Goal: Task Accomplishment & Management: Complete application form

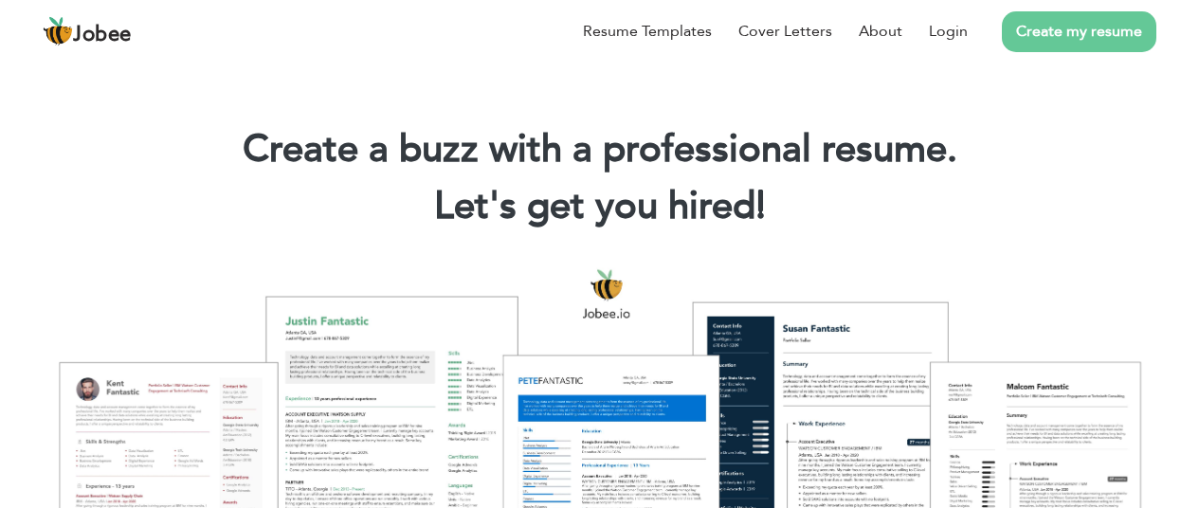
click at [618, 56] on div "Resume Templates Cover Letters About Login Create my resume" at bounding box center [599, 31] width 1113 height 49
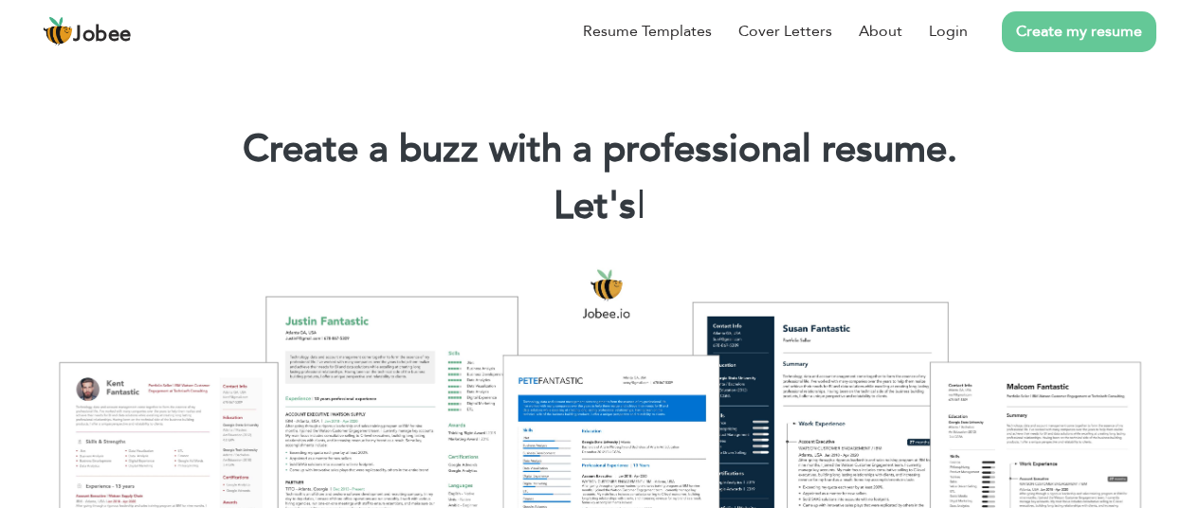
click at [978, 56] on div "Resume Templates Cover Letters About Login Create my resume" at bounding box center [599, 31] width 1113 height 49
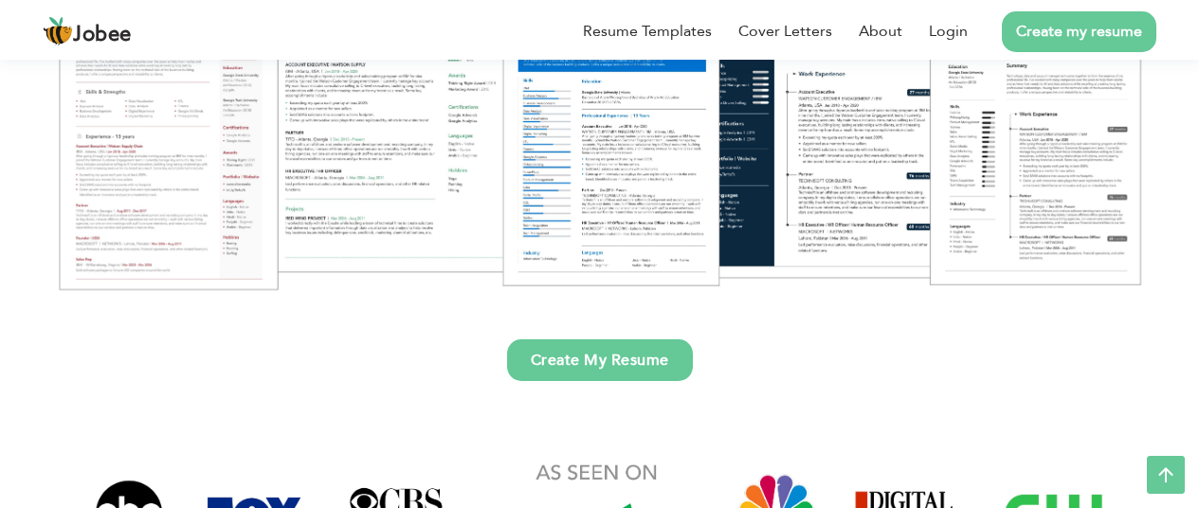
scroll to position [342, 0]
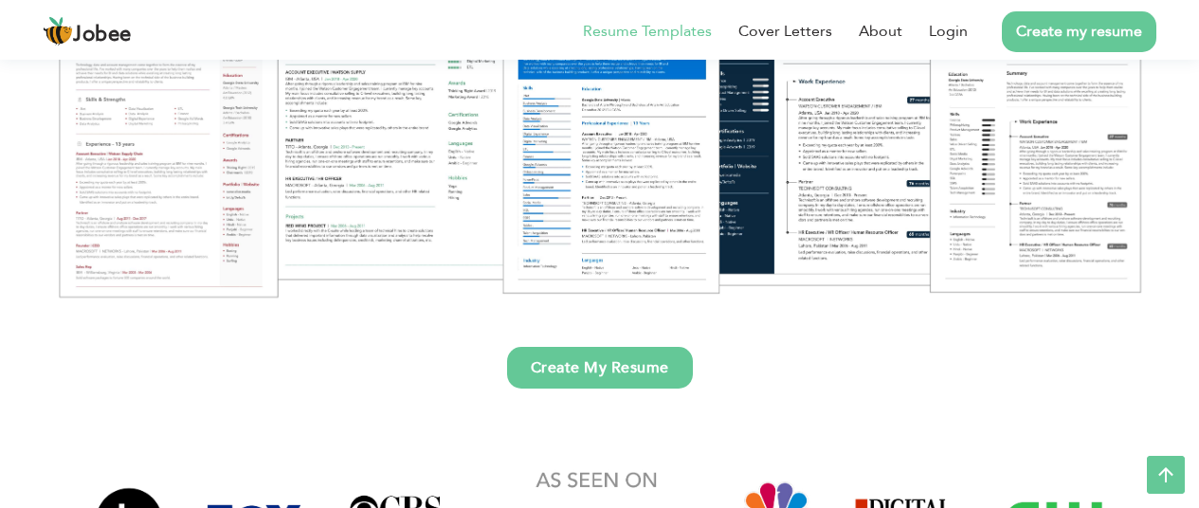
click at [712, 43] on link "Resume Templates" at bounding box center [647, 31] width 129 height 23
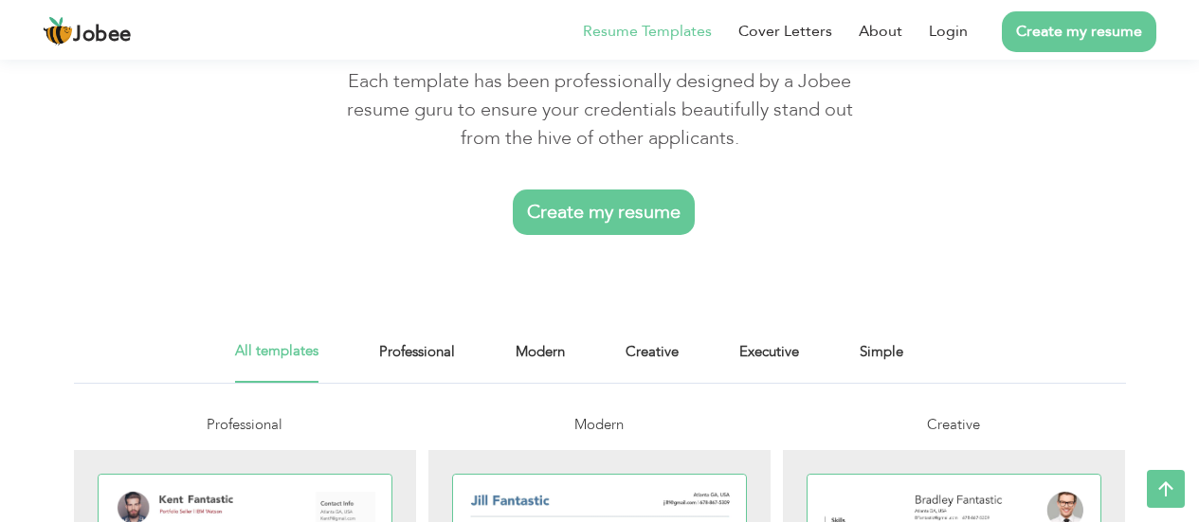
scroll to position [116, 0]
click at [1100, 27] on link "Create my resume" at bounding box center [1079, 31] width 154 height 41
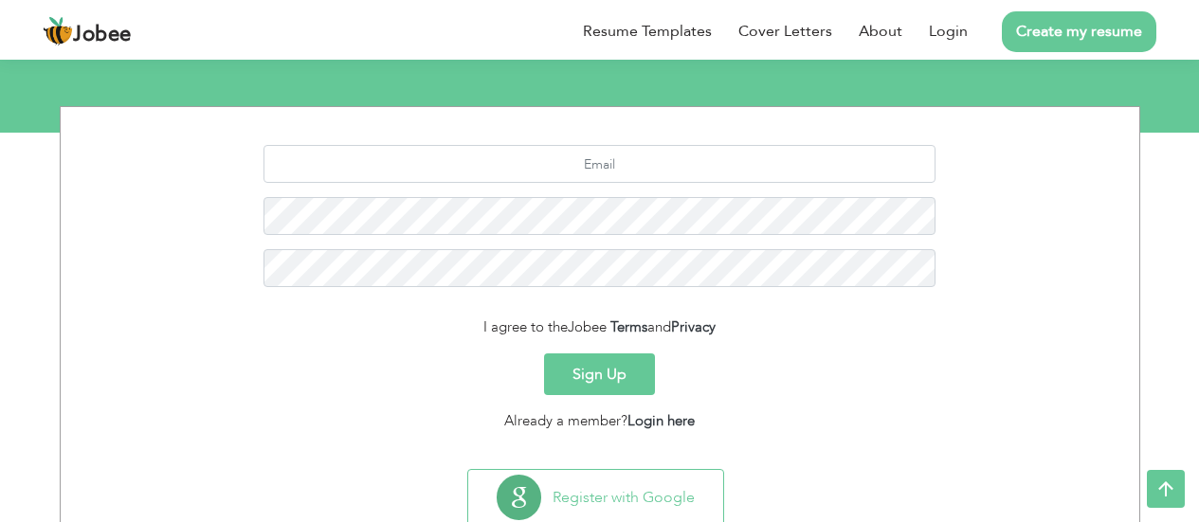
scroll to position [264, 0]
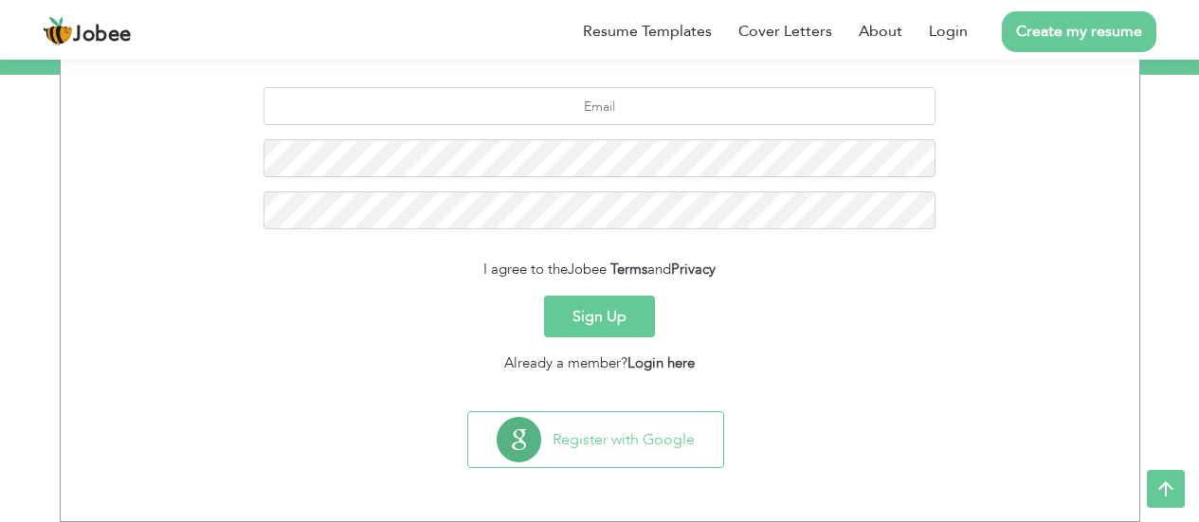
click at [685, 372] on div "Already a member? Login here" at bounding box center [600, 364] width 1050 height 22
click at [664, 368] on link "Login here" at bounding box center [660, 362] width 67 height 19
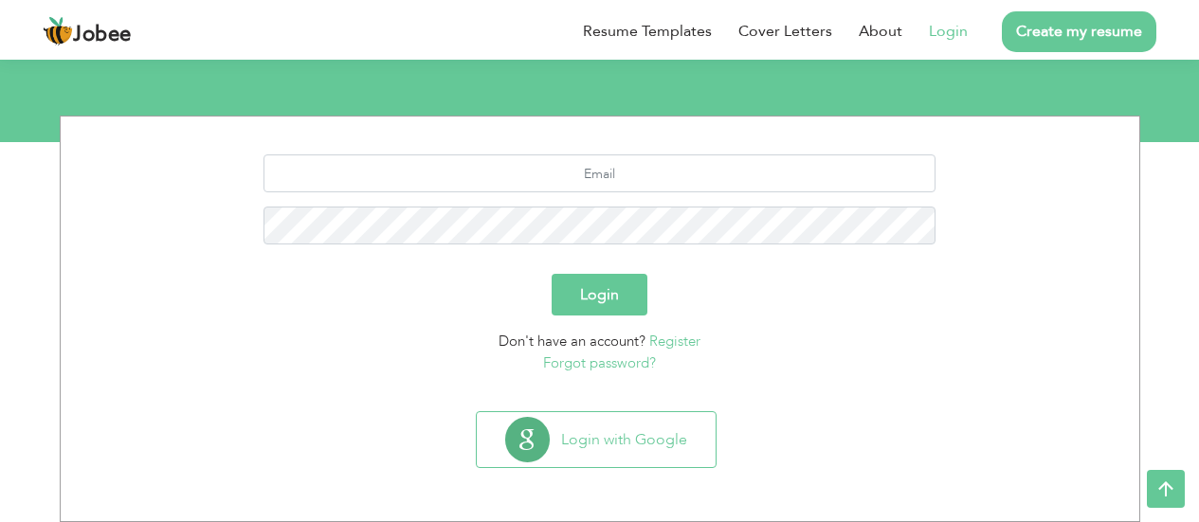
scroll to position [149, 0]
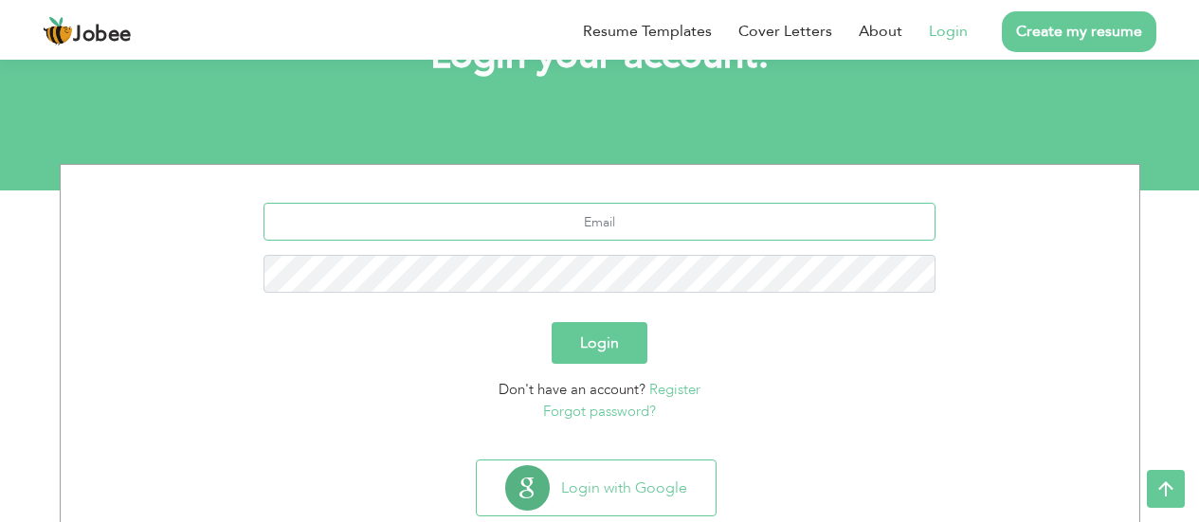
click at [588, 236] on input "text" at bounding box center [599, 222] width 672 height 38
type input "muhammaduzairr102@gmail.com"
drag, startPoint x: 715, startPoint y: 311, endPoint x: 606, endPoint y: 335, distance: 111.5
click at [606, 335] on form "muhammaduzairr102@gmail.com Login Don't have an account? Register Forgot passwo…" at bounding box center [600, 312] width 1050 height 219
click at [606, 335] on button "Login" at bounding box center [600, 343] width 96 height 42
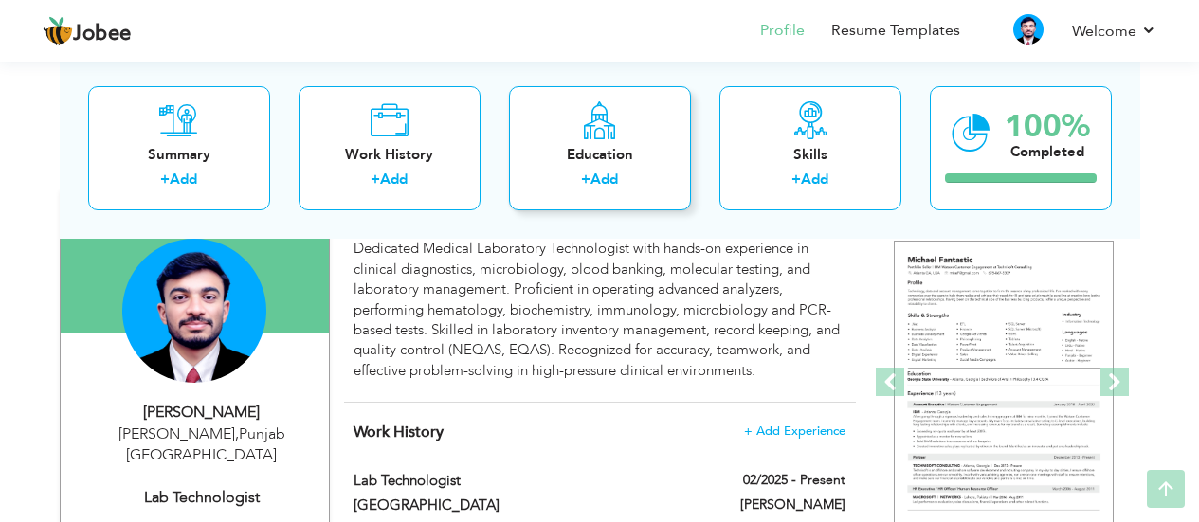
scroll to position [168, 0]
click at [580, 301] on div "Dedicated Medical Laboratory Technologist with hands-on experience in clinical …" at bounding box center [598, 309] width 491 height 142
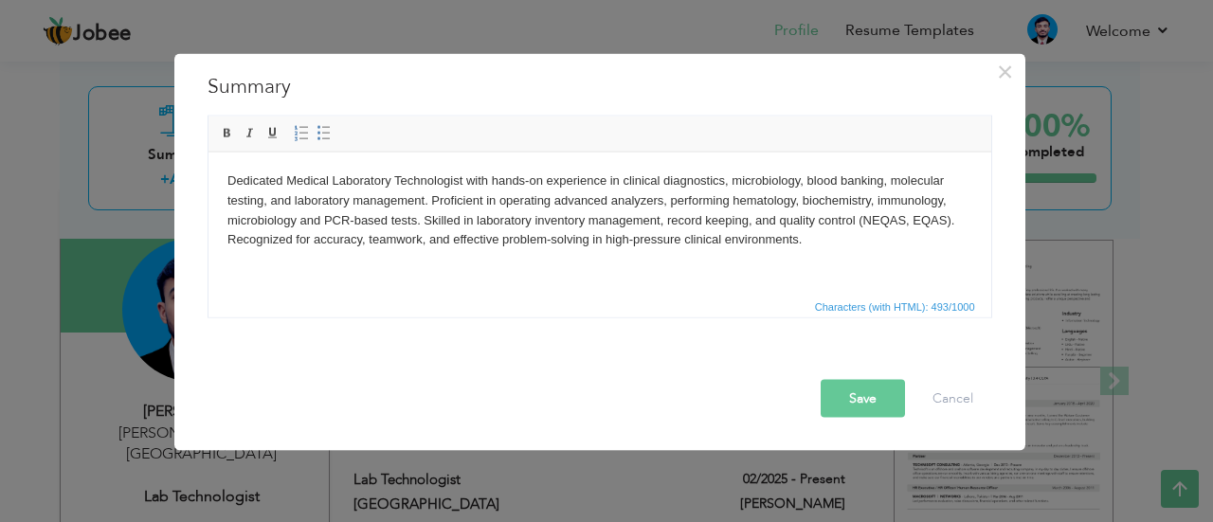
click at [580, 301] on span "Characters (with HTML): 493/1000" at bounding box center [599, 305] width 783 height 23
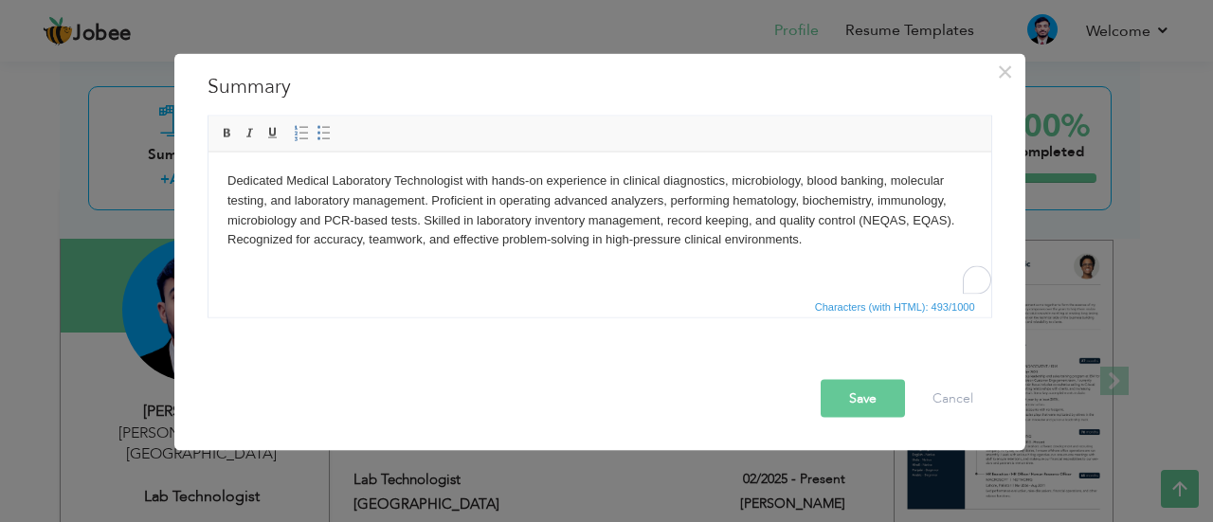
click at [615, 186] on body "Dedicated Medical Laboratory Technologist with hands-on experience in clinical …" at bounding box center [598, 210] width 745 height 79
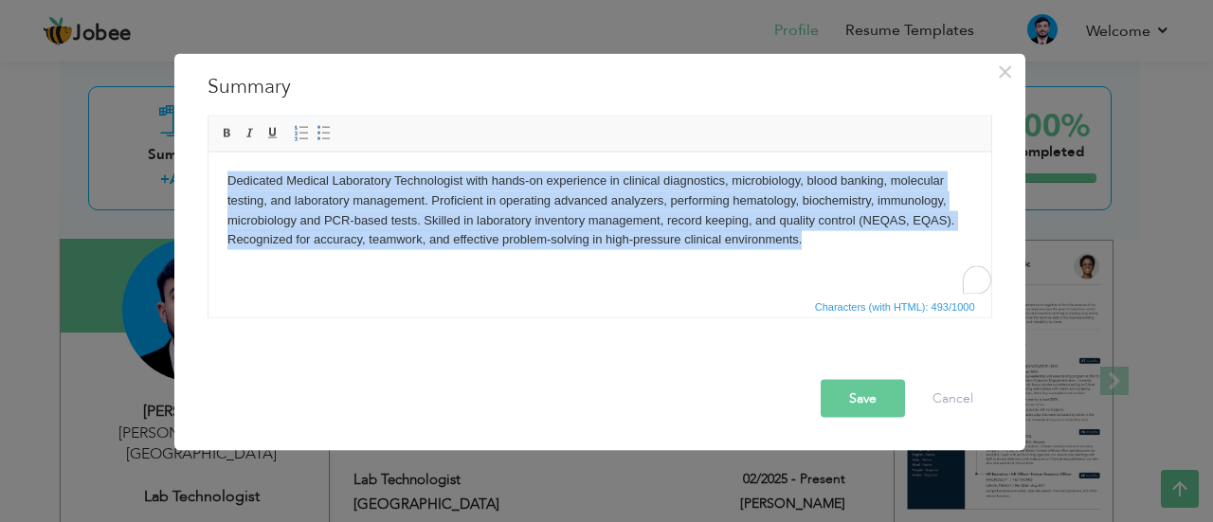
click at [615, 186] on body "Dedicated Medical Laboratory Technologist with hands-on experience in clinical …" at bounding box center [598, 210] width 745 height 79
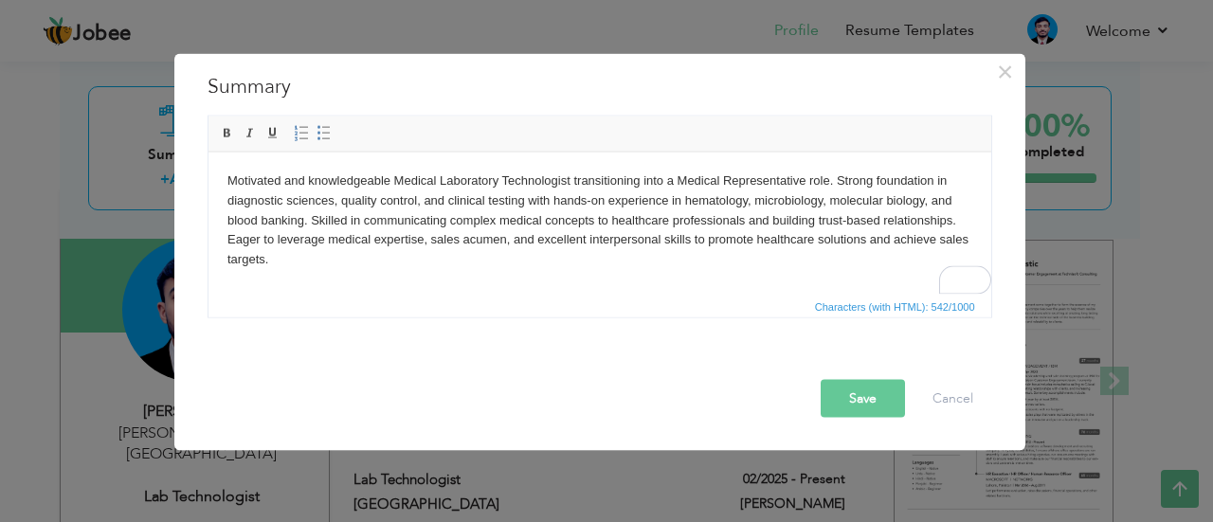
click at [705, 218] on body "Motivated and knowledgeable Medical Laboratory Technologist transitioning into …" at bounding box center [598, 220] width 745 height 99
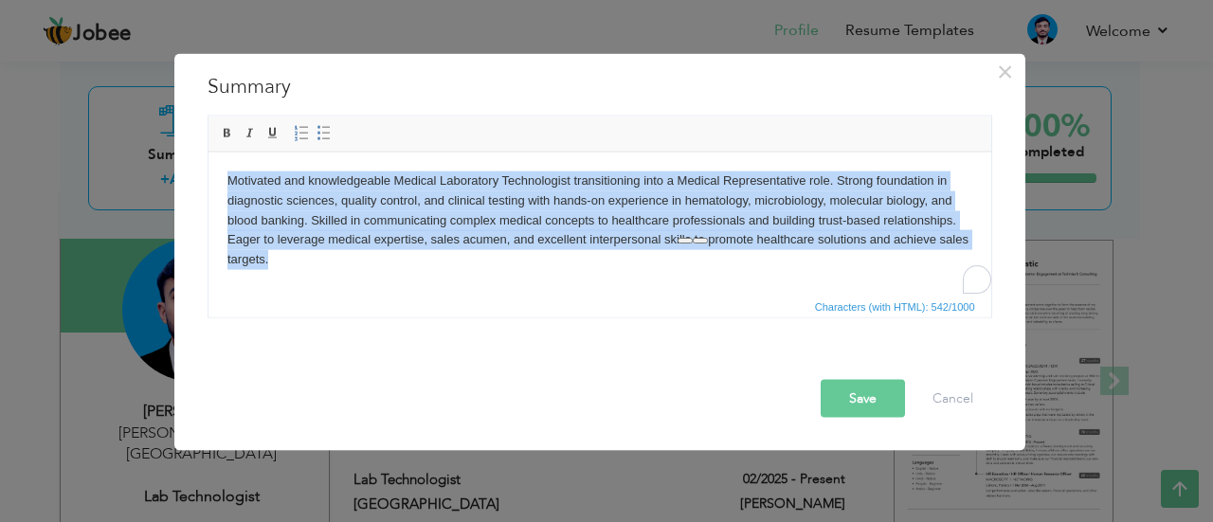
click at [705, 218] on body "Motivated and knowledgeable Medical Laboratory Technologist transitioning into …" at bounding box center [598, 220] width 745 height 99
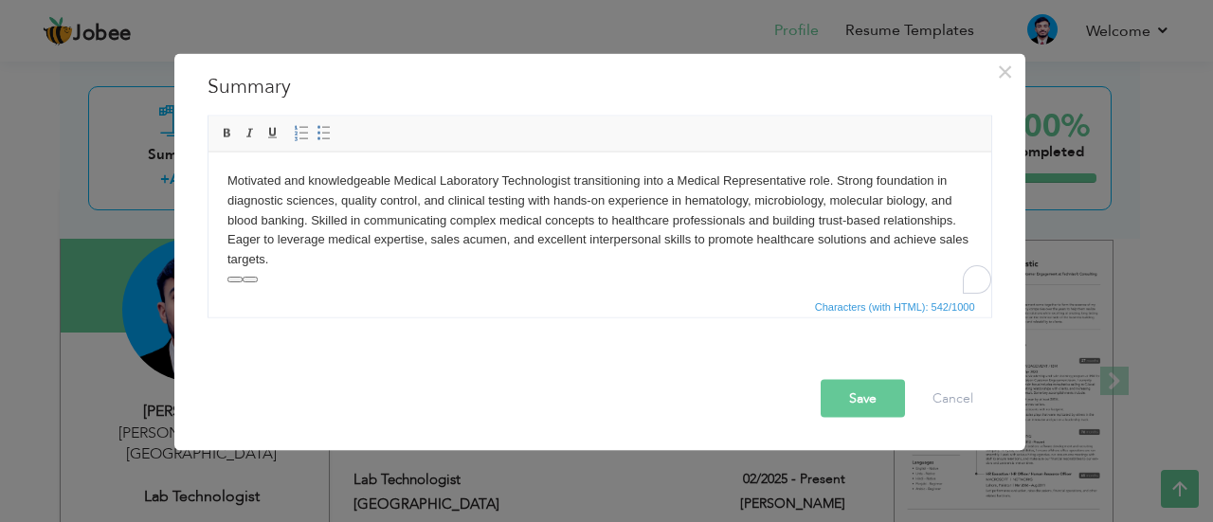
click at [705, 218] on body "Motivated and knowledgeable Medical Laboratory Technologist transitioning into …" at bounding box center [598, 220] width 745 height 99
click at [857, 407] on button "Save" at bounding box center [863, 398] width 84 height 38
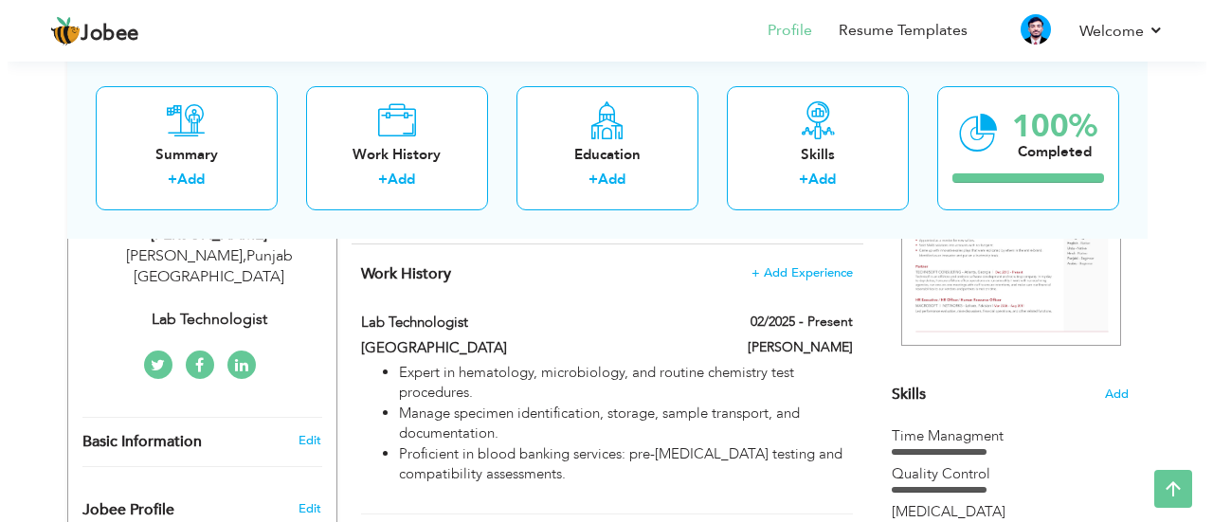
scroll to position [372, 0]
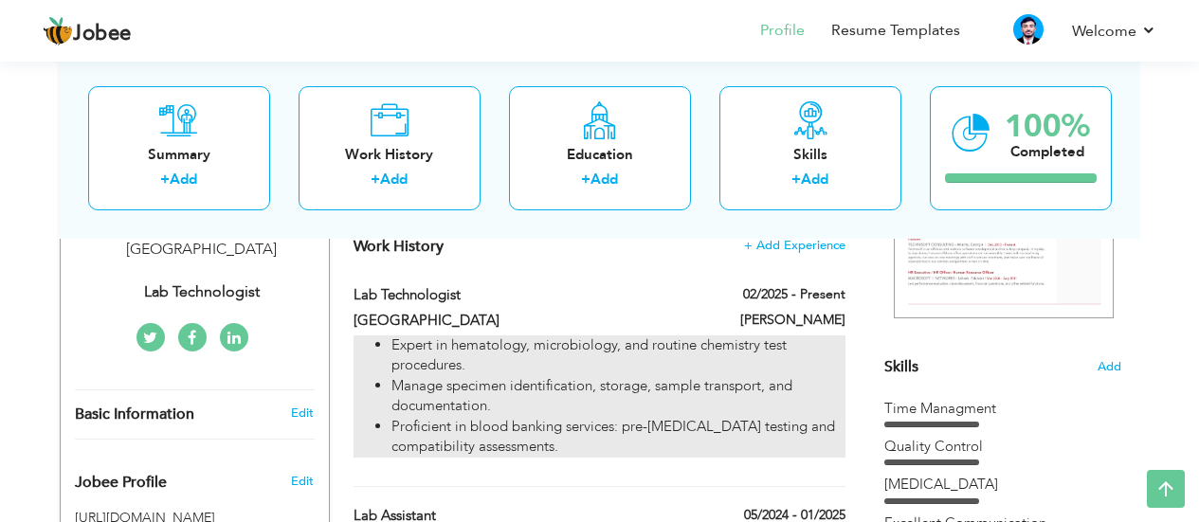
click at [520, 429] on li "Proficient in blood banking services: pre-[MEDICAL_DATA] testing and compatibil…" at bounding box center [617, 437] width 453 height 41
type input "Lab Technologist"
type input "[GEOGRAPHIC_DATA]"
type input "02/2025"
type input "[PERSON_NAME]"
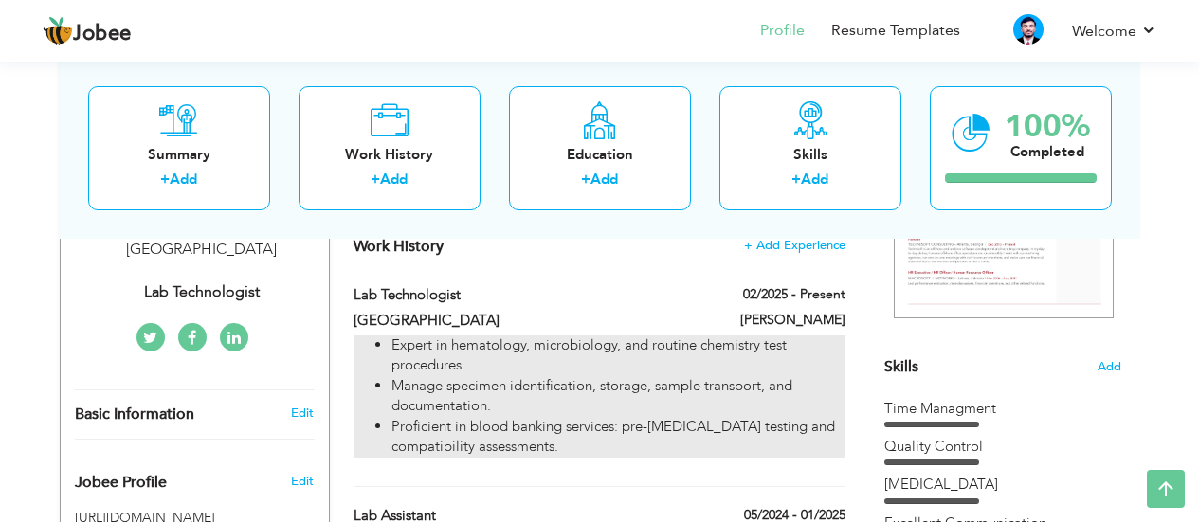
checkbox input "true"
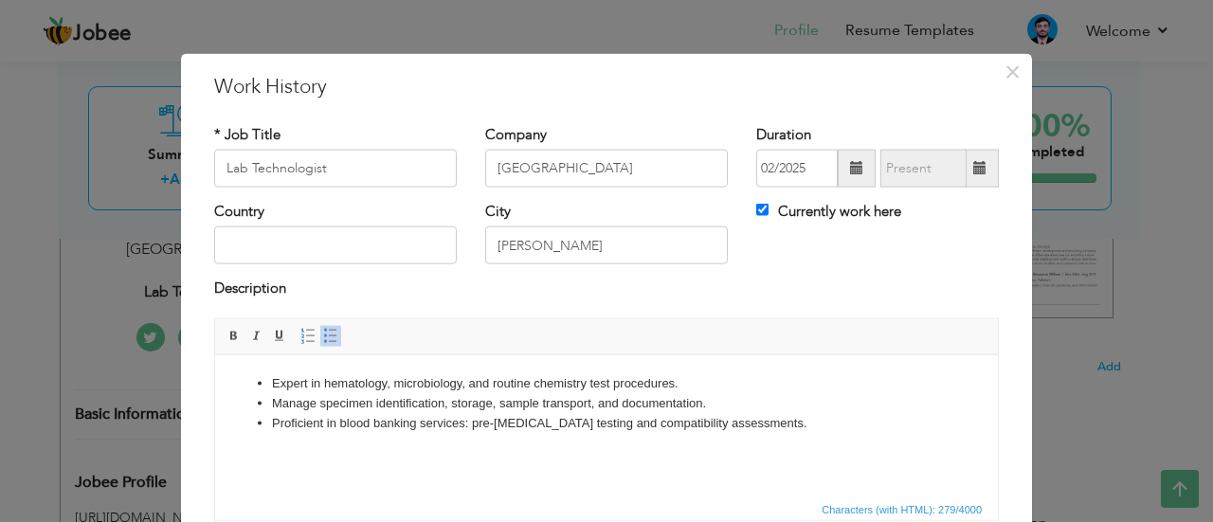
click at [262, 379] on ul "Expert in hematology, microbiology, and routine chemistry test procedures. Mana…" at bounding box center [606, 402] width 745 height 59
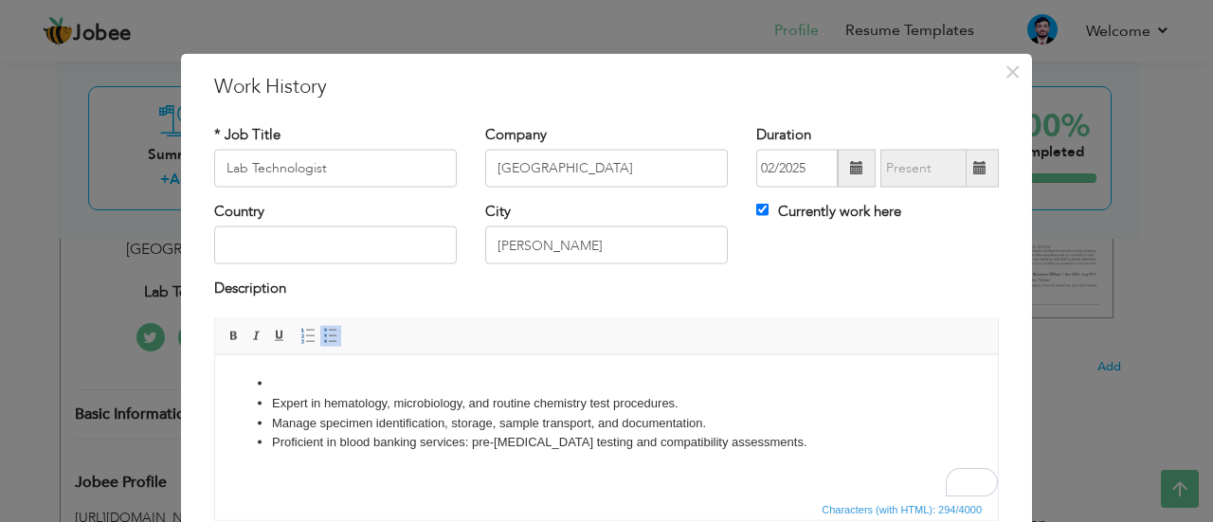
paste body "To enrich screen reader interactions, please activate Accessibility in Grammarl…"
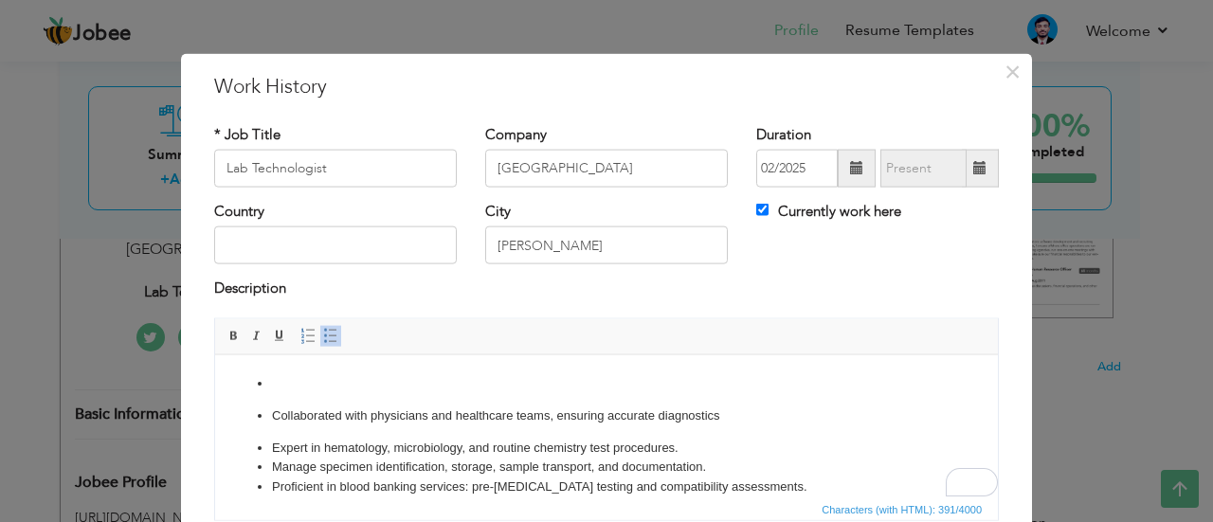
click at [268, 413] on ul "Collaborated with physicians and healthcare teams, ensuring accurate diagnostic…" at bounding box center [606, 434] width 745 height 123
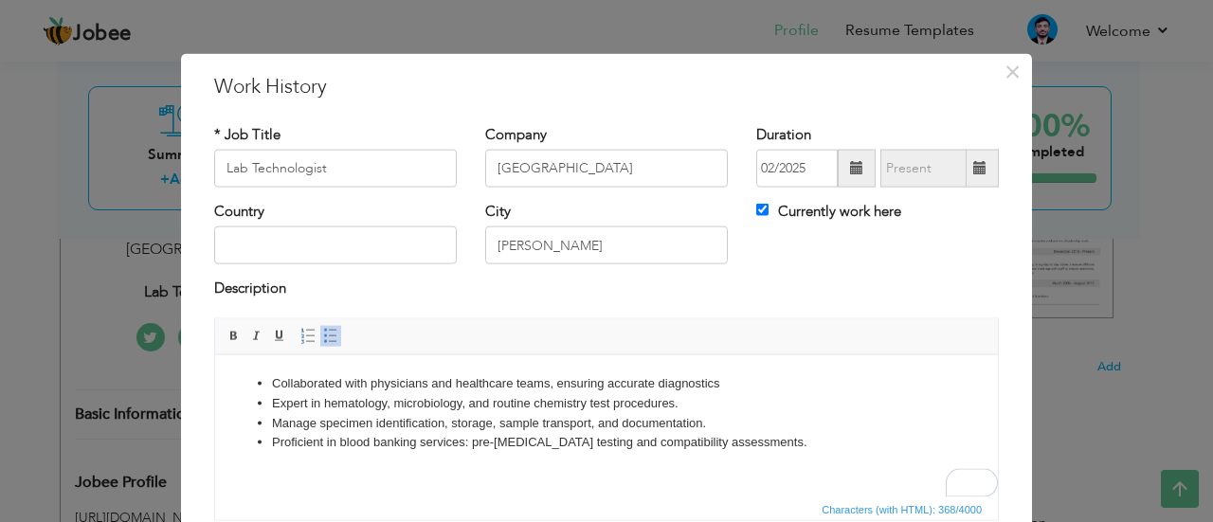
click at [353, 407] on li "Expert in hematology, microbiology, and routine chemistry test procedures." at bounding box center [606, 403] width 669 height 20
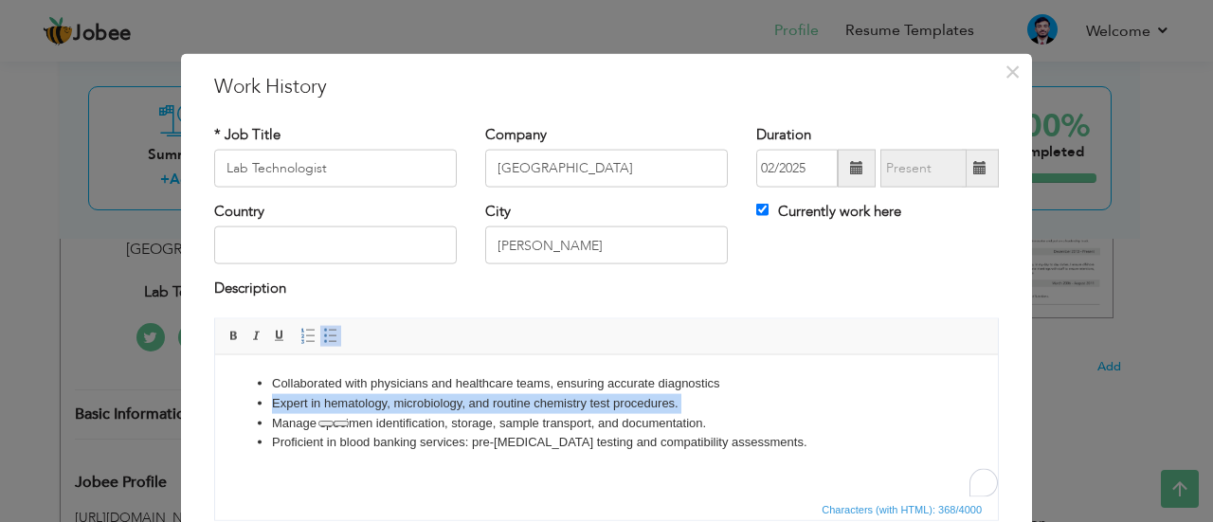
click at [353, 407] on li "Expert in hematology, microbiology, and routine chemistry test procedures." at bounding box center [606, 403] width 669 height 20
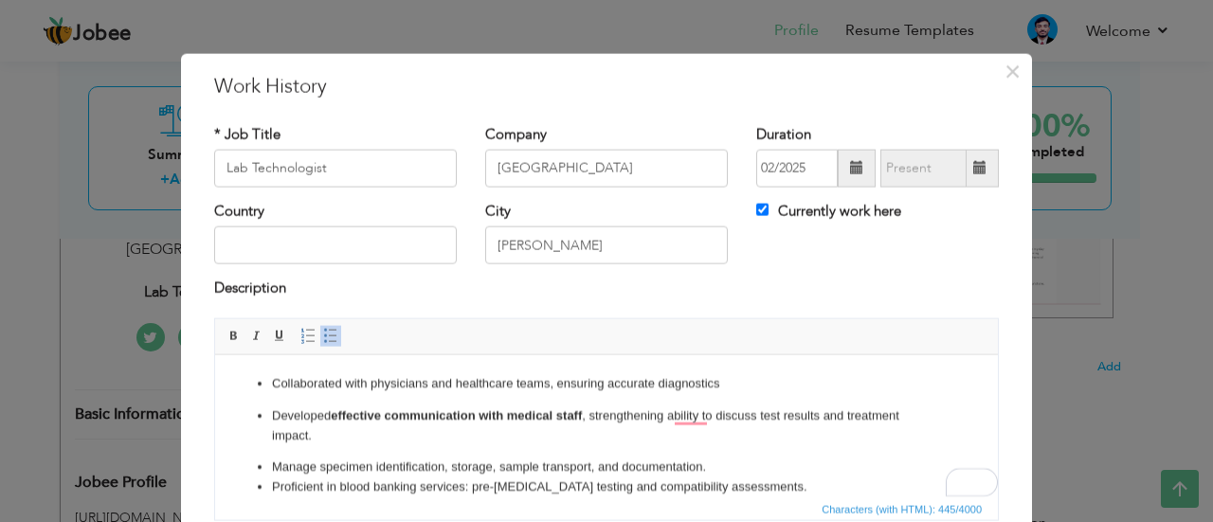
click at [270, 424] on ul "Collaborated with physicians and healthcare teams, ensuring accurate diagnostic…" at bounding box center [606, 434] width 745 height 123
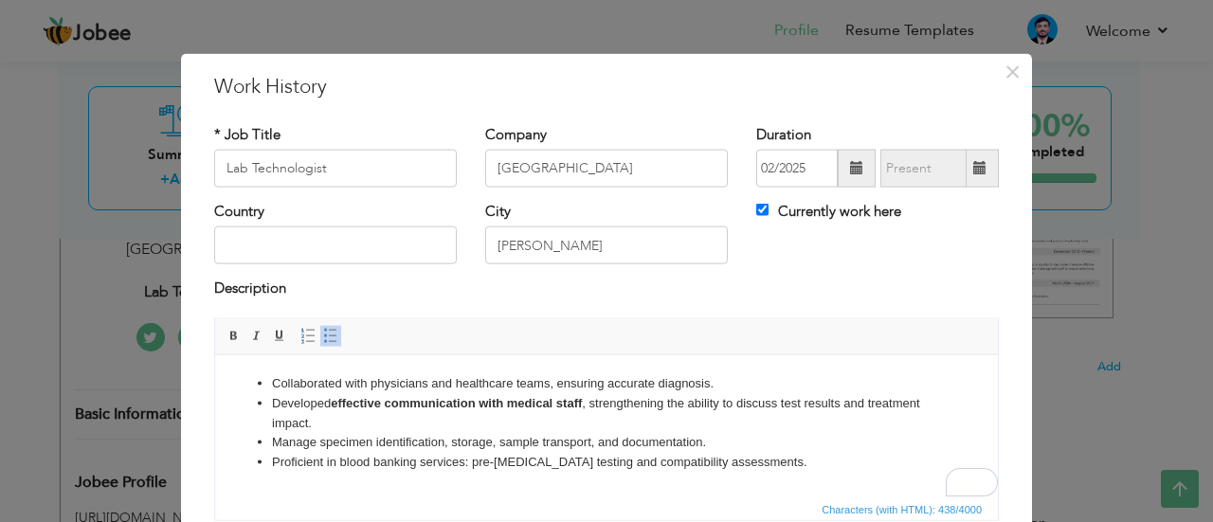
click at [300, 462] on li "Proficient in blood banking services: pre-[MEDICAL_DATA] testing and compatibil…" at bounding box center [606, 462] width 669 height 20
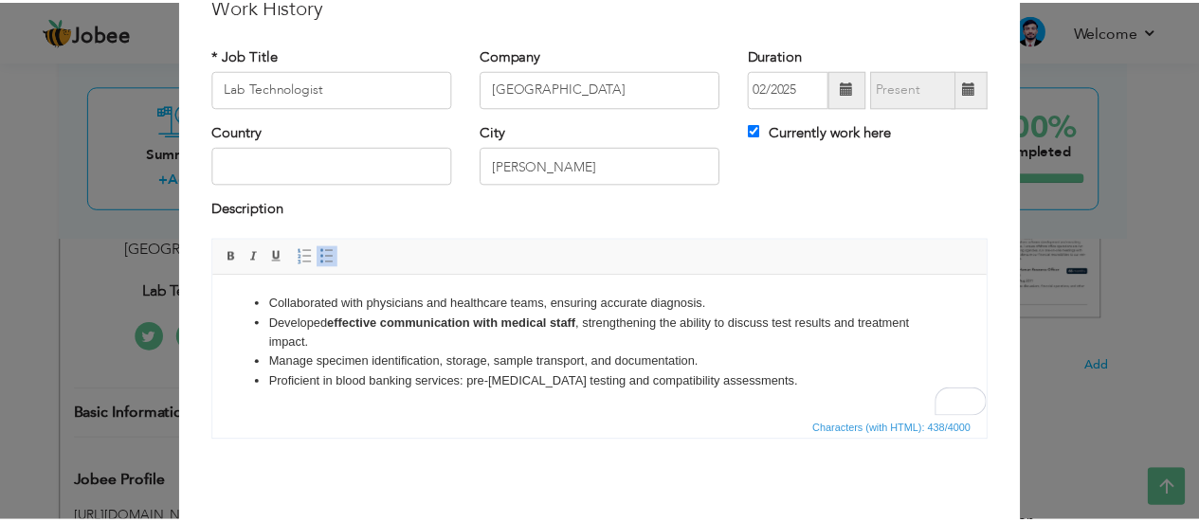
scroll to position [154, 0]
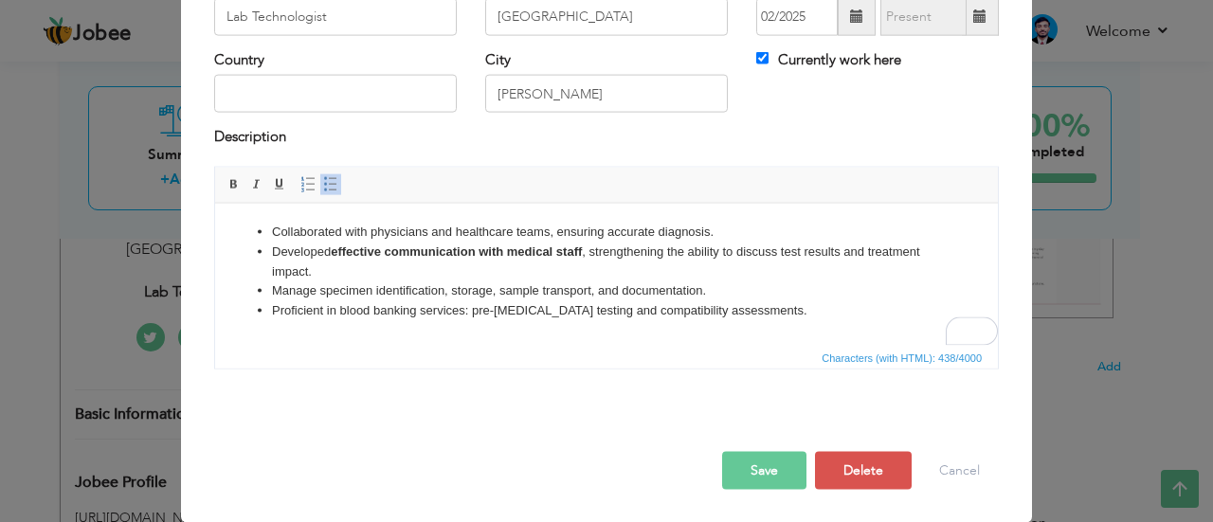
click at [753, 463] on button "Save" at bounding box center [764, 470] width 84 height 38
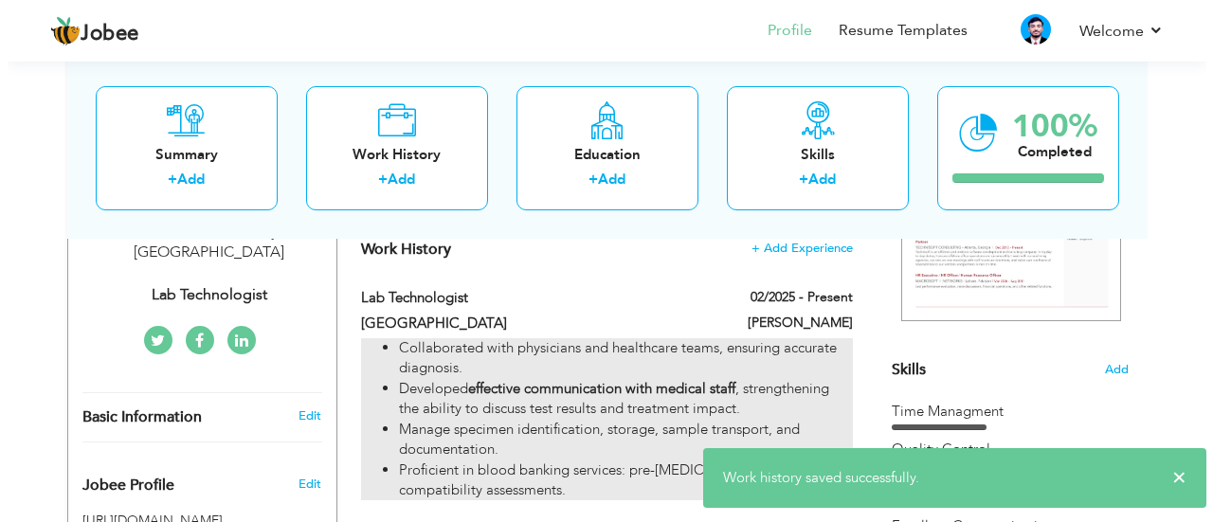
scroll to position [368, 0]
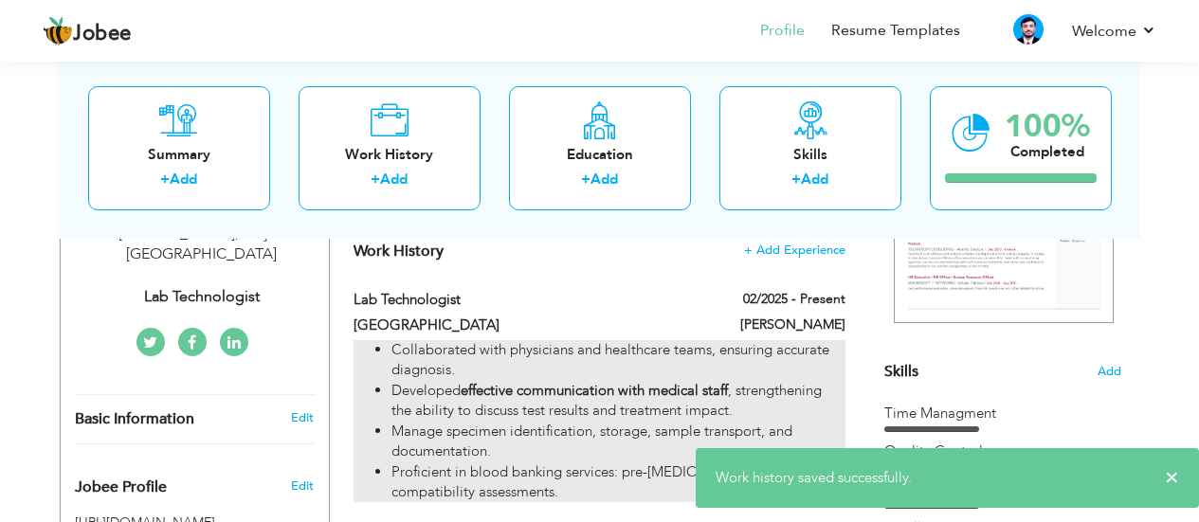
click at [606, 359] on li "Collaborated with physicians and healthcare teams, ensuring accurate diagnosis." at bounding box center [617, 360] width 453 height 41
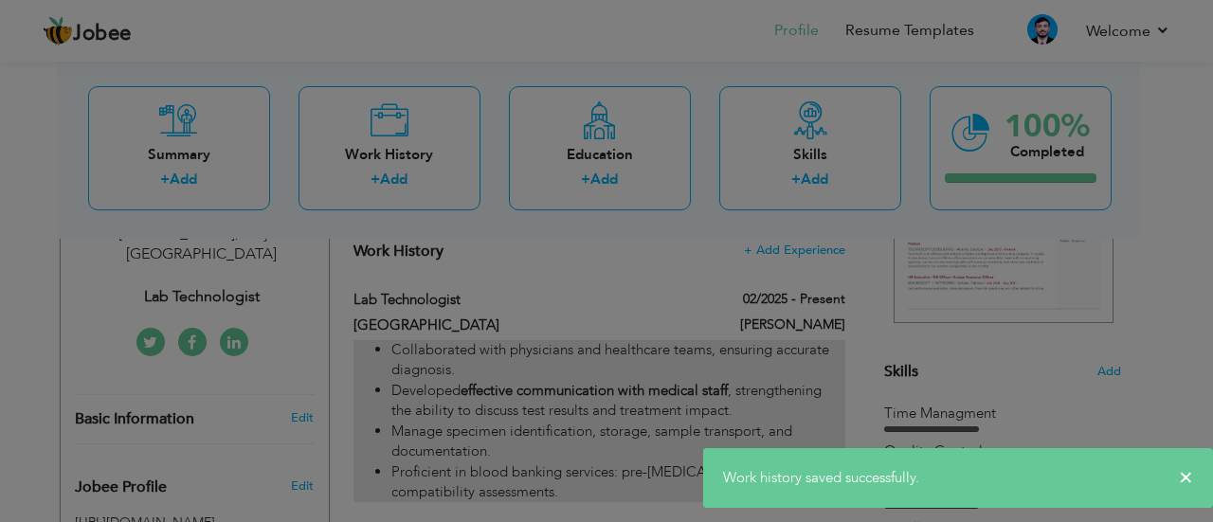
scroll to position [0, 0]
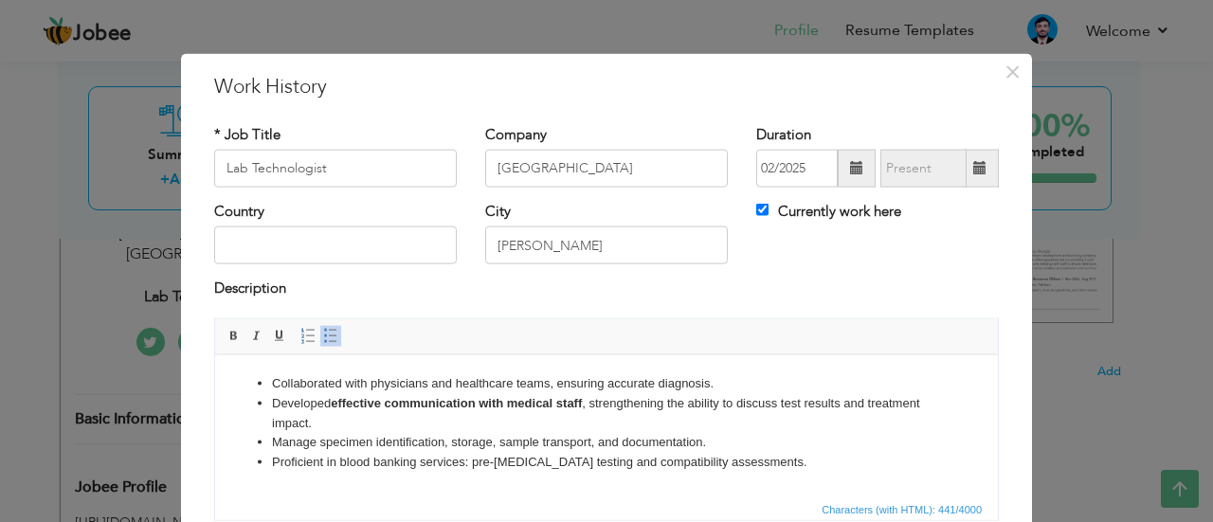
click at [420, 399] on strong "effective communication with medical staff" at bounding box center [456, 402] width 251 height 14
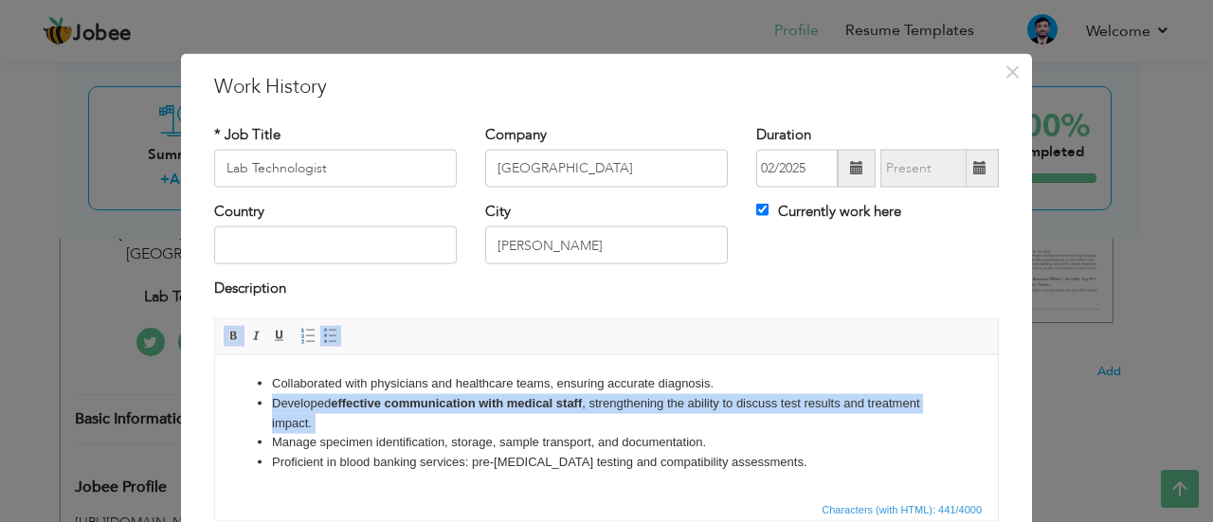
click at [420, 399] on strong "effective communication with medical staff" at bounding box center [456, 402] width 251 height 14
click at [227, 333] on span at bounding box center [233, 335] width 15 height 15
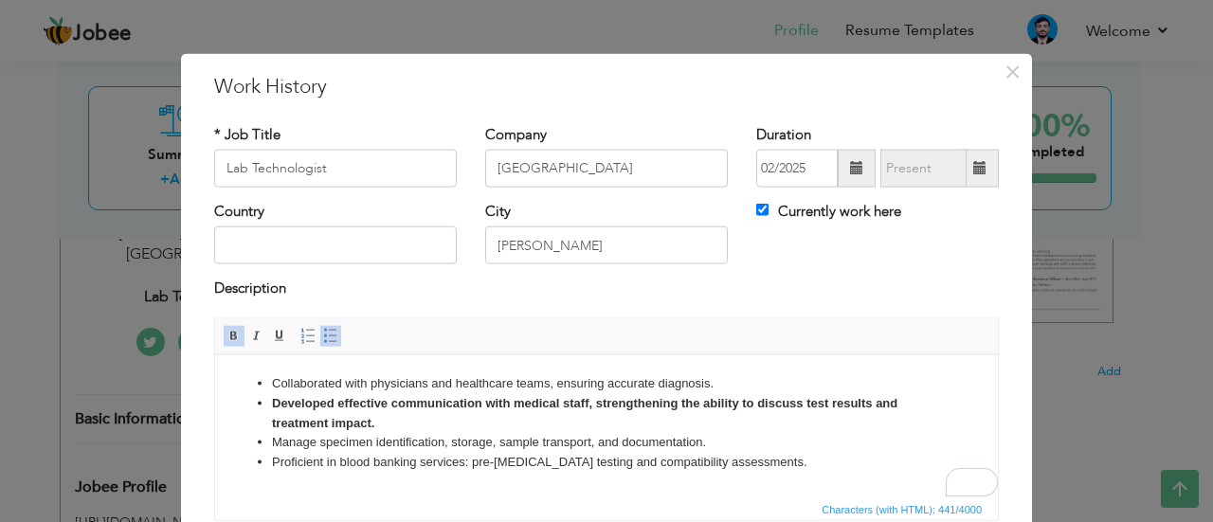
click at [227, 333] on span at bounding box center [233, 335] width 15 height 15
click at [352, 432] on li "Manage specimen identification, storage, sample transport, and documentation." at bounding box center [606, 442] width 669 height 20
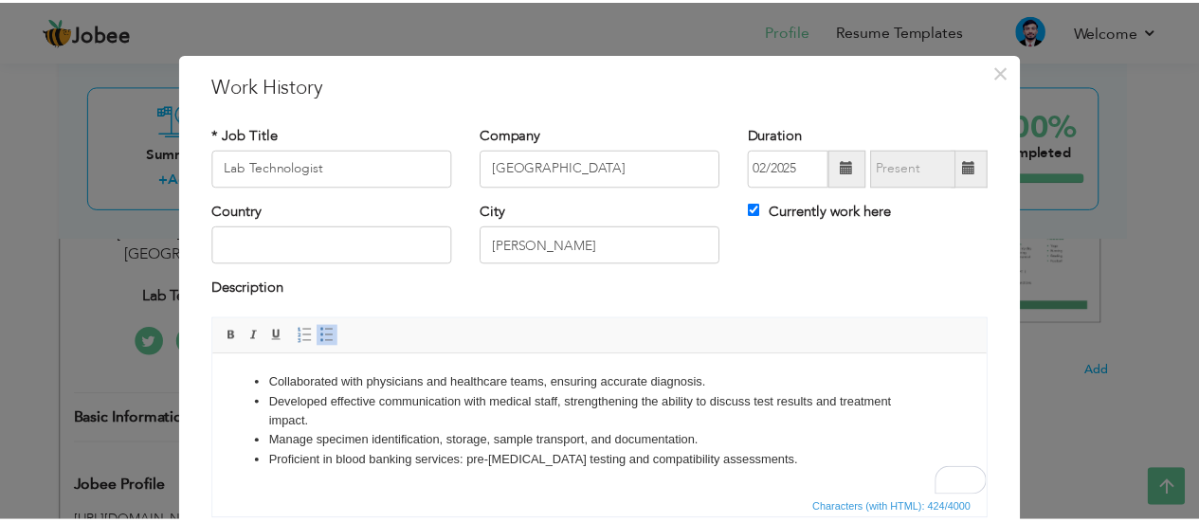
scroll to position [154, 0]
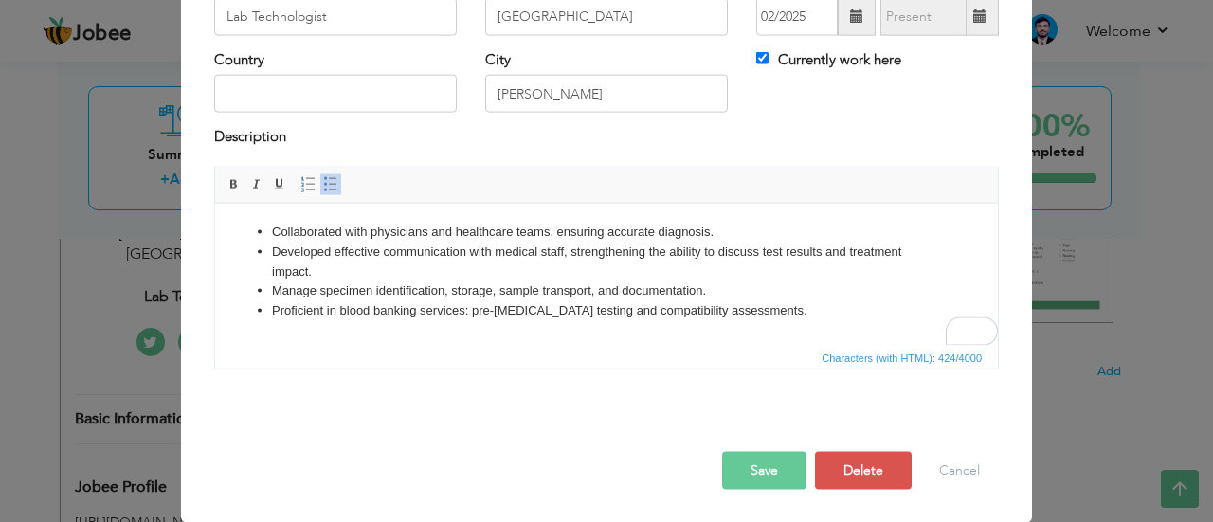
click at [778, 457] on button "Save" at bounding box center [764, 470] width 84 height 38
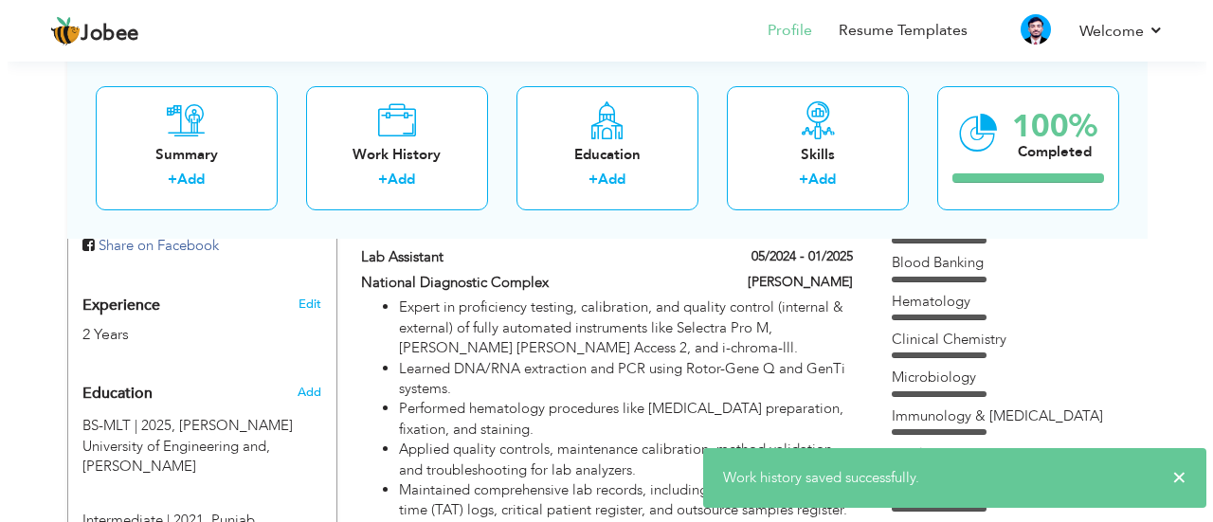
scroll to position [672, 0]
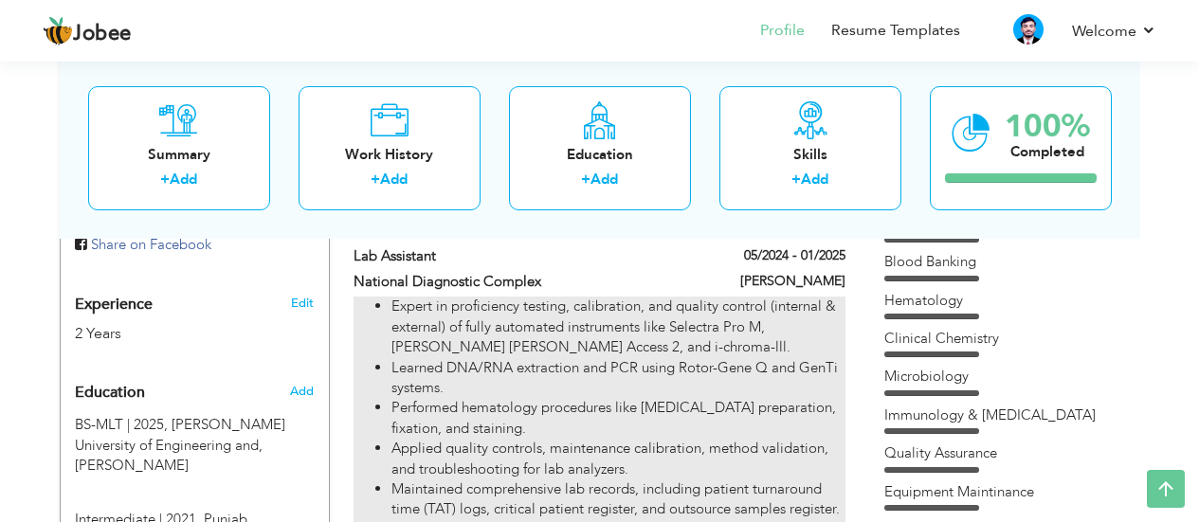
click at [499, 350] on li "Expert in proficiency testing, calibration, and quality control (internal & ext…" at bounding box center [617, 327] width 453 height 61
type input "Lab Assistant"
type input "National Diagnostic Complex"
type input "05/2024"
type input "01/2025"
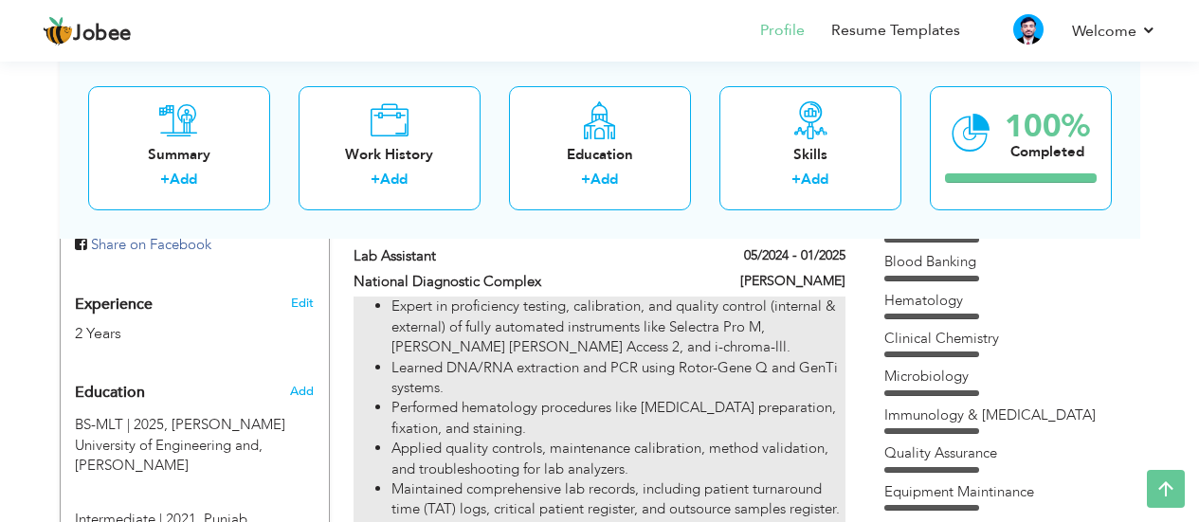
checkbox input "false"
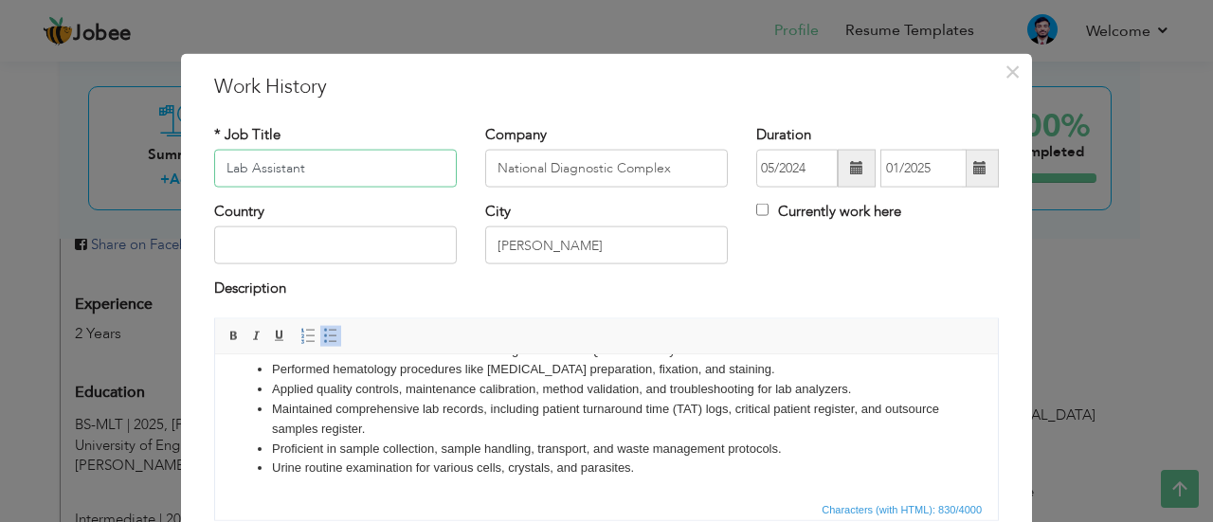
scroll to position [0, 0]
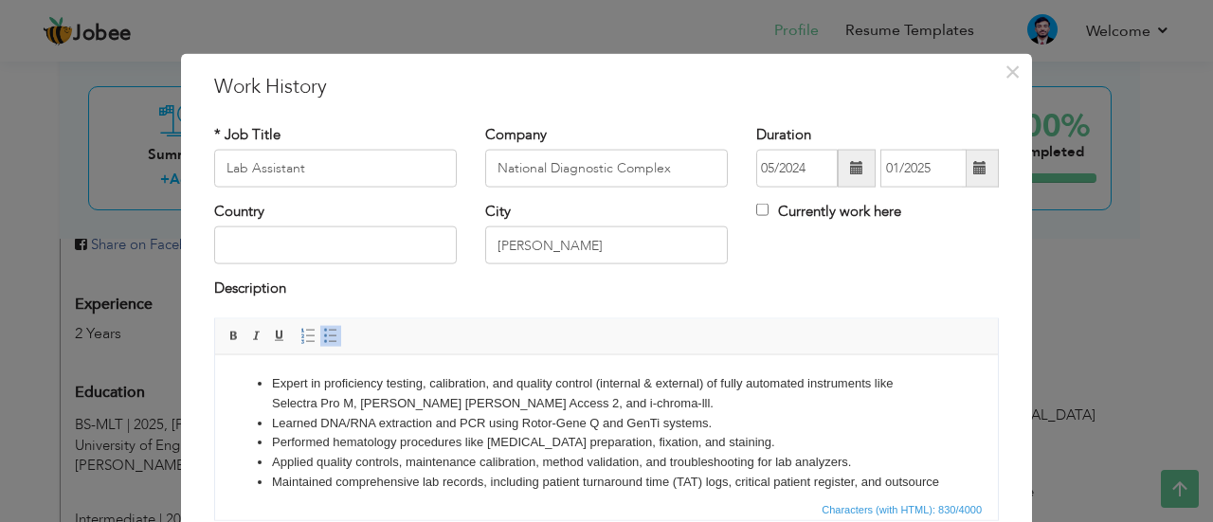
click at [278, 387] on li "Expert in proficiency testing, calibration, and quality control (internal & ext…" at bounding box center [606, 393] width 669 height 40
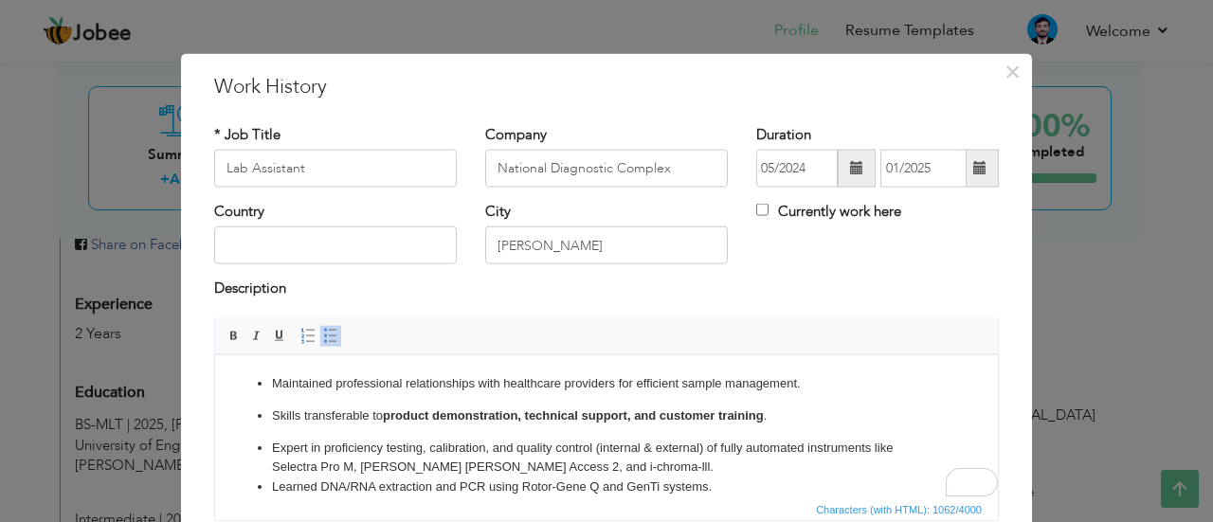
click at [331, 412] on p "Skills transferable to product demonstration, technical support, and customer t…" at bounding box center [606, 416] width 669 height 20
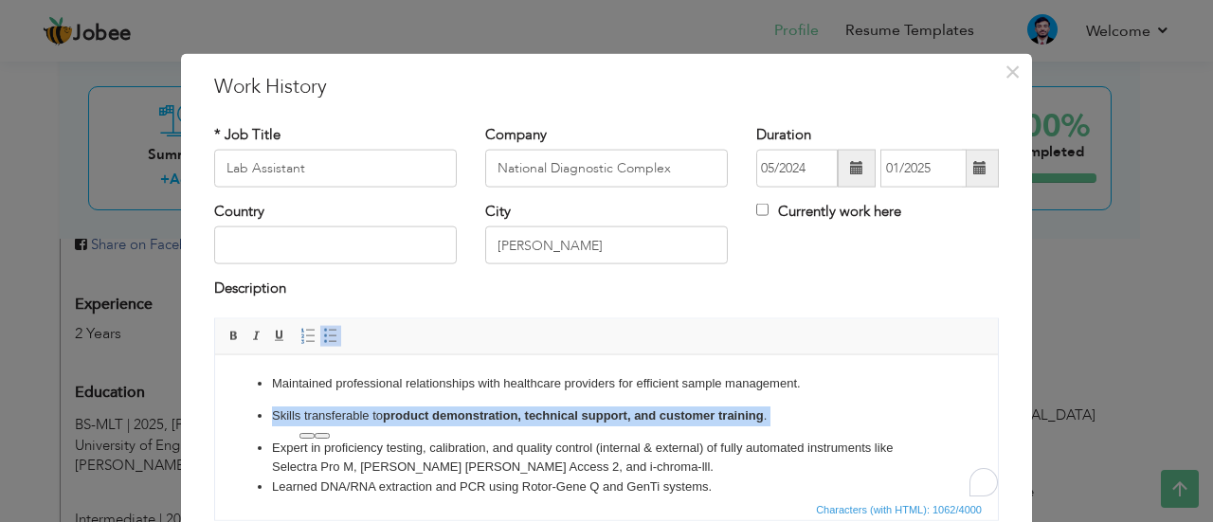
click at [331, 412] on p "Skills transferable to product demonstration, technical support, and customer t…" at bounding box center [606, 416] width 669 height 20
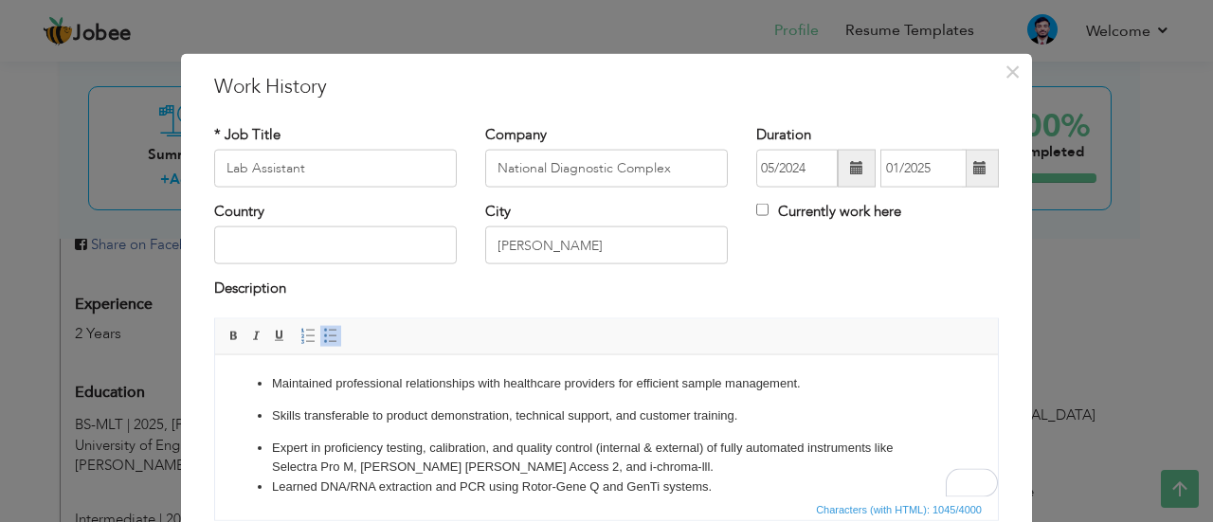
click at [469, 494] on li "Learned DNA/RNA extraction and PCR using Rotor-Gene Q and GenTi systems." at bounding box center [606, 487] width 669 height 20
click at [267, 444] on ul "Maintained professional relationships with healthcare providers for efficient s…" at bounding box center [606, 494] width 745 height 242
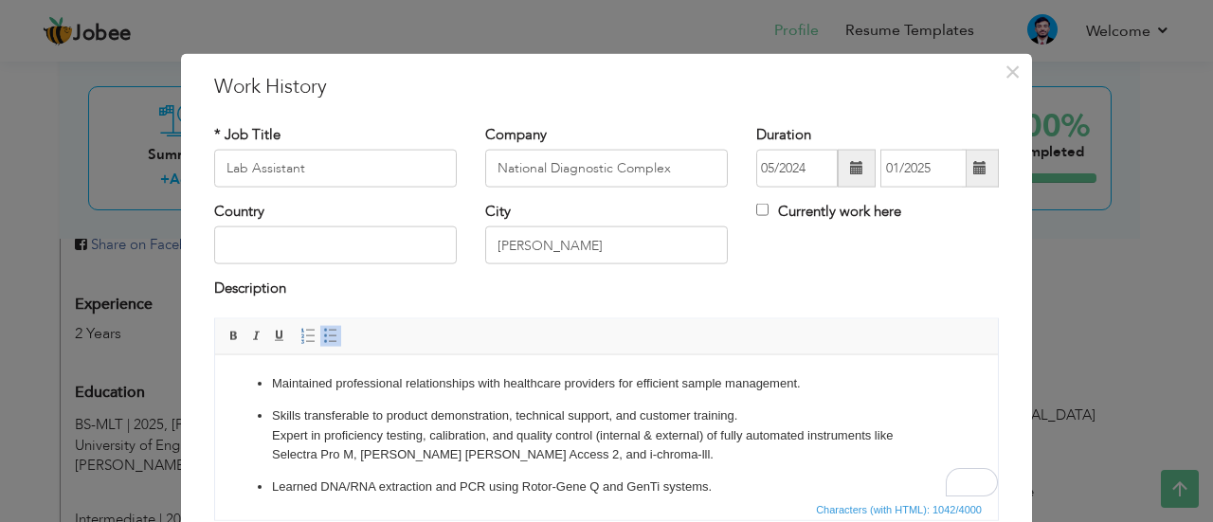
click at [266, 409] on ul "Maintained professional relationships with healthcare providers for efficient s…" at bounding box center [606, 494] width 745 height 242
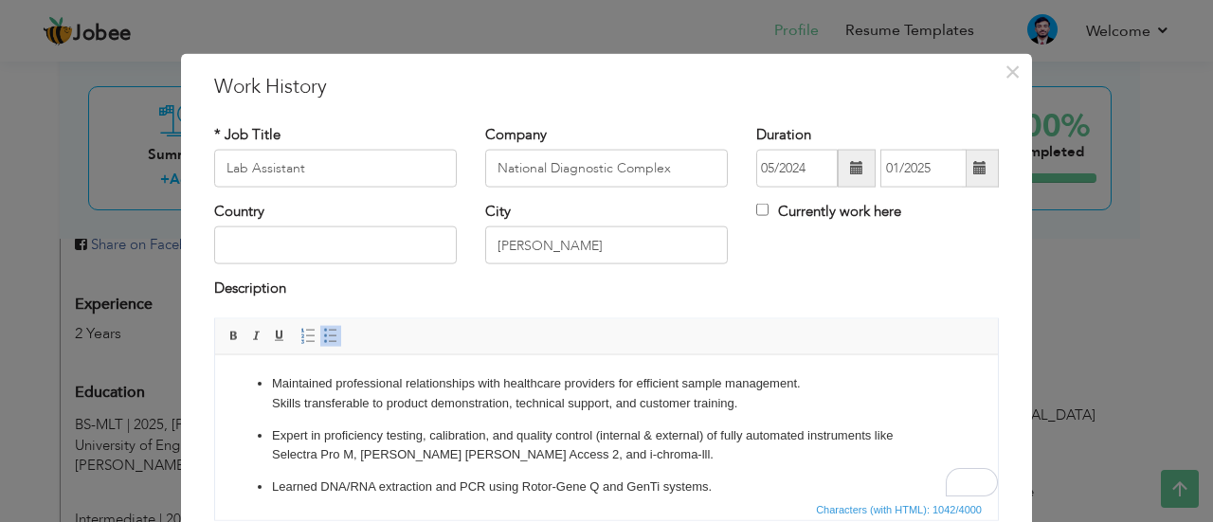
click at [270, 443] on ul "Maintained professional relationships with healthcare providers for efficient s…" at bounding box center [606, 494] width 745 height 242
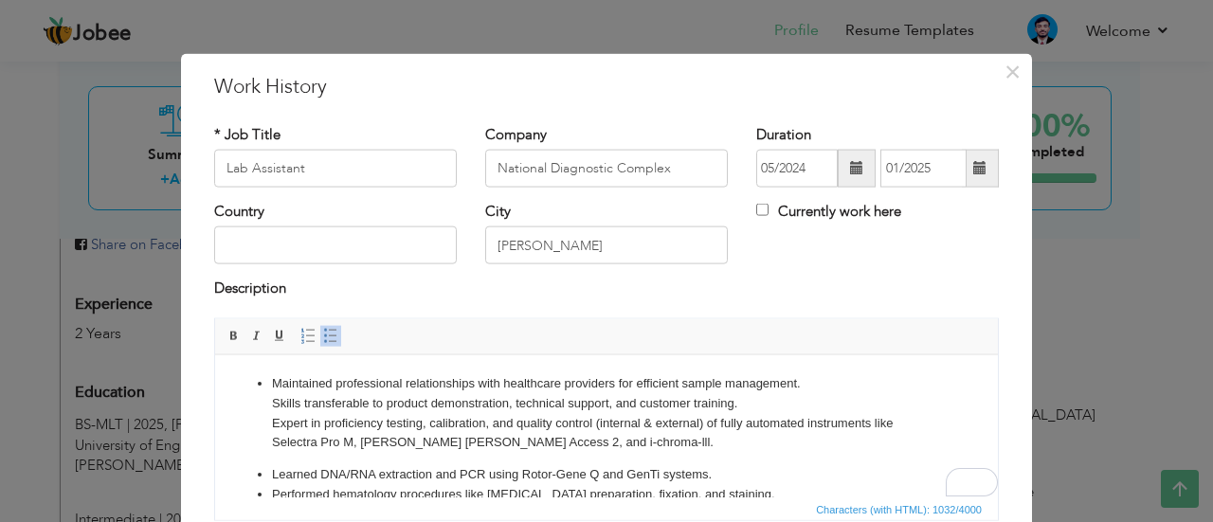
click at [269, 467] on ul "Maintained professional relationships with healthcare providers for efficient s…" at bounding box center [606, 487] width 745 height 229
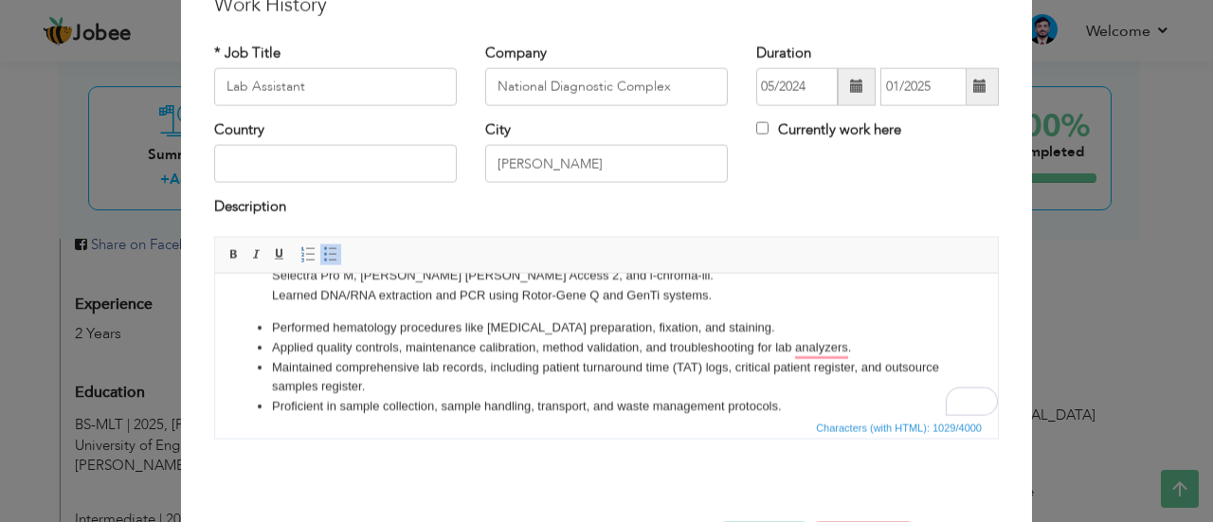
scroll to position [83, 0]
click at [299, 370] on li "Maintained comprehensive lab records, including patient turnaround time (TAT) l…" at bounding box center [606, 379] width 669 height 40
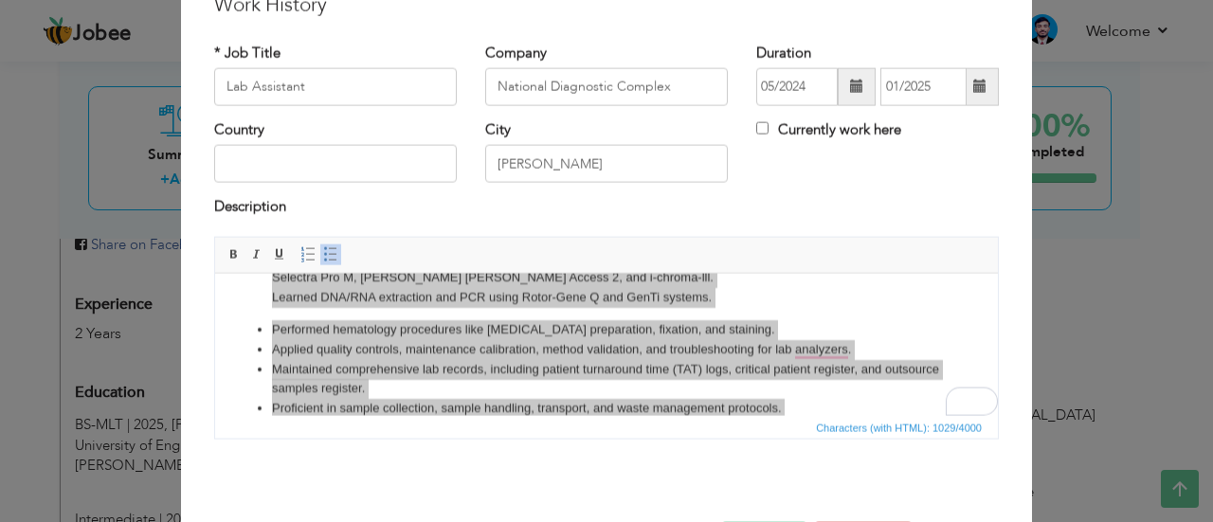
click at [332, 242] on span "Editor toolbars Basic Styles Bold Italic Underline Paragraph Insert/Remove Numb…" at bounding box center [606, 255] width 783 height 36
click at [329, 244] on link "Insert/Remove Bulleted List" at bounding box center [330, 254] width 21 height 21
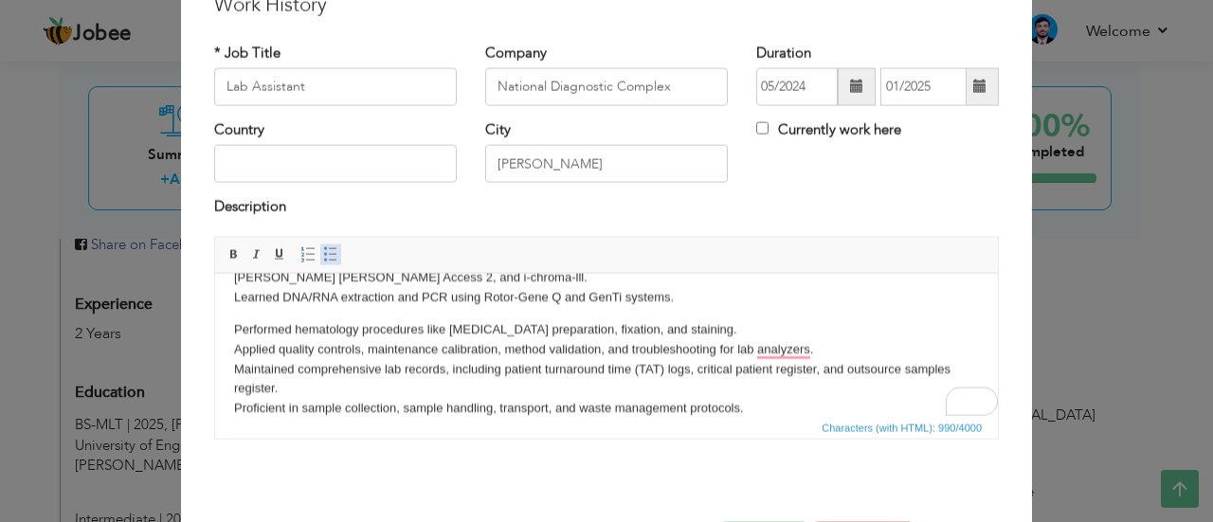
click at [329, 244] on link "Insert/Remove Bulleted List" at bounding box center [330, 254] width 21 height 21
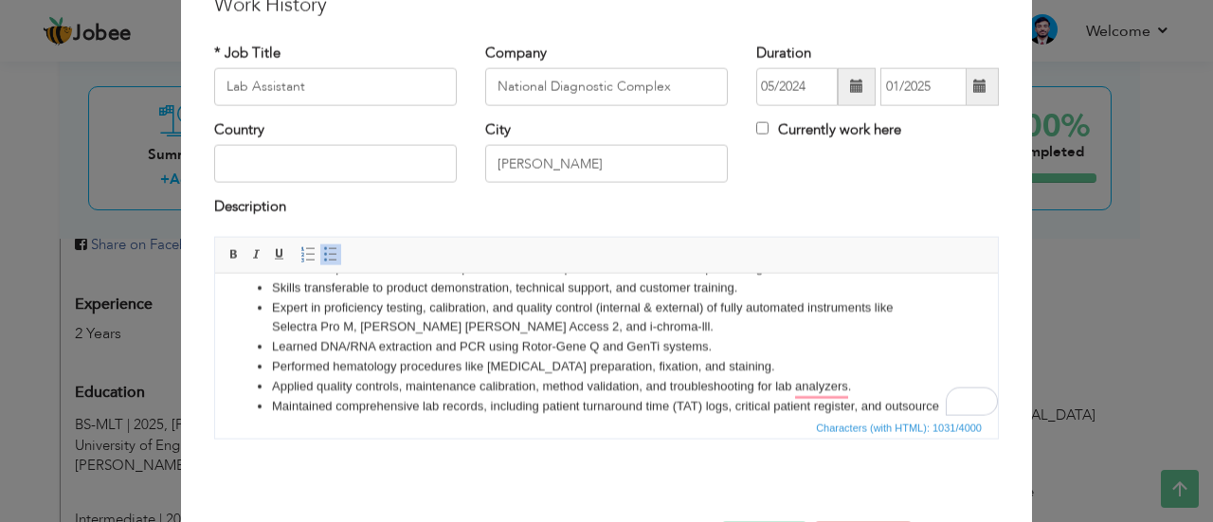
scroll to position [31, 0]
click at [340, 317] on li "Expert in proficiency testing, calibration, and quality control (internal & ext…" at bounding box center [606, 320] width 669 height 40
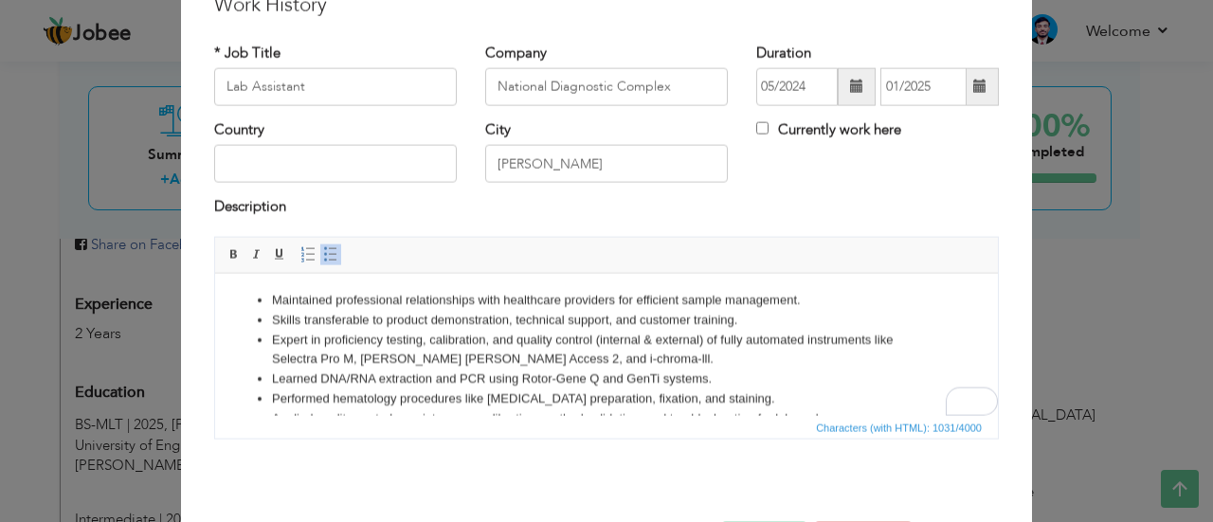
scroll to position [0, 0]
click at [340, 317] on li "Skills transferable to product demonstration, technical support, and customer t…" at bounding box center [606, 322] width 669 height 20
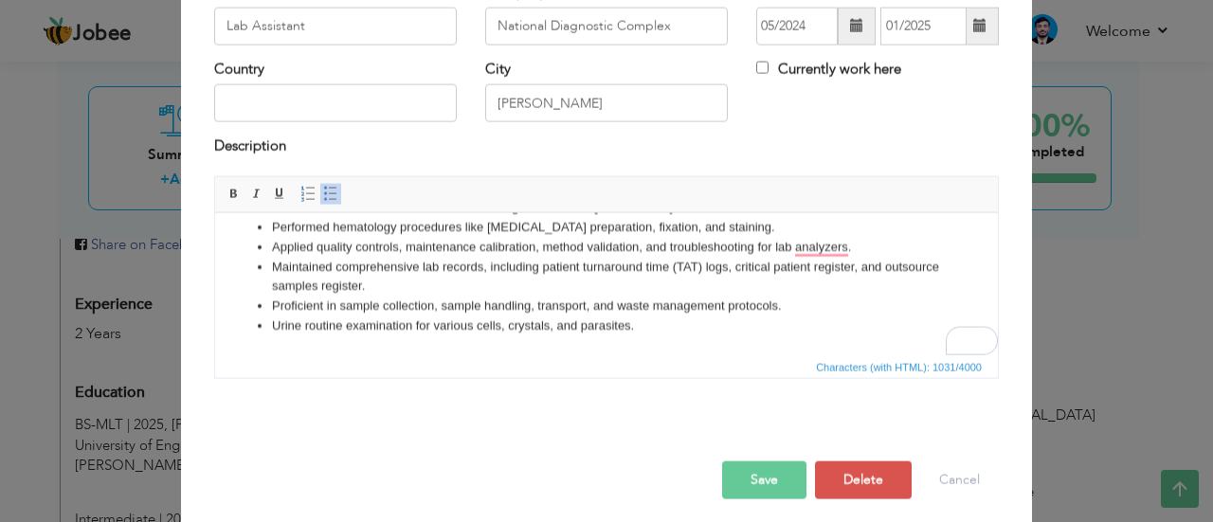
scroll to position [142, 0]
click at [511, 322] on li "Urine routine examination for various cells, crystals, and parasites." at bounding box center [606, 326] width 669 height 20
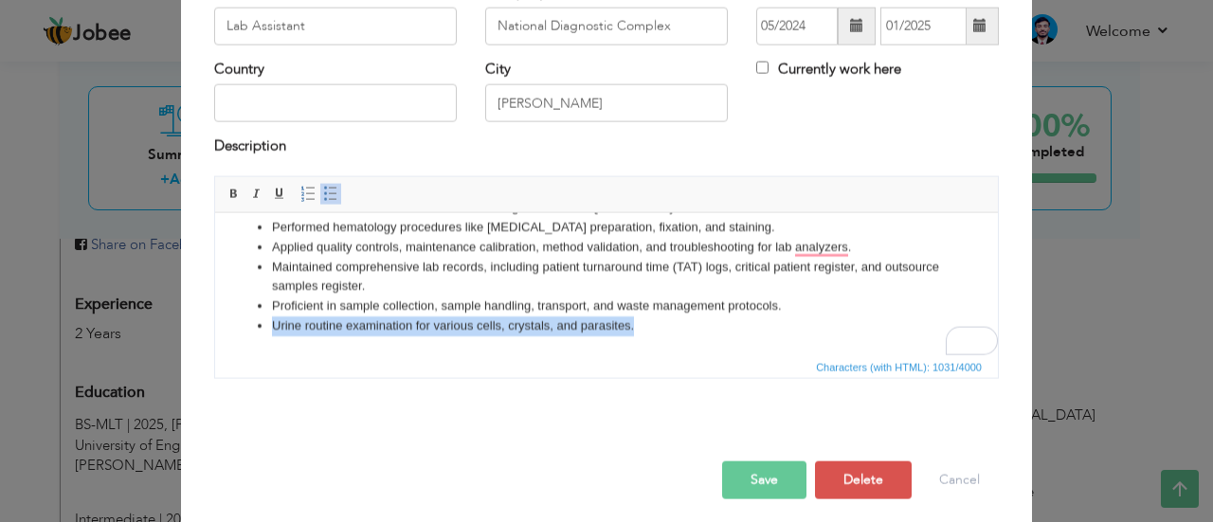
click at [511, 322] on li "Urine routine examination for various cells, crystals, and parasites." at bounding box center [606, 326] width 669 height 20
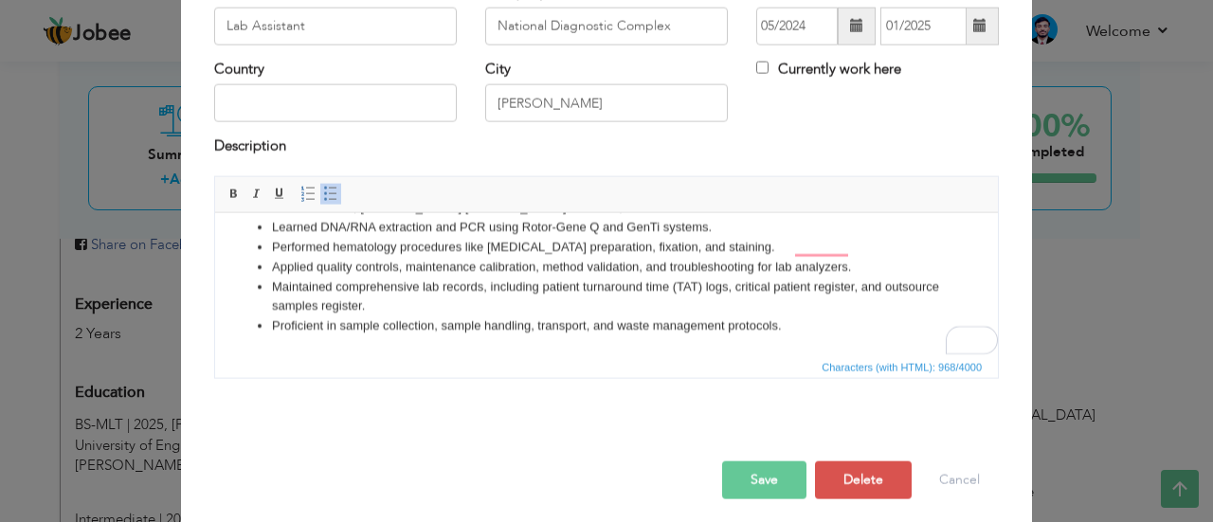
scroll to position [93, 0]
click at [636, 270] on li "Applied quality controls, maintenance calibration, method validation, and troub…" at bounding box center [606, 267] width 669 height 20
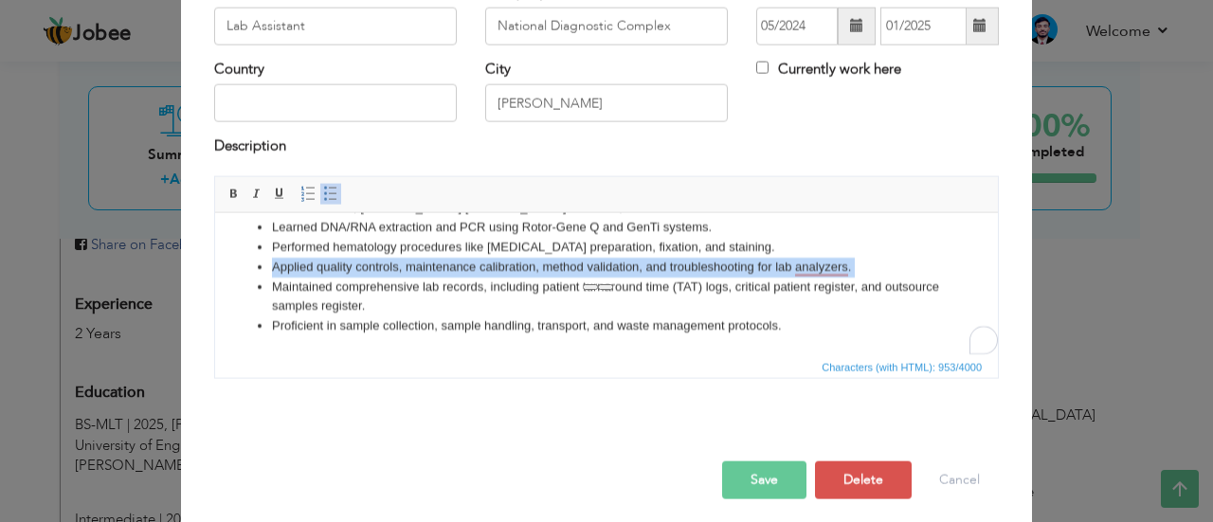
click at [636, 270] on li "Applied quality controls, maintenance calibration, method validation, and troub…" at bounding box center [606, 267] width 669 height 20
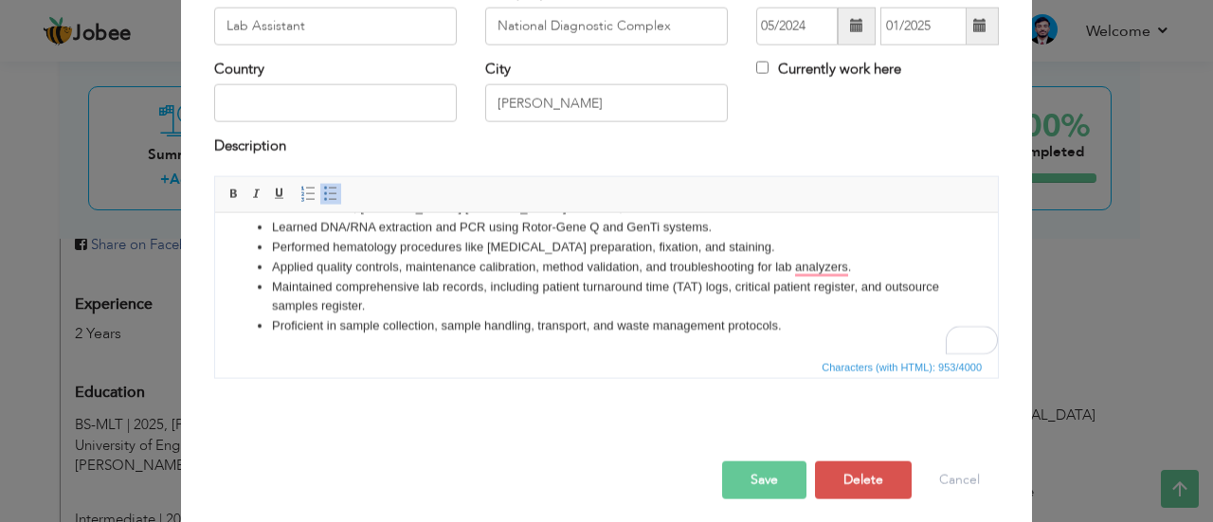
click at [596, 277] on li "Maintained comprehensive lab records, including patient turnaround time (TAT) l…" at bounding box center [606, 297] width 669 height 40
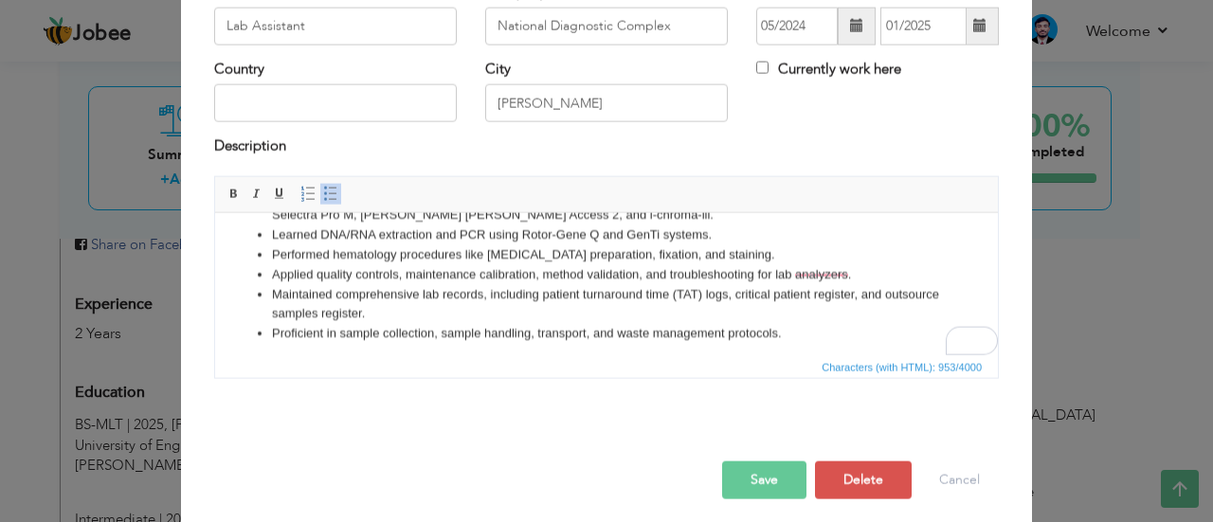
scroll to position [85, 0]
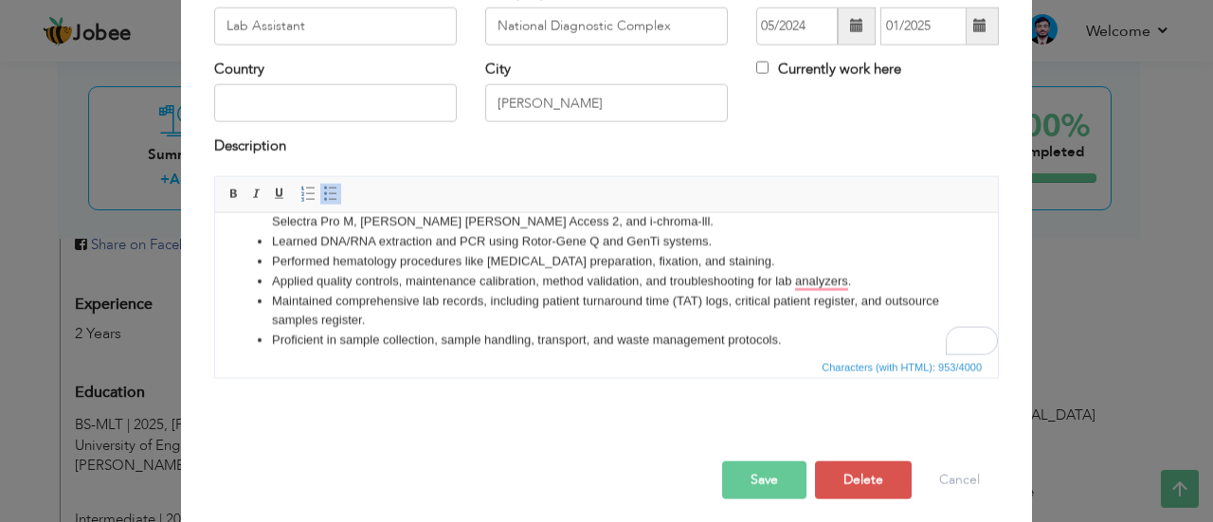
click at [523, 241] on li "Learned DNA/RNA extraction and PCR using Rotor-Gene Q and GenTi systems." at bounding box center [606, 241] width 669 height 20
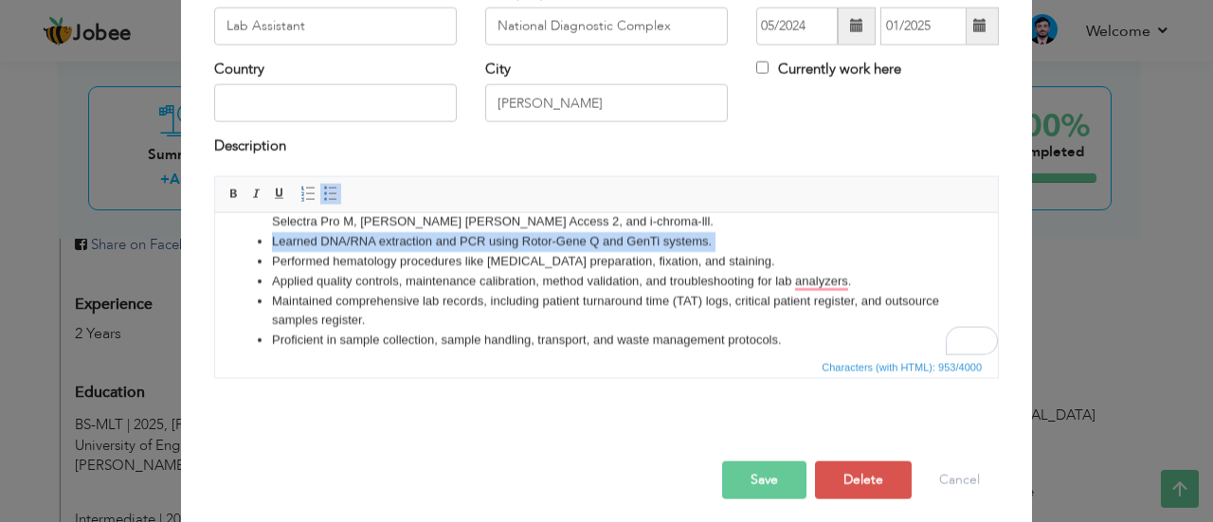
click at [523, 241] on li "Learned DNA/RNA extraction and PCR using Rotor-Gene Q and GenTi systems." at bounding box center [606, 241] width 669 height 20
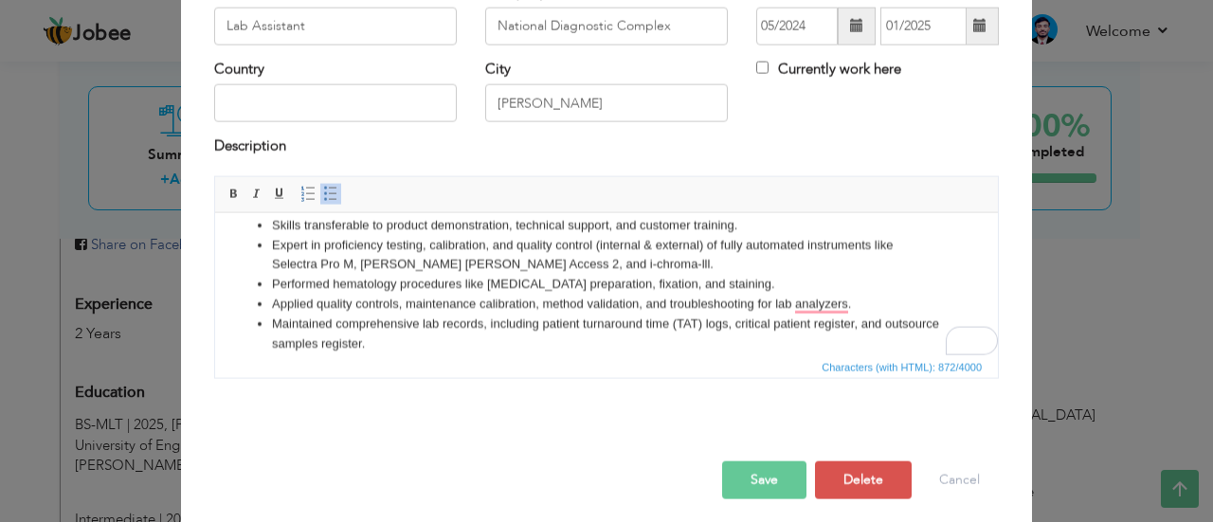
click at [419, 290] on li "Performed hematology procedures like [MEDICAL_DATA] preparation, fixation, and …" at bounding box center [606, 284] width 669 height 20
click at [492, 264] on li "Expert in proficiency testing, calibration, and quality control (internal & ext…" at bounding box center [606, 255] width 669 height 40
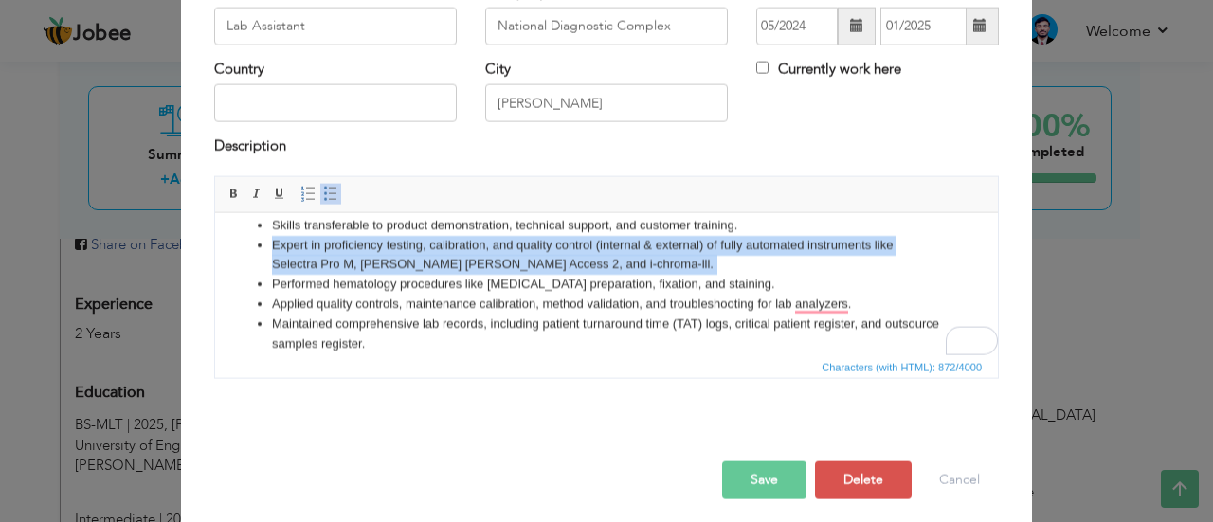
click at [492, 264] on li "Expert in proficiency testing, calibration, and quality control (internal & ext…" at bounding box center [606, 255] width 669 height 40
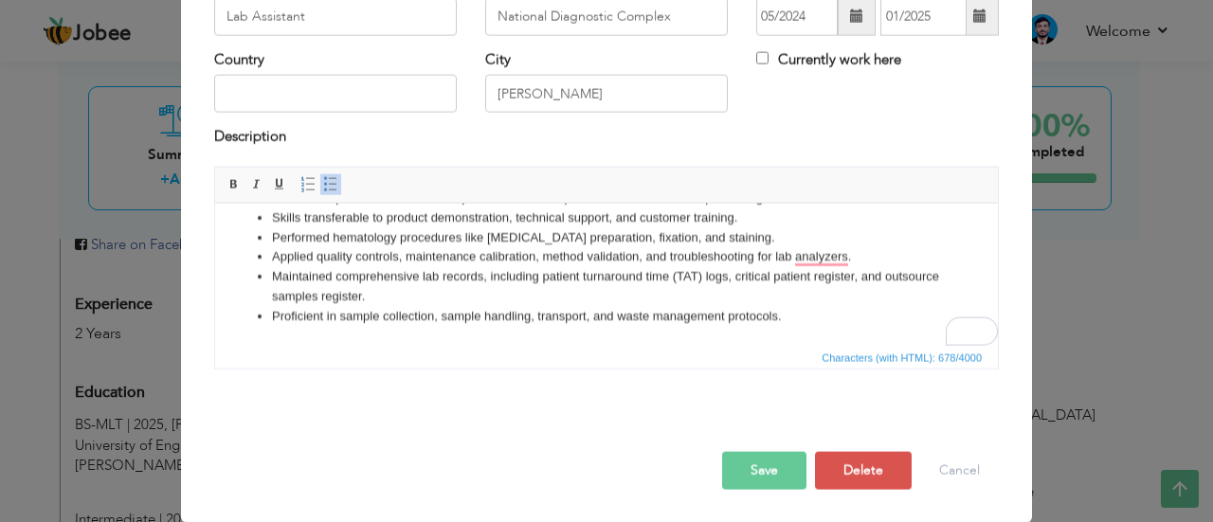
click at [767, 461] on button "Save" at bounding box center [764, 470] width 84 height 38
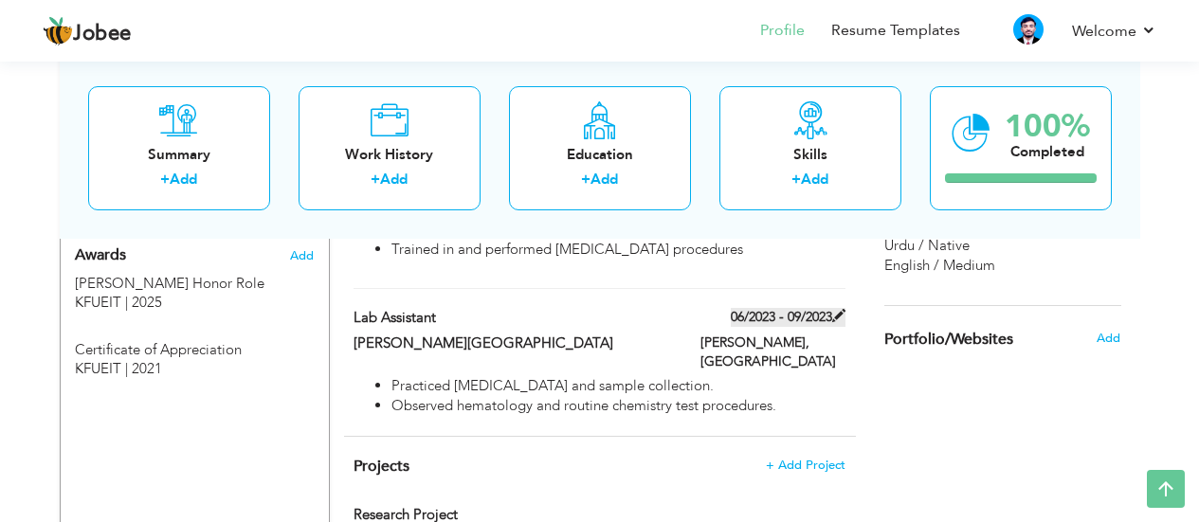
click at [785, 316] on label "06/2023 - 09/2023" at bounding box center [788, 317] width 115 height 19
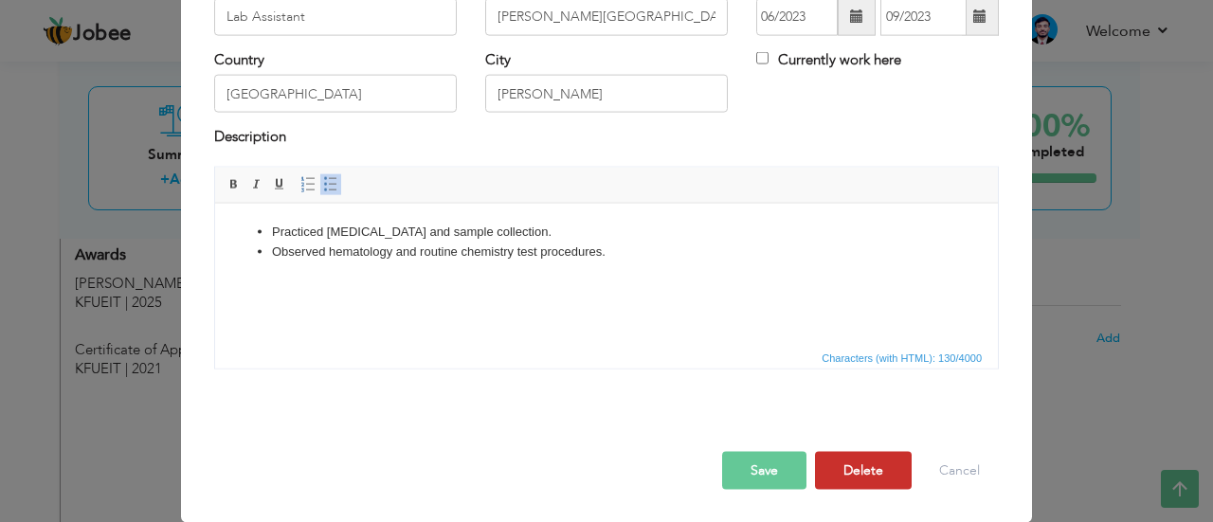
click at [859, 470] on button "Delete" at bounding box center [863, 470] width 97 height 38
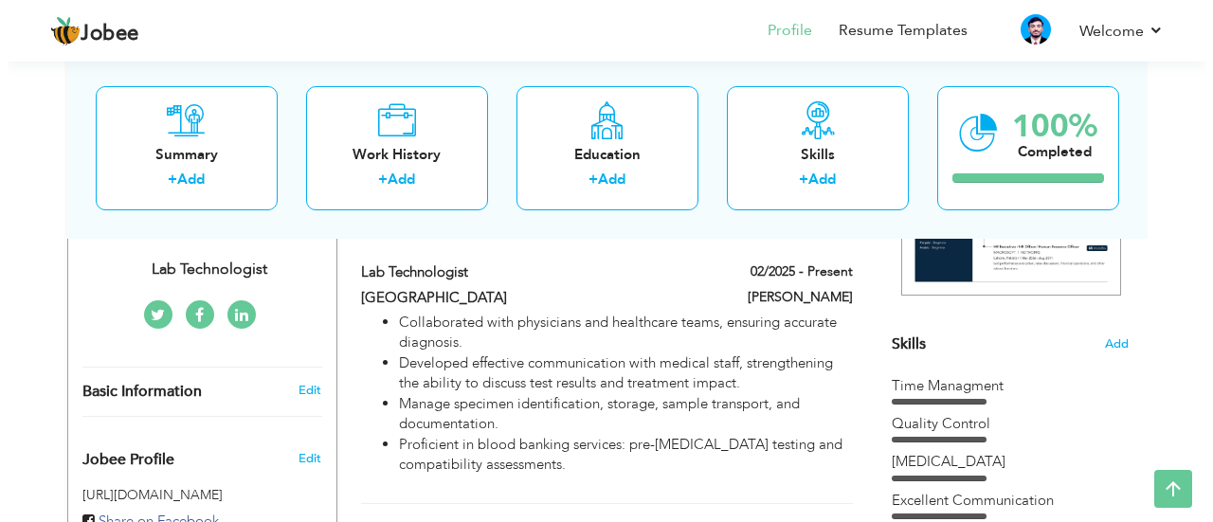
scroll to position [394, 0]
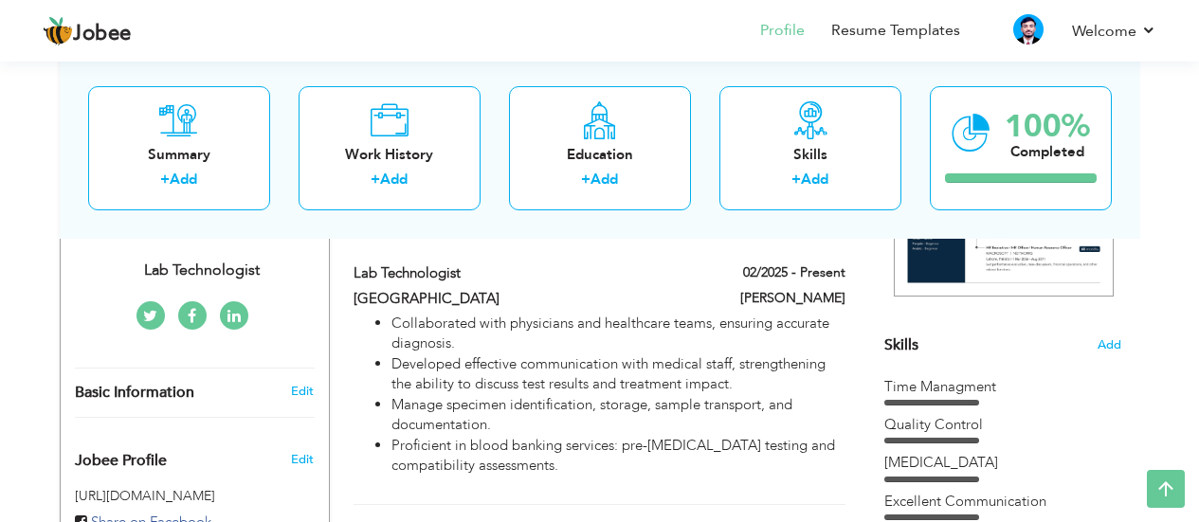
click at [1051, 398] on div "Time Managment" at bounding box center [1002, 391] width 237 height 28
click at [960, 389] on div "Time Managment" at bounding box center [1002, 387] width 237 height 20
click at [903, 339] on span "Skills" at bounding box center [901, 345] width 34 height 21
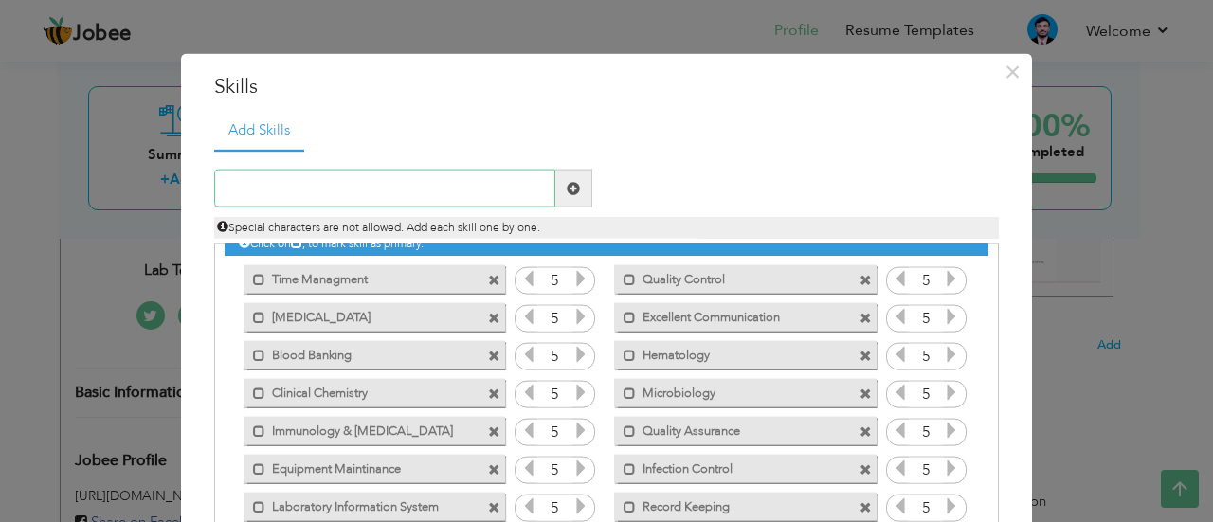
scroll to position [22, 0]
click at [488, 389] on span at bounding box center [494, 393] width 12 height 12
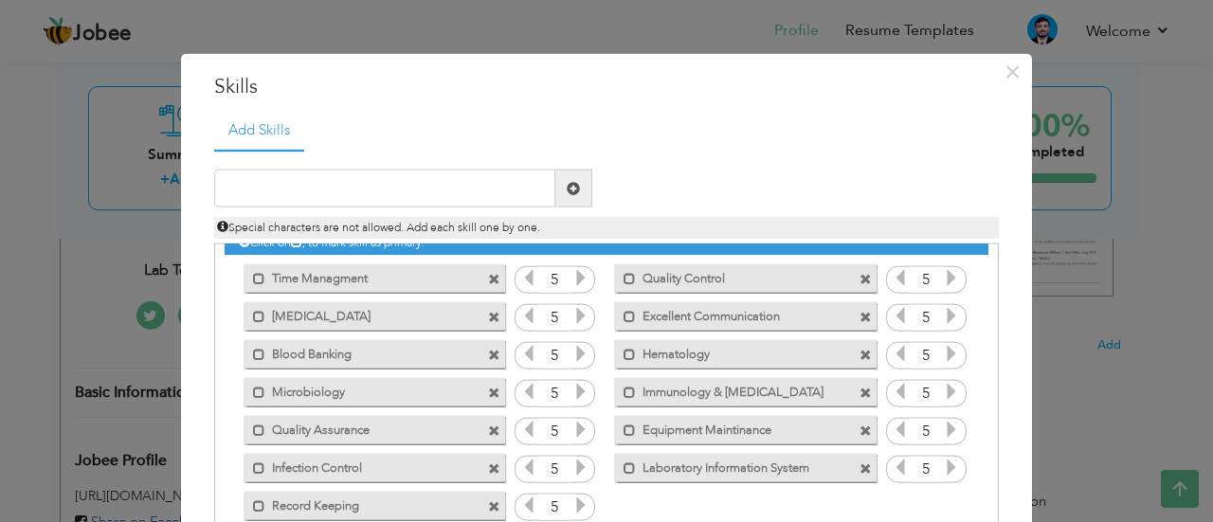
click at [488, 389] on span at bounding box center [494, 393] width 12 height 12
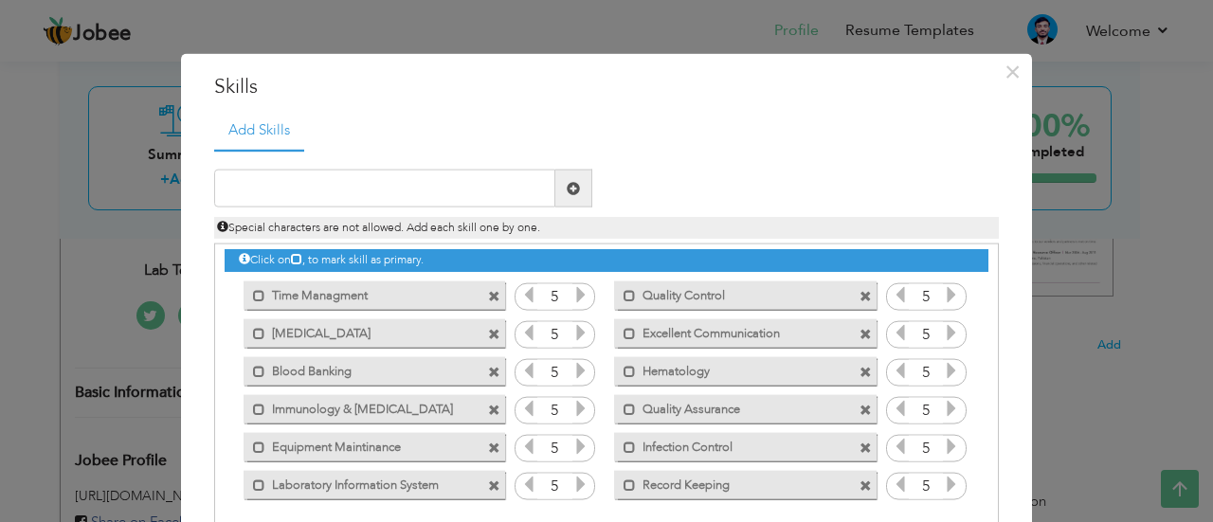
scroll to position [5, 0]
click at [487, 389] on div "Mark as primary skill. Blood Banking" at bounding box center [370, 371] width 290 height 38
click at [488, 406] on span at bounding box center [494, 410] width 12 height 12
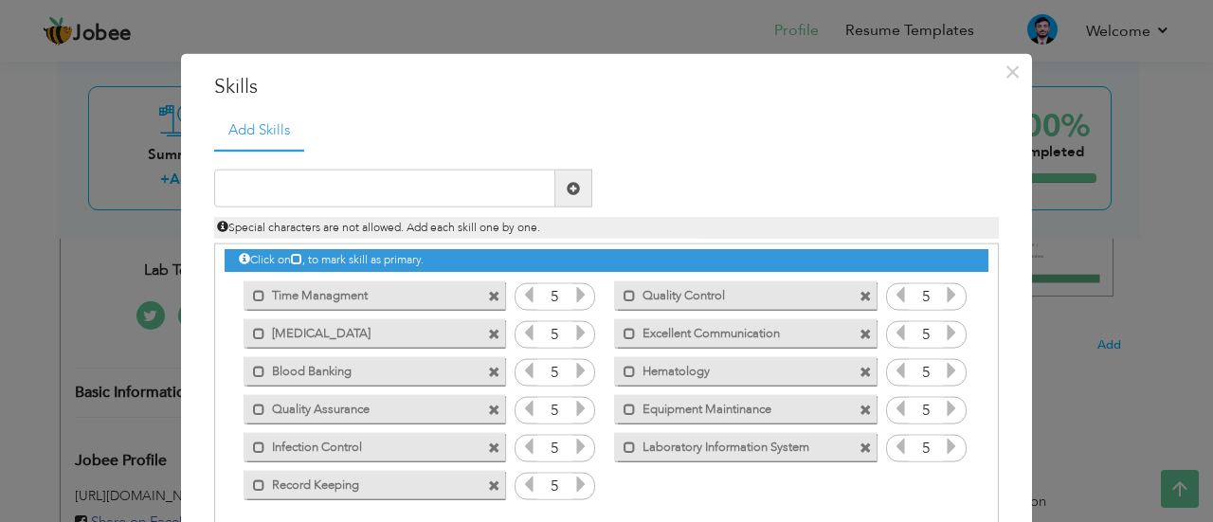
click at [488, 406] on span at bounding box center [494, 410] width 12 height 12
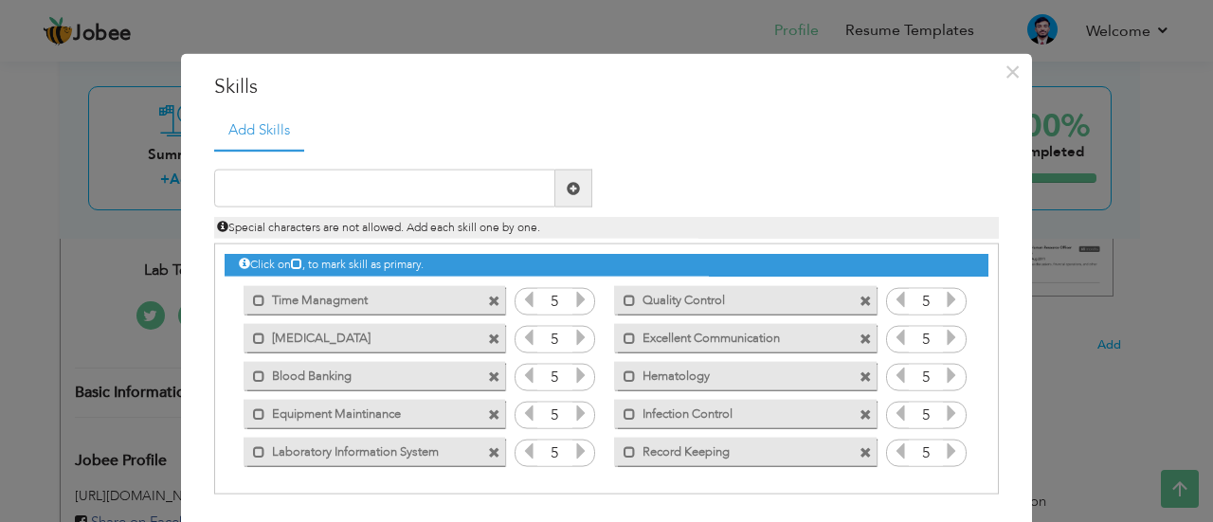
click at [492, 408] on span at bounding box center [494, 414] width 12 height 12
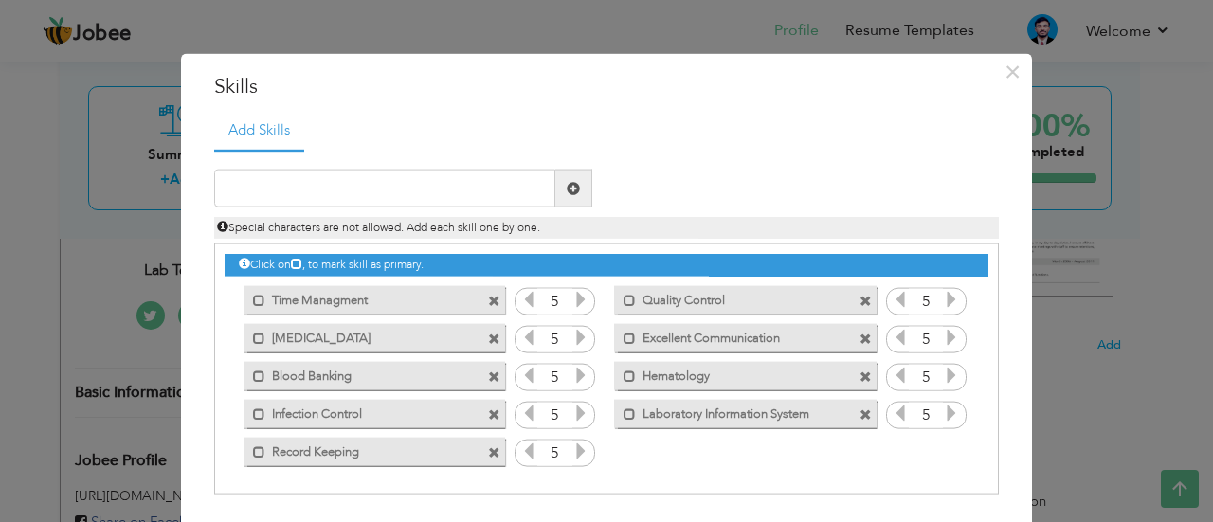
click at [489, 455] on span at bounding box center [494, 452] width 12 height 12
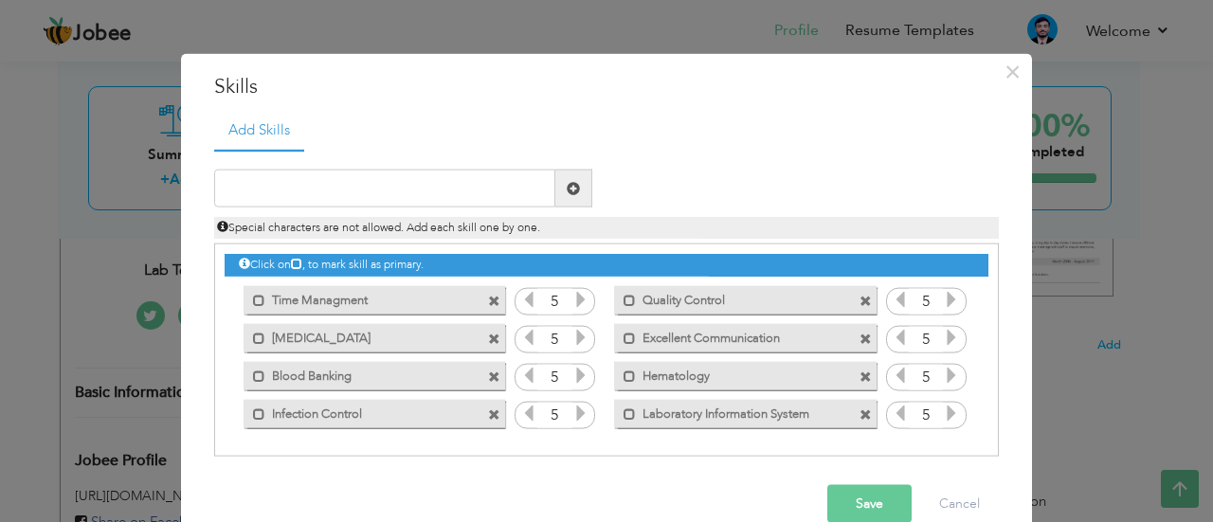
click at [488, 415] on span at bounding box center [494, 414] width 12 height 12
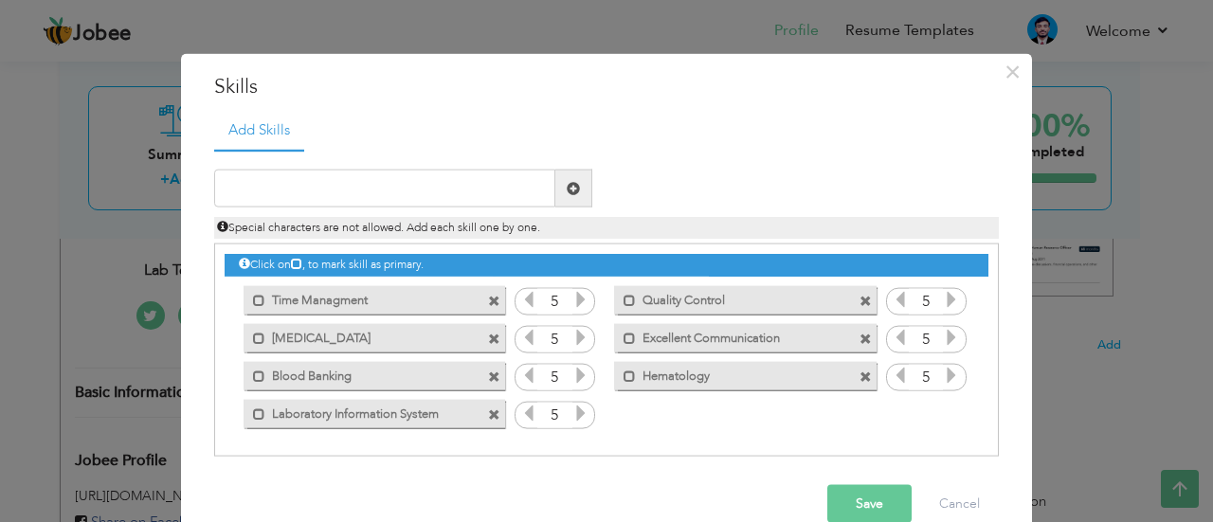
click at [860, 301] on span at bounding box center [866, 301] width 12 height 12
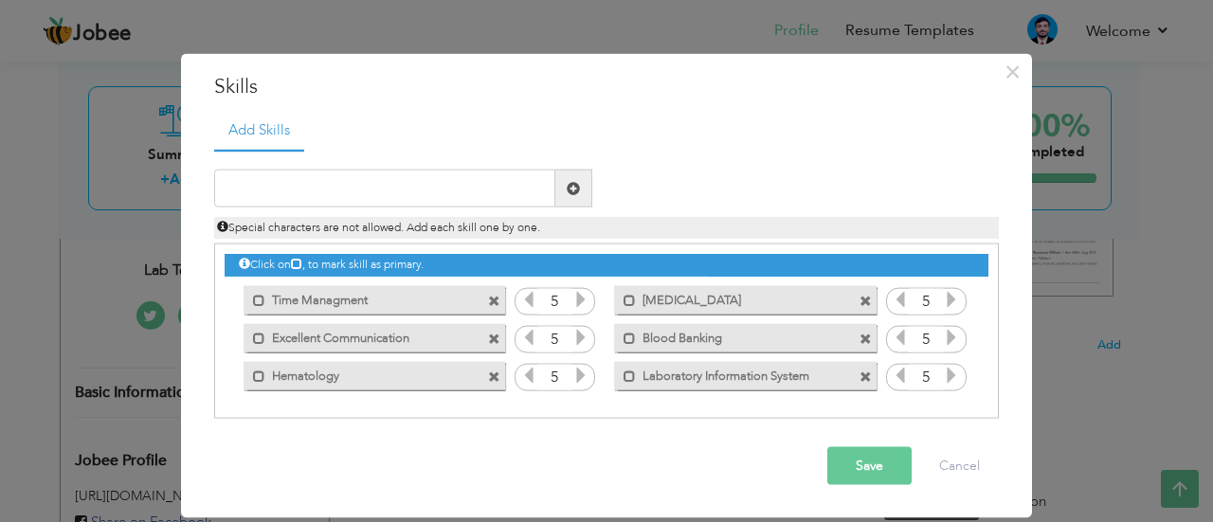
click at [494, 373] on span at bounding box center [494, 377] width 12 height 12
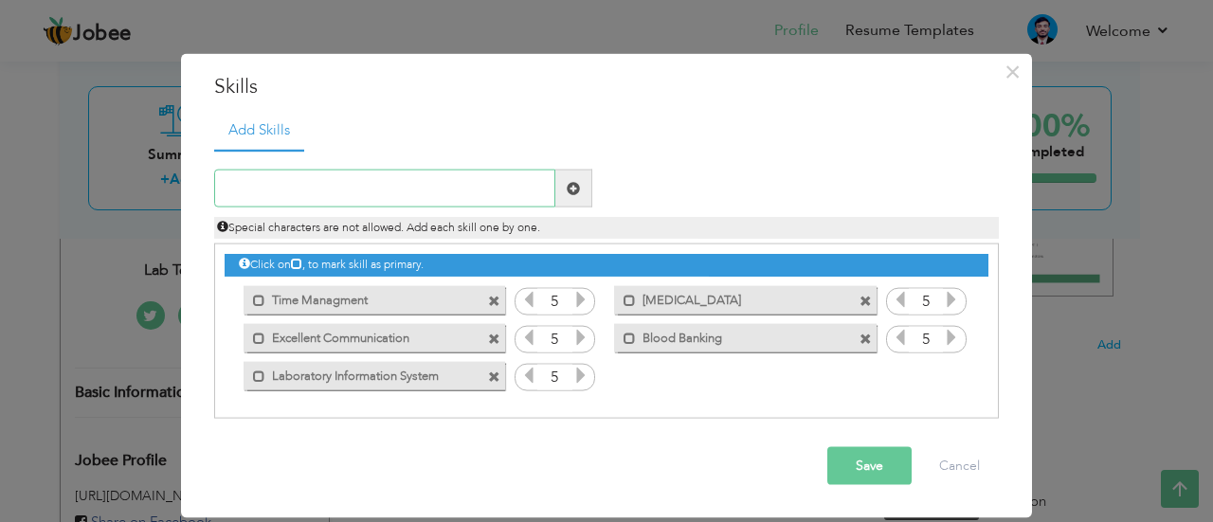
click at [311, 185] on input "text" at bounding box center [384, 189] width 341 height 38
type input "Healthcare marketing"
click at [567, 191] on span at bounding box center [573, 187] width 13 height 13
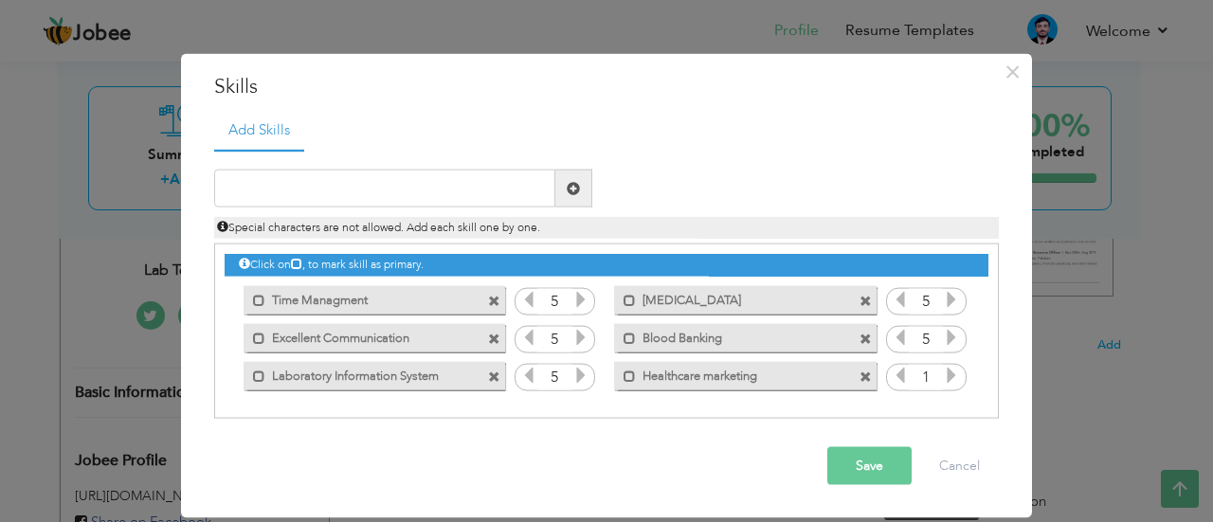
click at [943, 379] on icon at bounding box center [951, 375] width 17 height 17
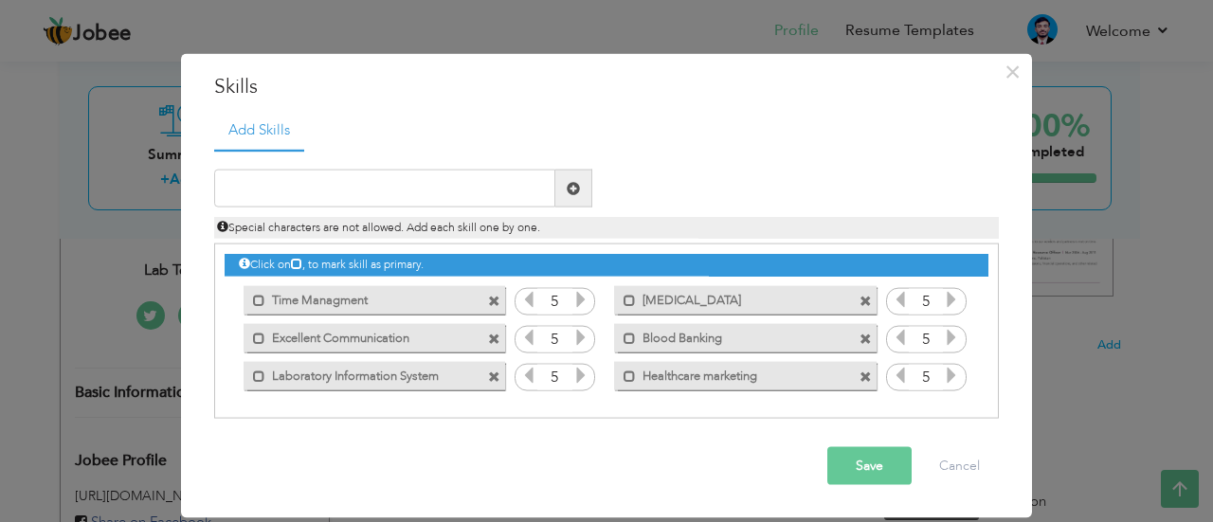
click at [943, 379] on icon at bounding box center [951, 375] width 17 height 17
click at [389, 212] on div "Special characters are not allowed. Add each skill one by one." at bounding box center [606, 223] width 813 height 31
click at [365, 182] on input "text" at bounding box center [384, 189] width 341 height 38
type input "Customer Relationship Managment"
click at [581, 182] on span at bounding box center [573, 189] width 37 height 38
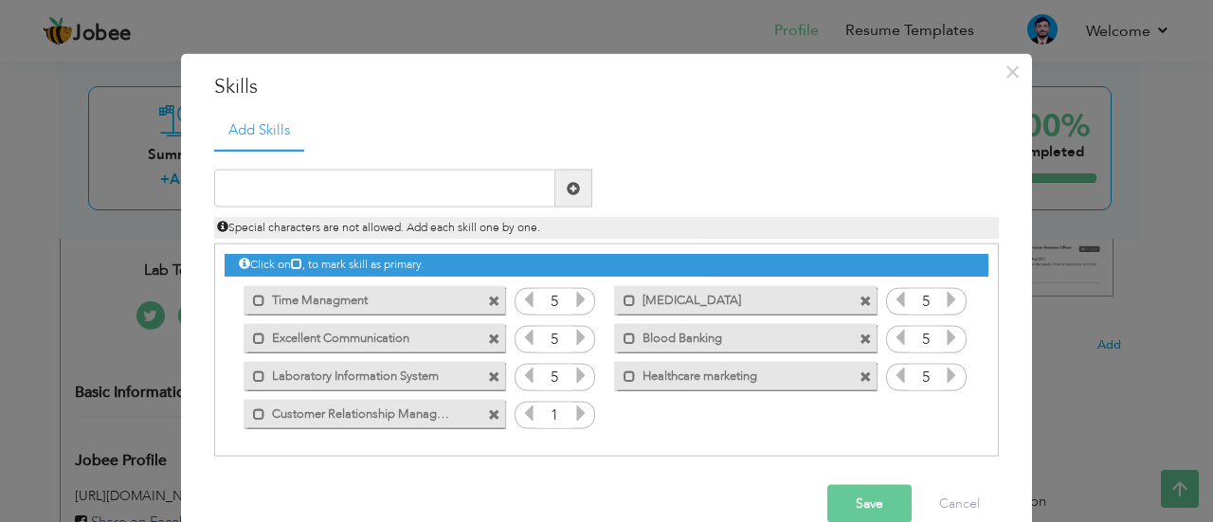
scroll to position [34, 0]
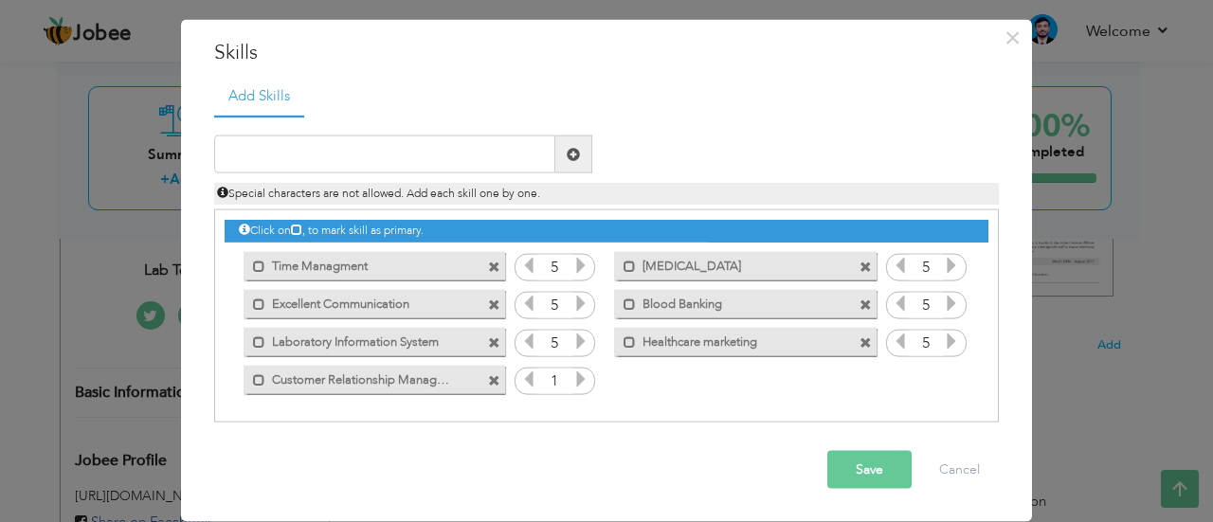
click at [866, 470] on button "Save" at bounding box center [869, 470] width 84 height 38
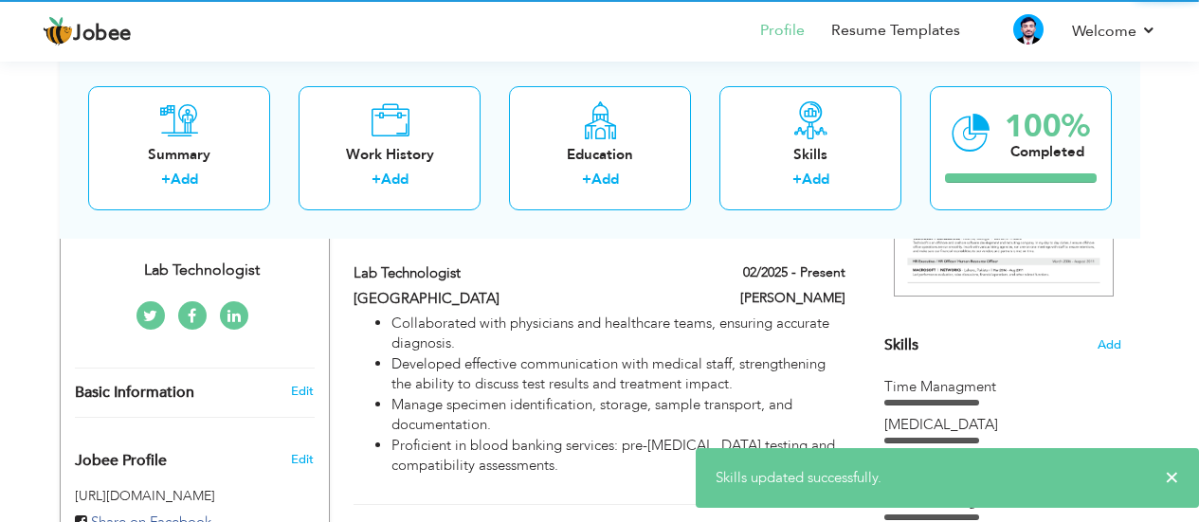
click at [565, 371] on li "Developed effective communication with medical staff, strengthening the ability…" at bounding box center [617, 374] width 453 height 41
type input "Lab Technologist"
type input "[GEOGRAPHIC_DATA]"
type input "02/2025"
type input "[PERSON_NAME]"
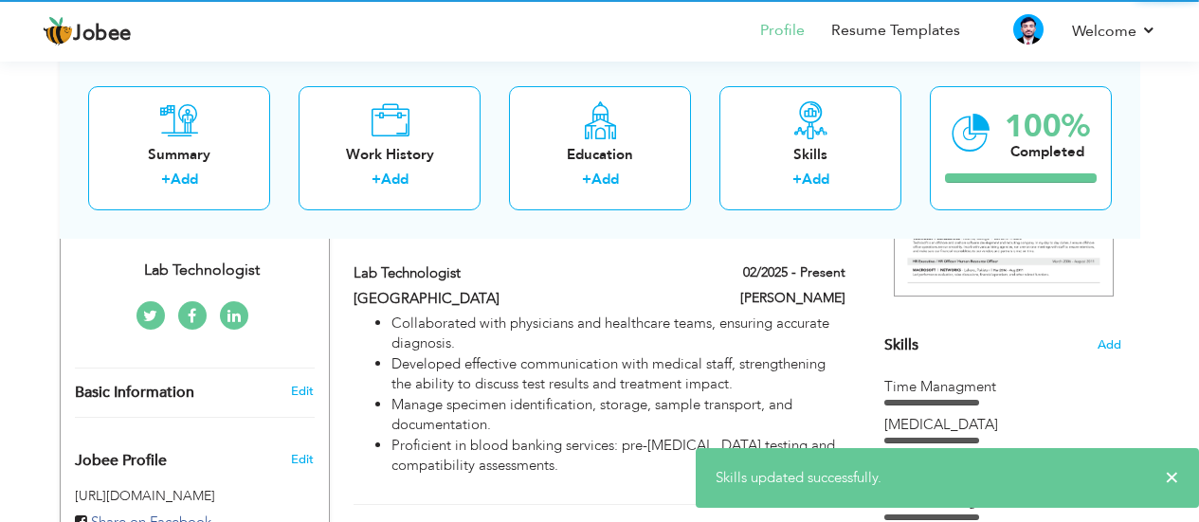
checkbox input "true"
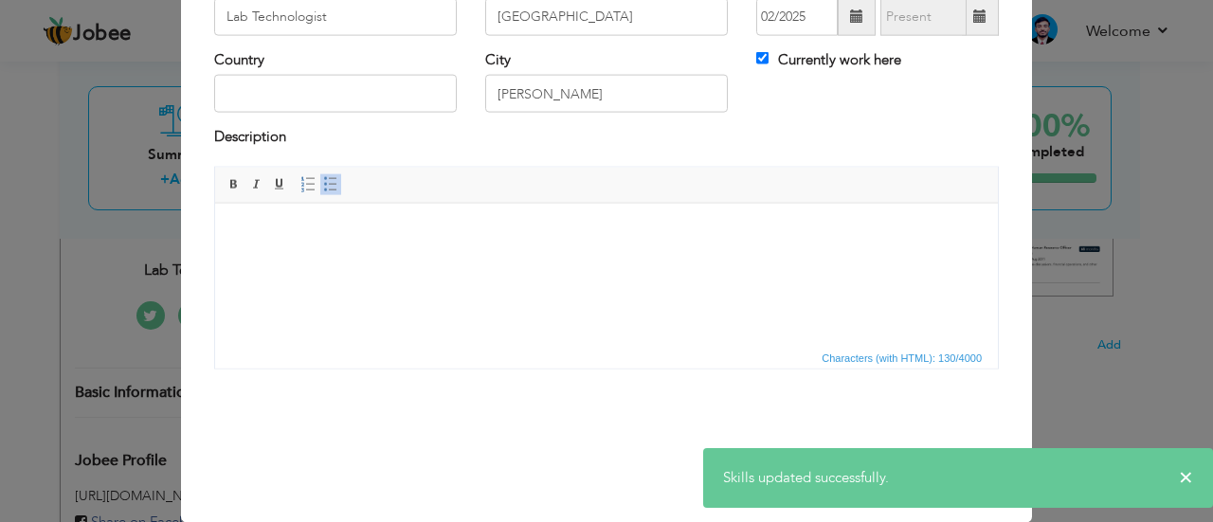
scroll to position [0, 0]
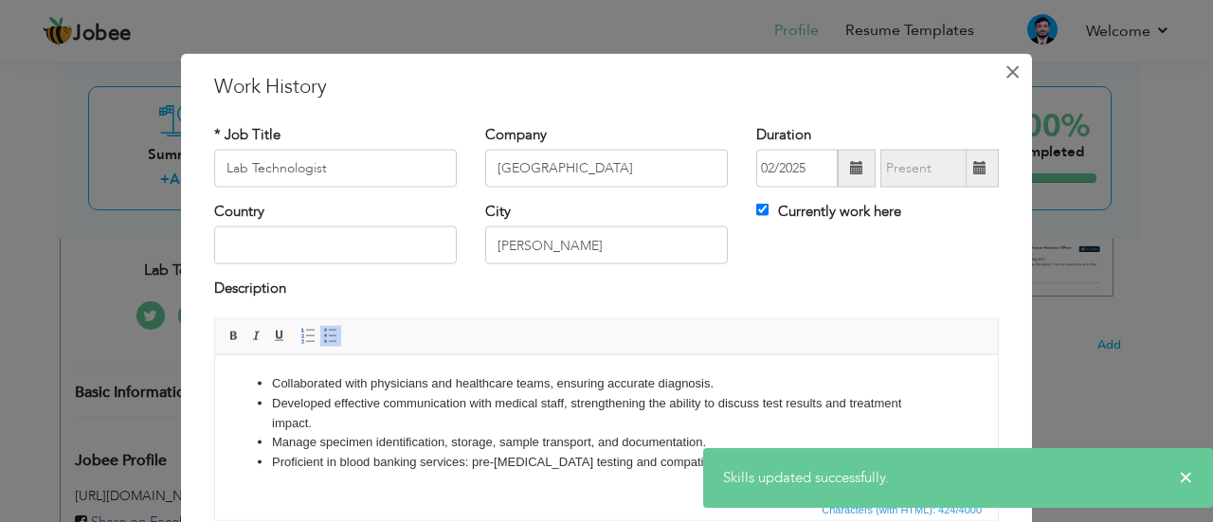
click at [1004, 76] on span "×" at bounding box center [1012, 71] width 16 height 34
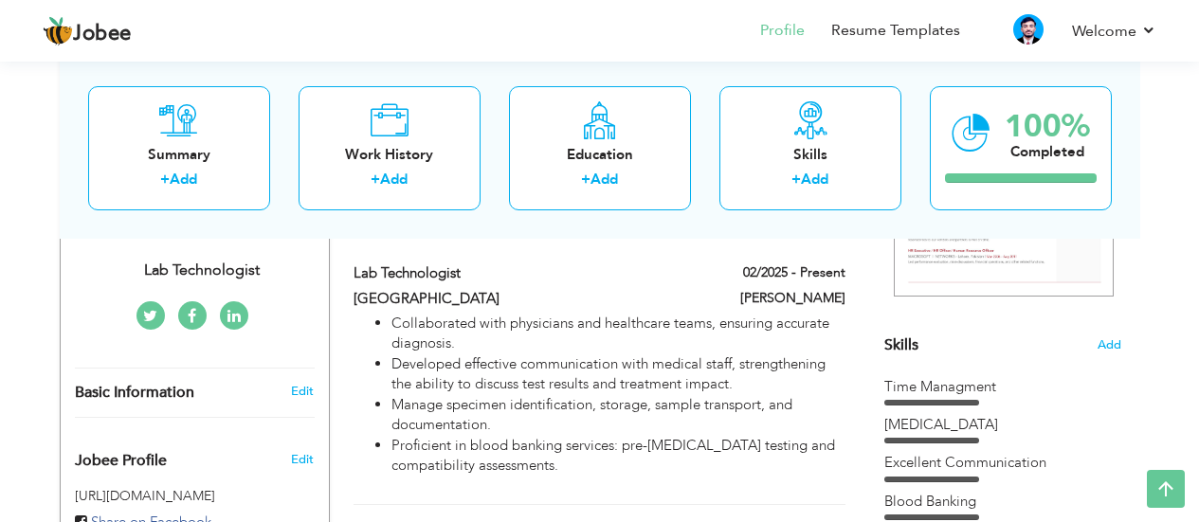
click at [896, 335] on span "Skills" at bounding box center [901, 345] width 34 height 21
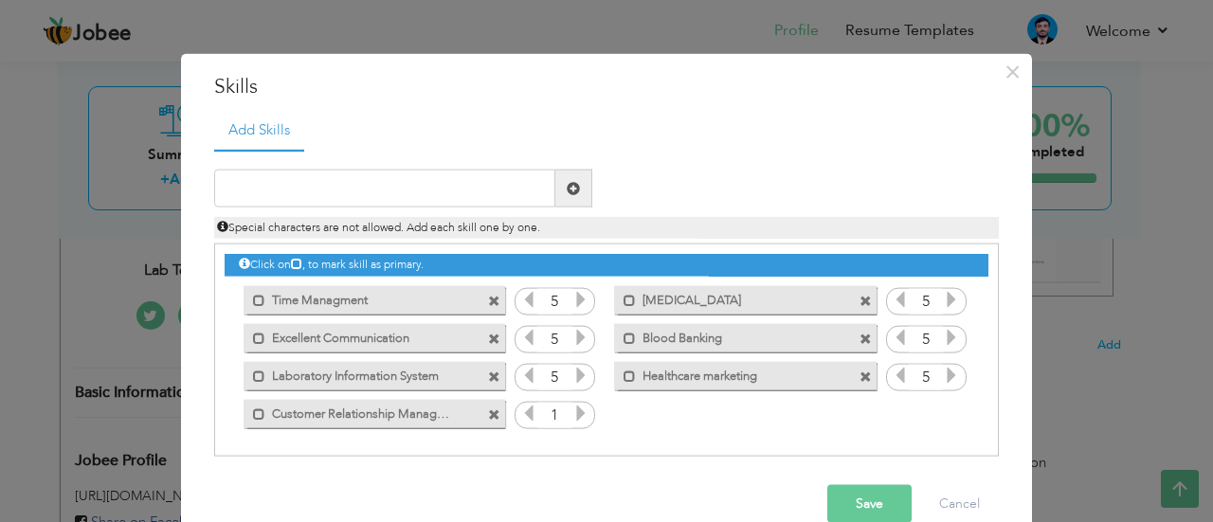
click at [576, 407] on icon at bounding box center [580, 413] width 17 height 17
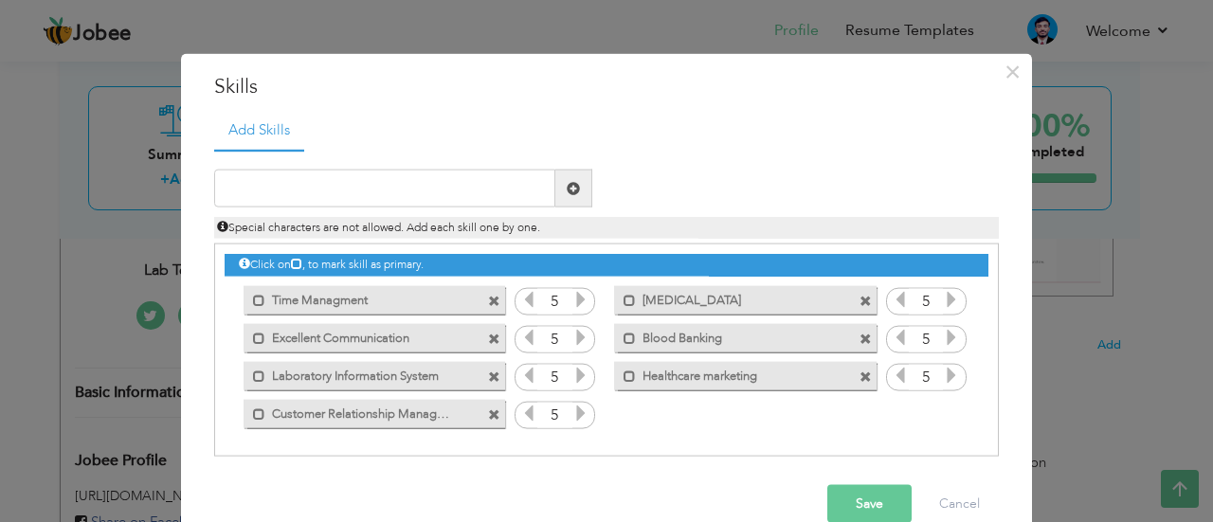
click at [576, 407] on icon at bounding box center [580, 413] width 17 height 17
click at [857, 491] on button "Save" at bounding box center [869, 504] width 84 height 38
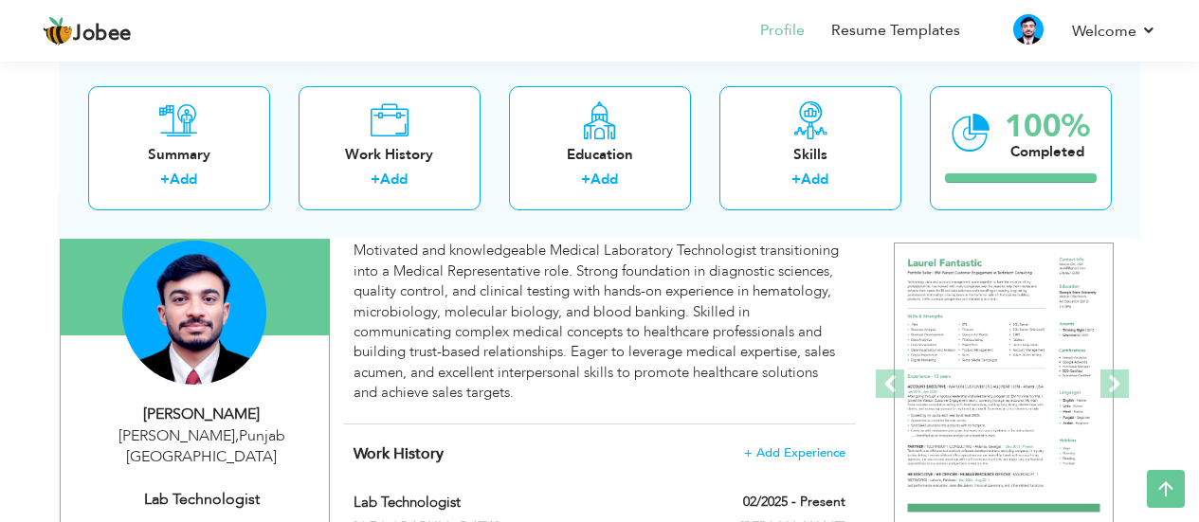
scroll to position [154, 0]
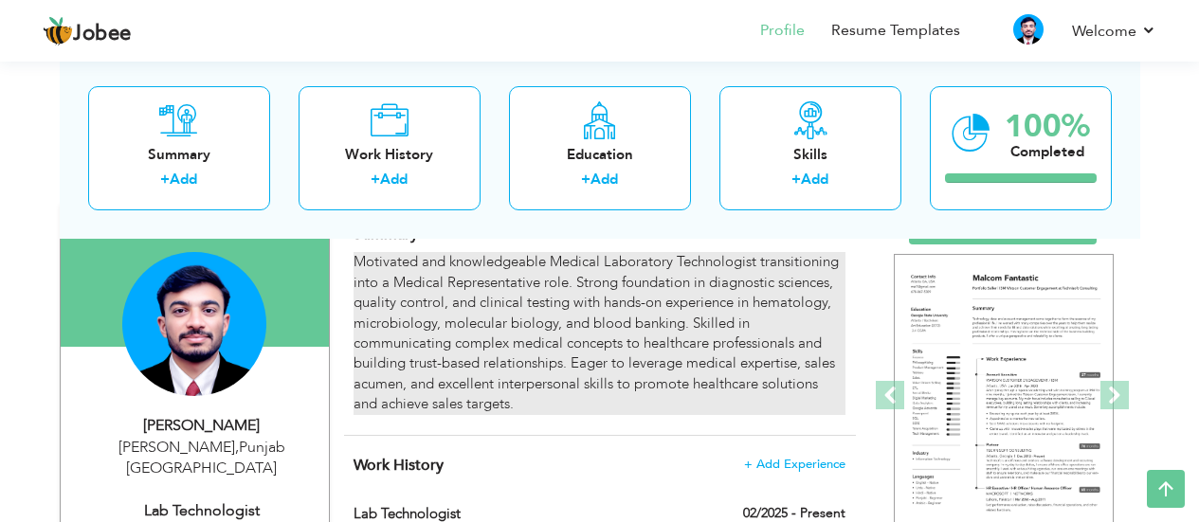
click at [600, 356] on div "Motivated and knowledgeable Medical Laboratory Technologist transitioning into …" at bounding box center [598, 333] width 491 height 162
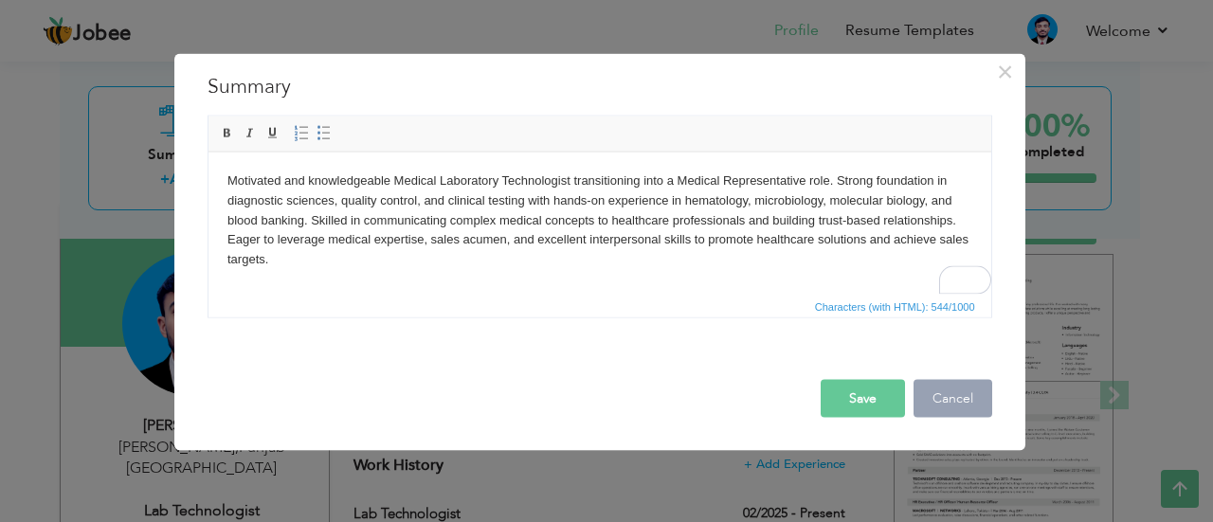
click at [941, 388] on button "Cancel" at bounding box center [953, 398] width 79 height 38
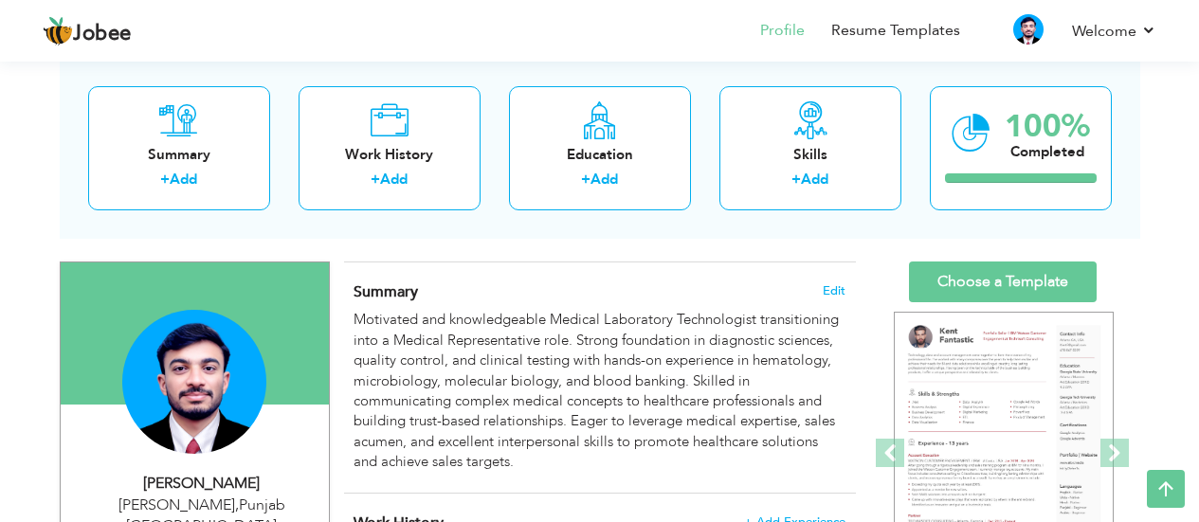
scroll to position [0, 0]
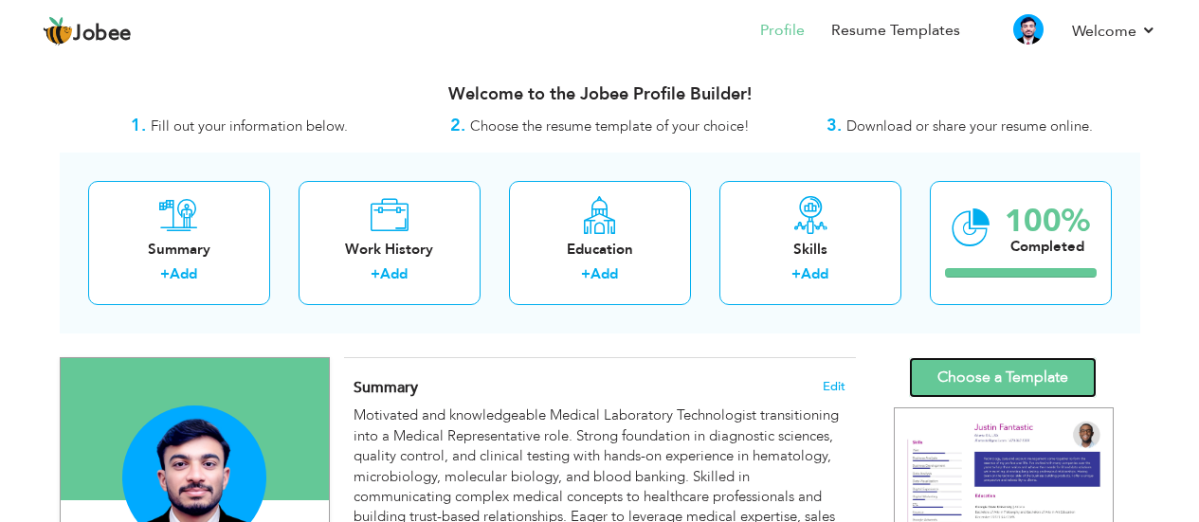
click at [1006, 371] on link "Choose a Template" at bounding box center [1003, 377] width 188 height 41
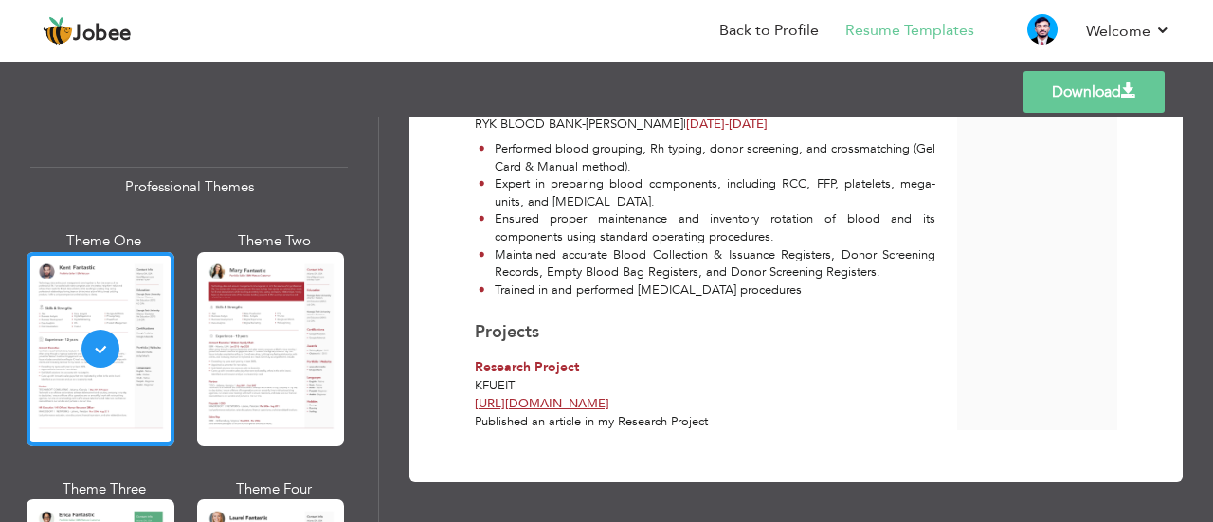
scroll to position [1102, 0]
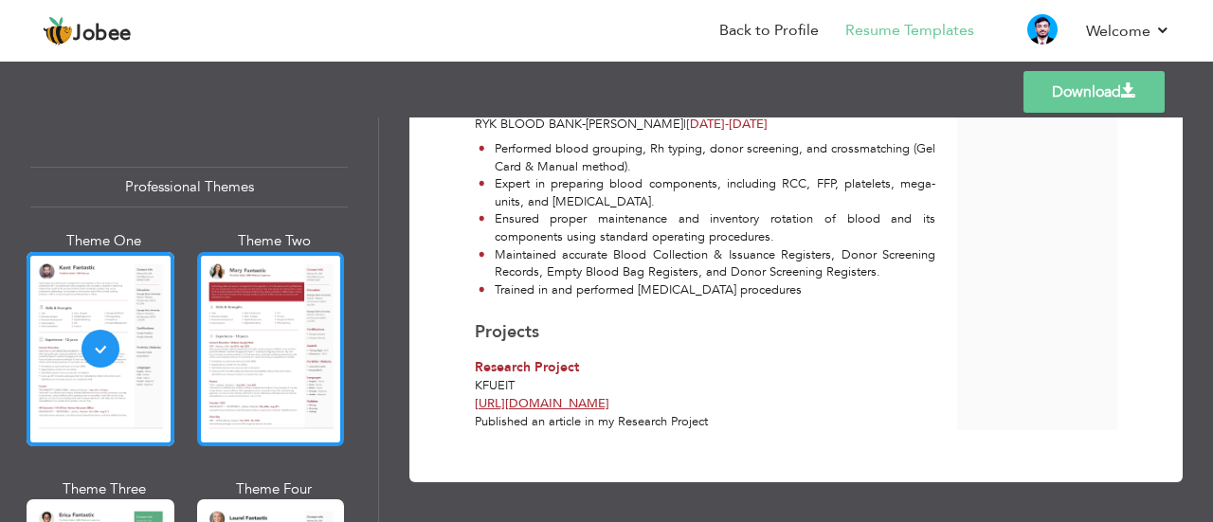
click at [234, 338] on div at bounding box center [271, 349] width 148 height 194
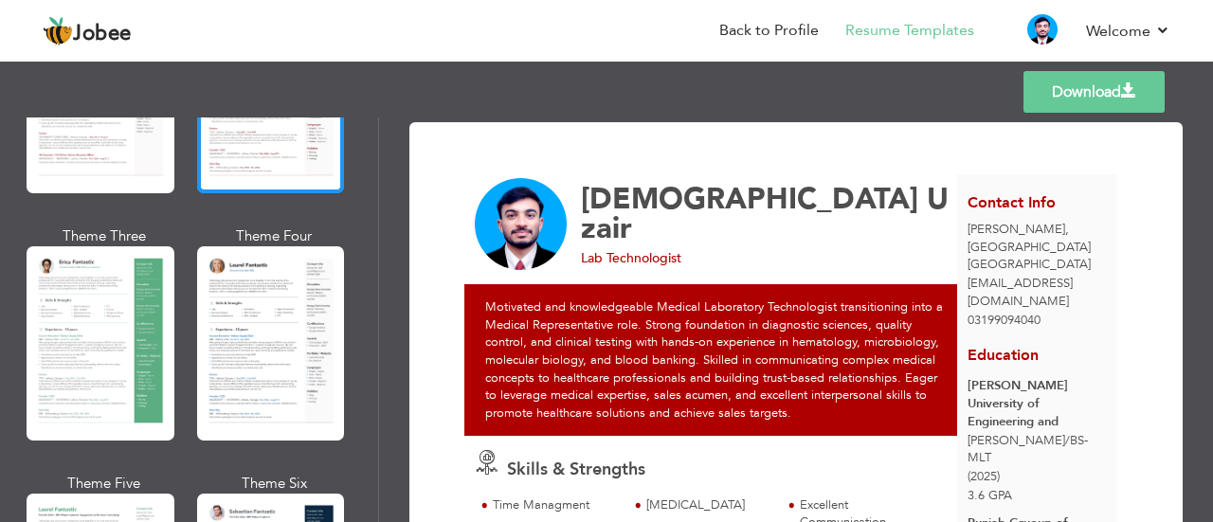
scroll to position [254, 0]
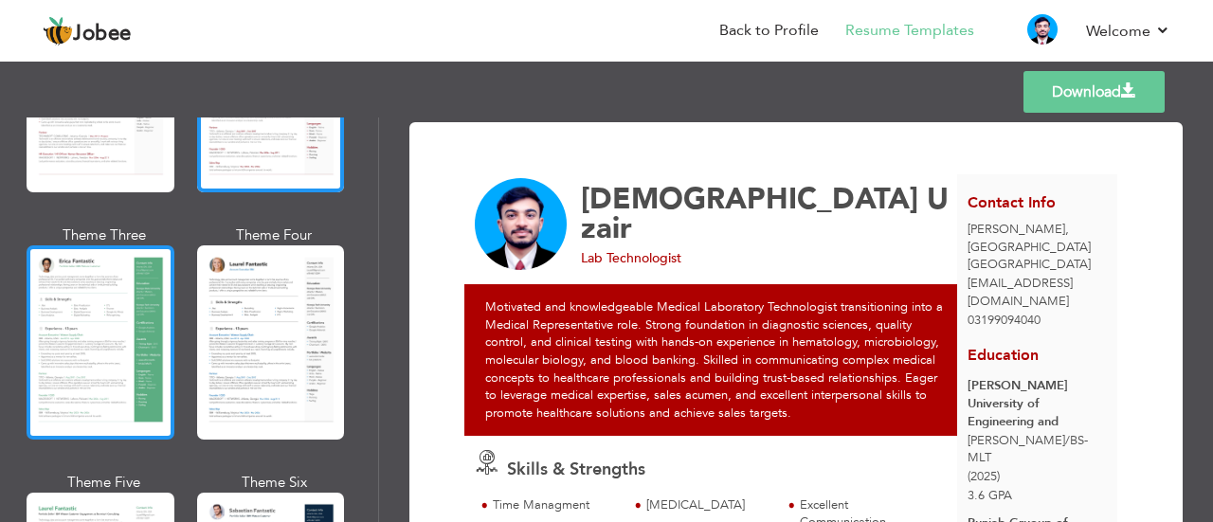
click at [84, 327] on div at bounding box center [101, 342] width 148 height 194
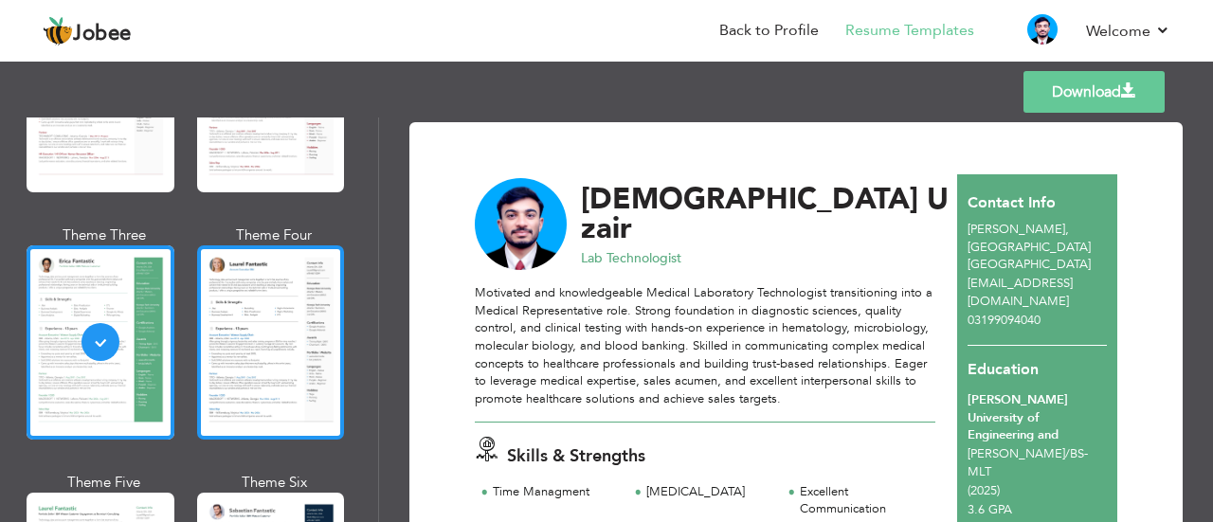
click at [272, 286] on div at bounding box center [271, 342] width 148 height 194
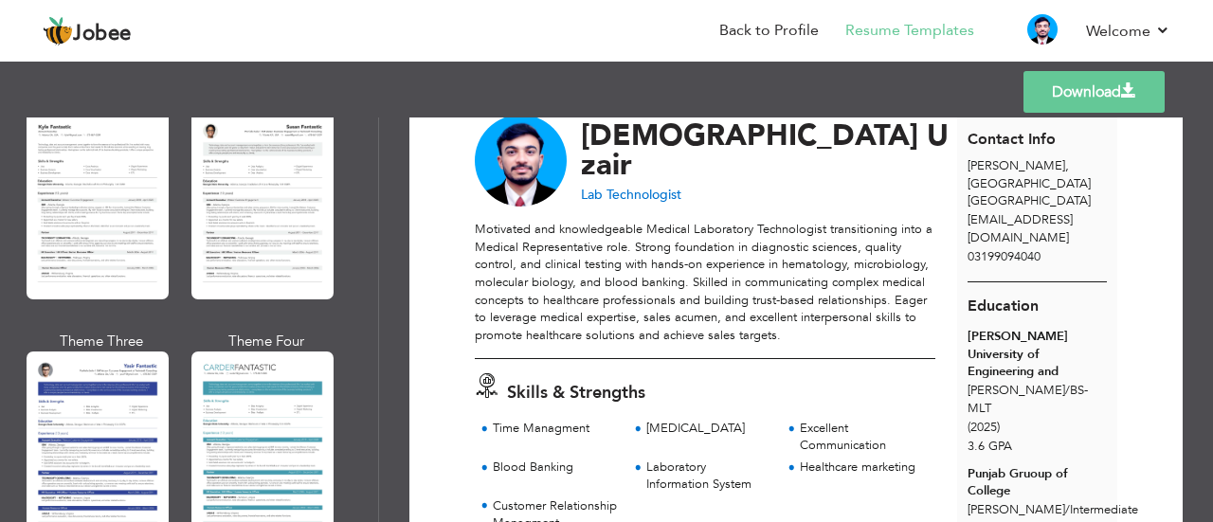
scroll to position [3461, 0]
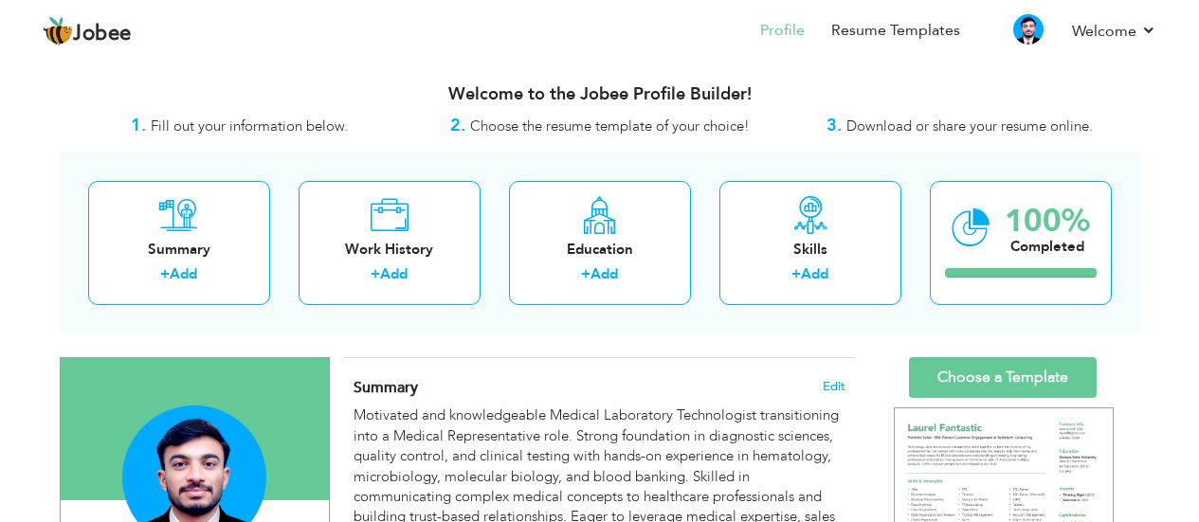
click at [66, 171] on div "Summary + Add Work History + Add Education + Add Skills + Add 100% Completed" at bounding box center [600, 243] width 1080 height 181
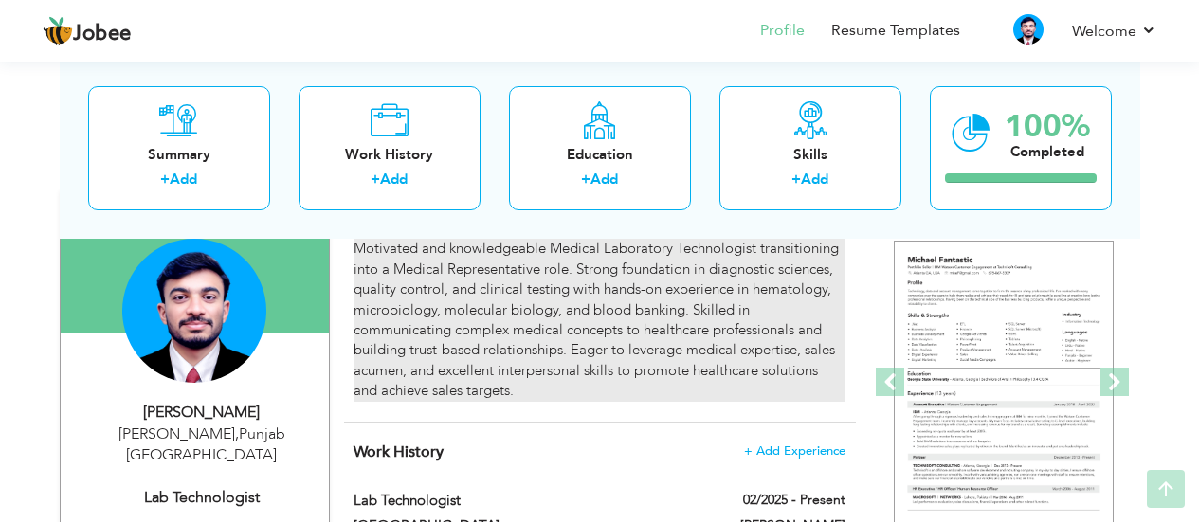
scroll to position [168, 0]
click at [550, 354] on div "Motivated and knowledgeable Medical Laboratory Technologist transitioning into …" at bounding box center [598, 319] width 491 height 162
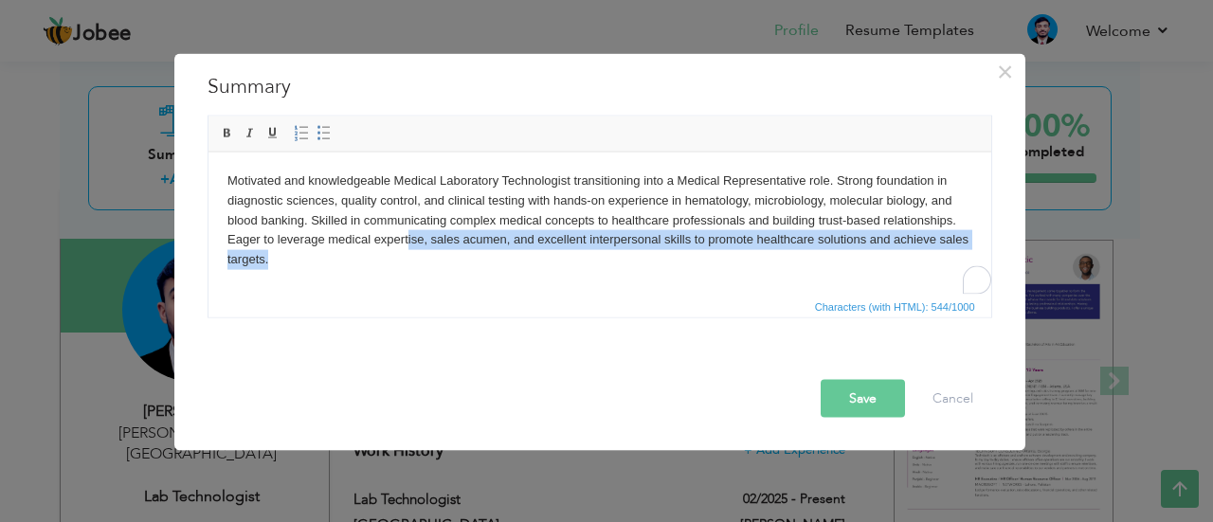
drag, startPoint x: 616, startPoint y: 262, endPoint x: 401, endPoint y: 236, distance: 216.7
click at [401, 236] on body "Motivated and knowledgeable Medical Laboratory Technologist transitioning into …" at bounding box center [598, 220] width 745 height 99
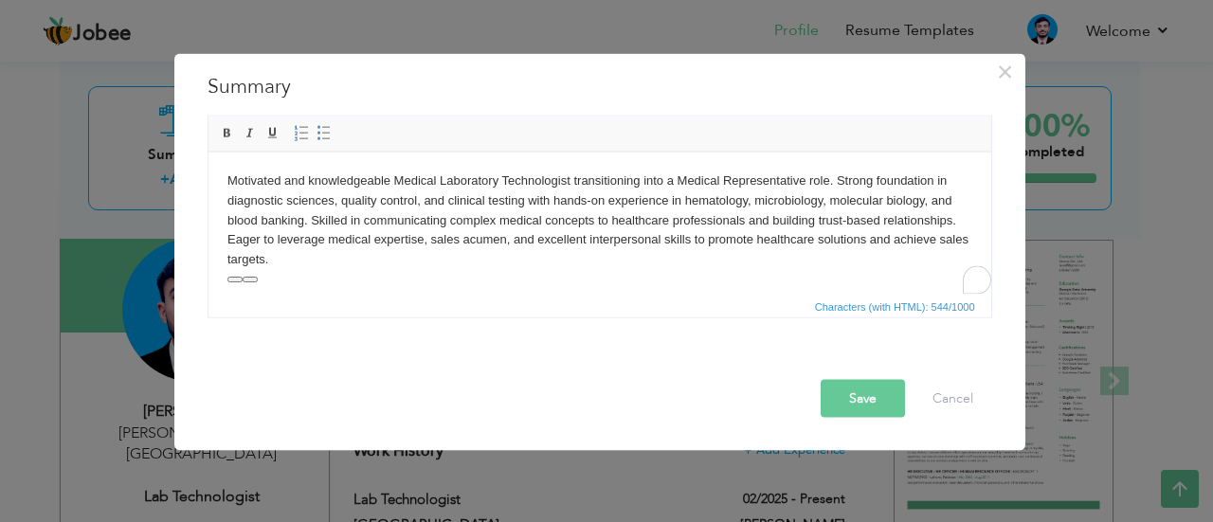
click at [853, 392] on button "Save" at bounding box center [863, 398] width 84 height 38
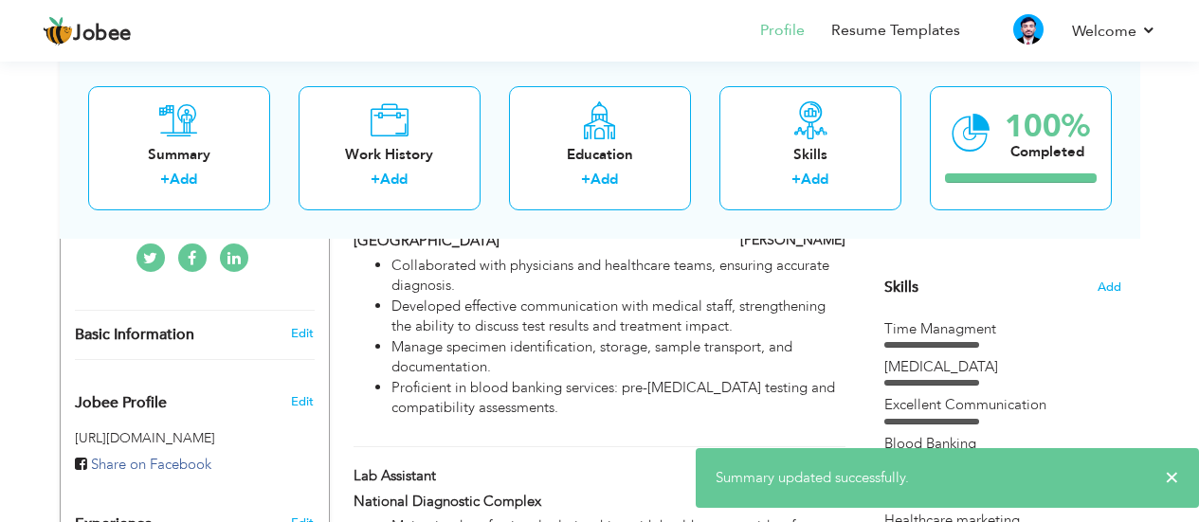
scroll to position [453, 0]
click at [616, 364] on li "Manage specimen identification, storage, sample transport, and documentation." at bounding box center [617, 356] width 453 height 41
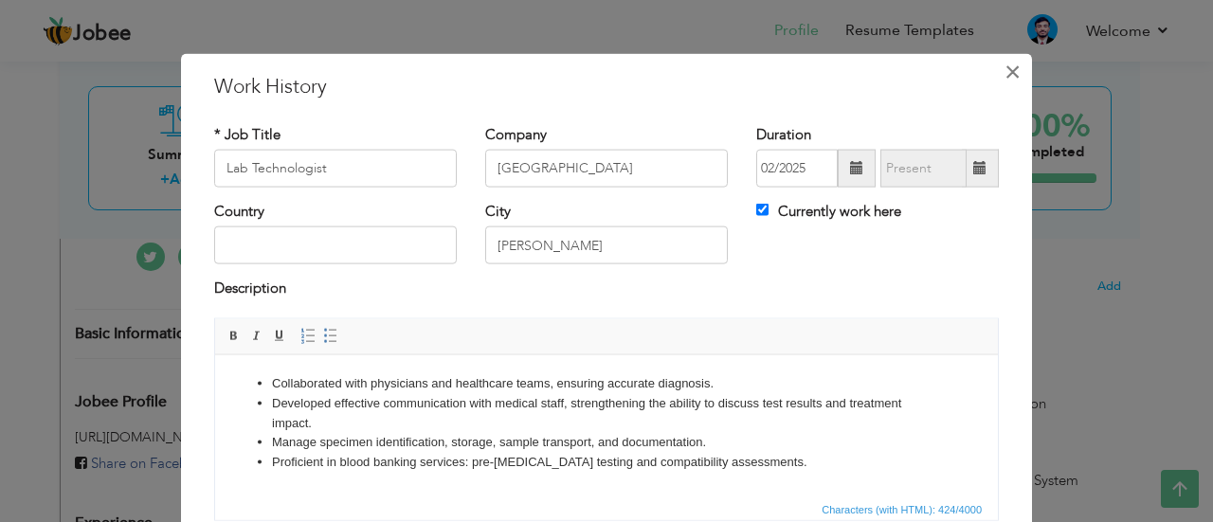
click at [1005, 65] on span "×" at bounding box center [1012, 71] width 16 height 34
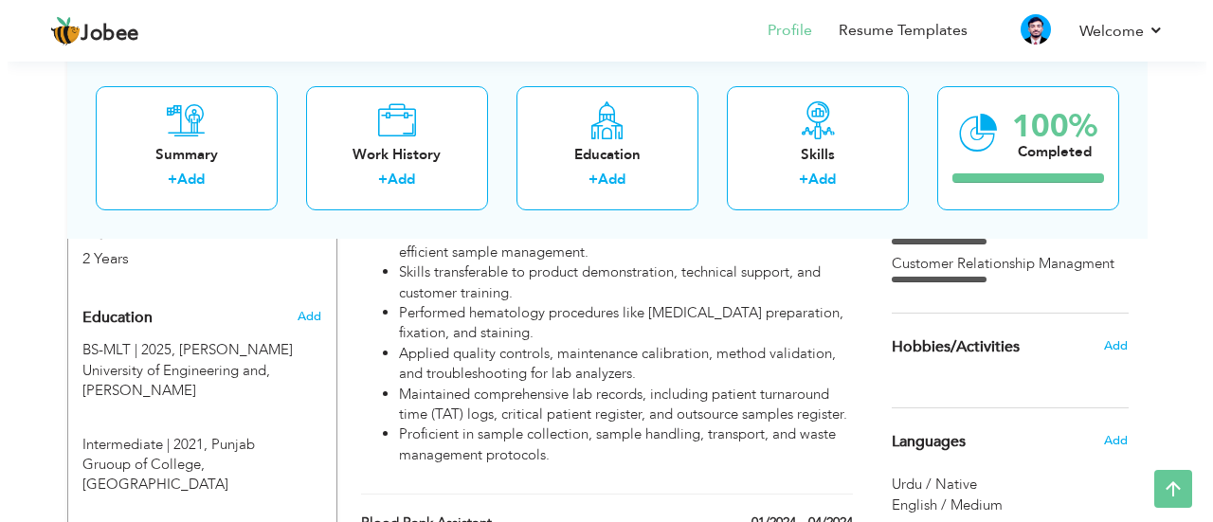
scroll to position [751, 0]
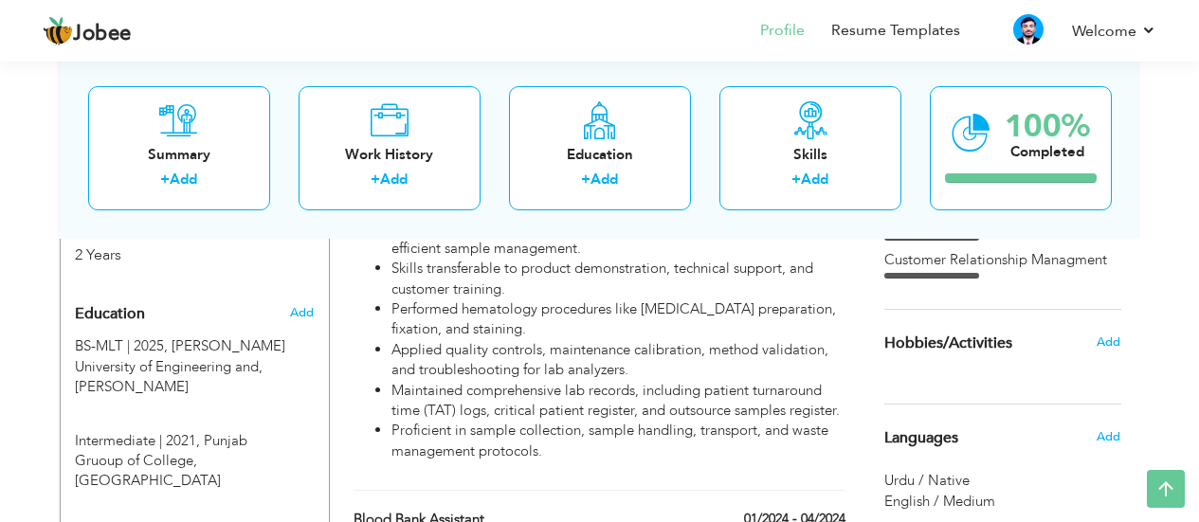
click at [651, 225] on div "Summary + Add Work History + Add Education + Add Skills + Add 100% Completed" at bounding box center [600, 147] width 1080 height 181
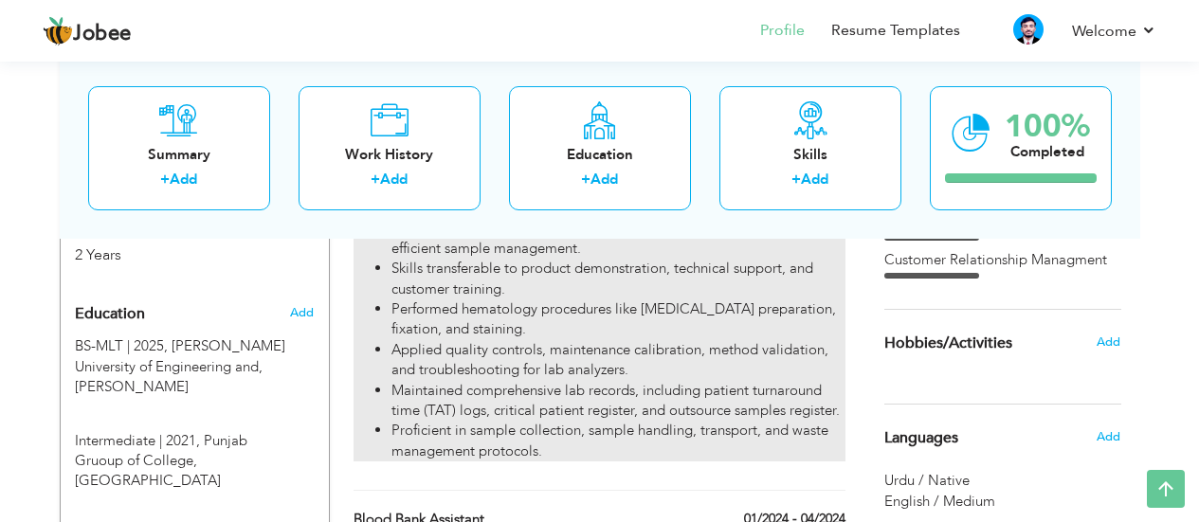
click at [592, 282] on li "Skills transferable to product demonstration, technical support, and customer t…" at bounding box center [617, 279] width 453 height 41
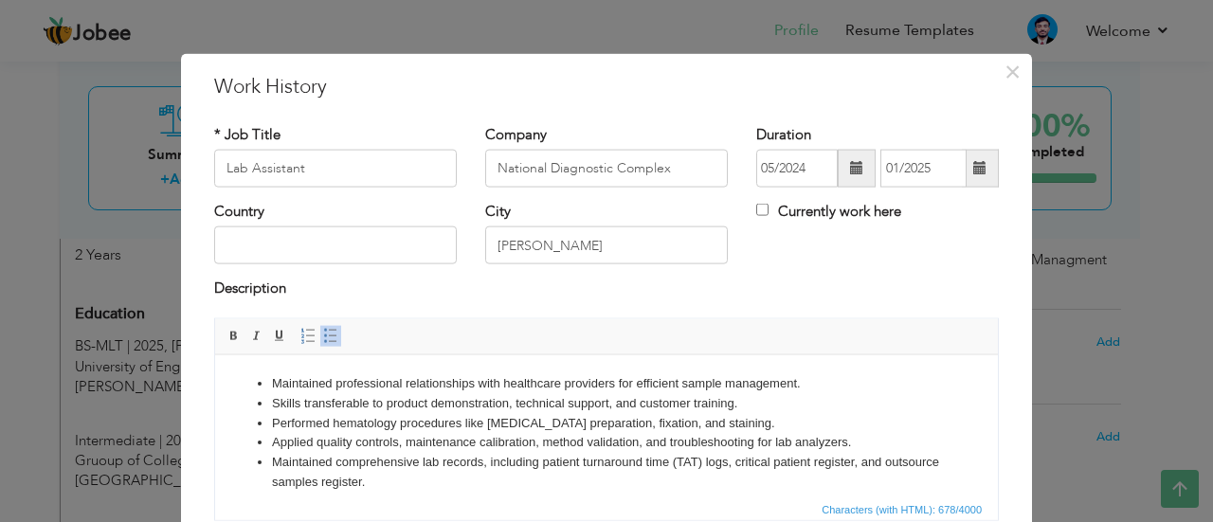
click at [597, 454] on li "Maintained comprehensive lab records, including patient turnaround time (TAT) l…" at bounding box center [606, 472] width 669 height 40
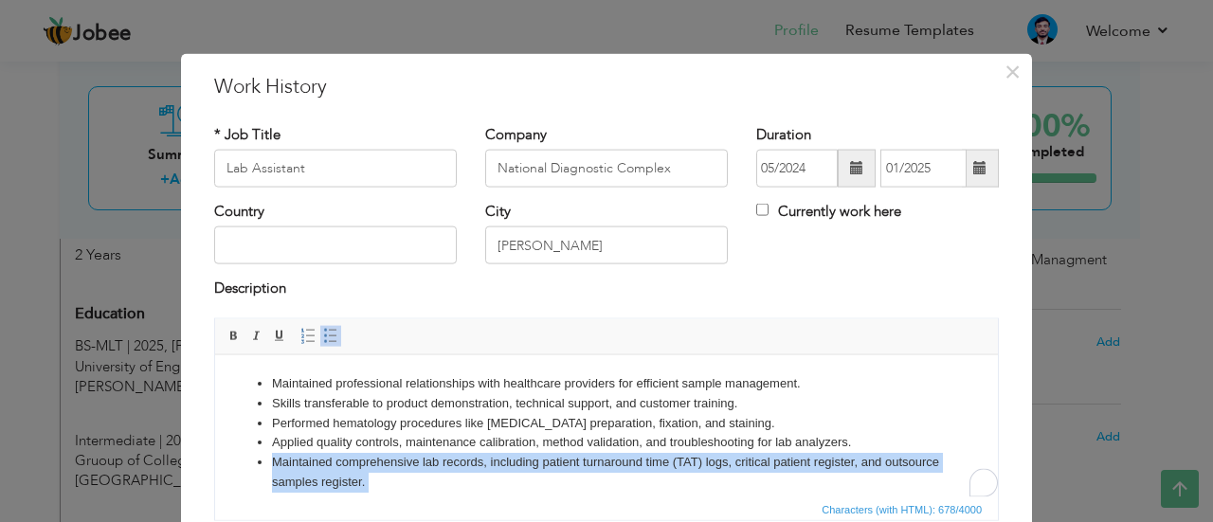
click at [597, 454] on li "Maintained comprehensive lab records, including patient turnaround time (TAT) l…" at bounding box center [606, 472] width 669 height 40
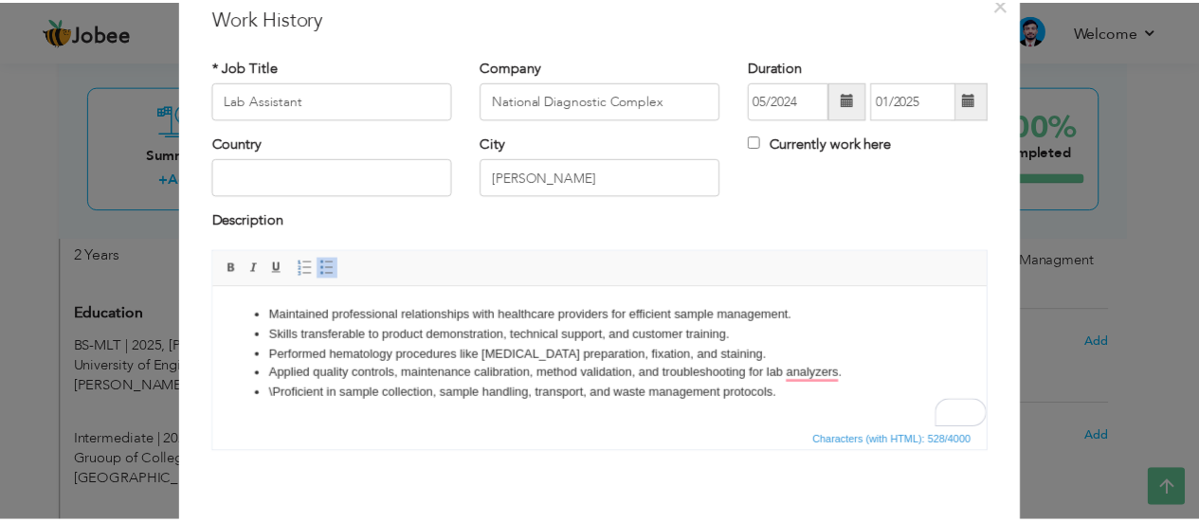
scroll to position [154, 0]
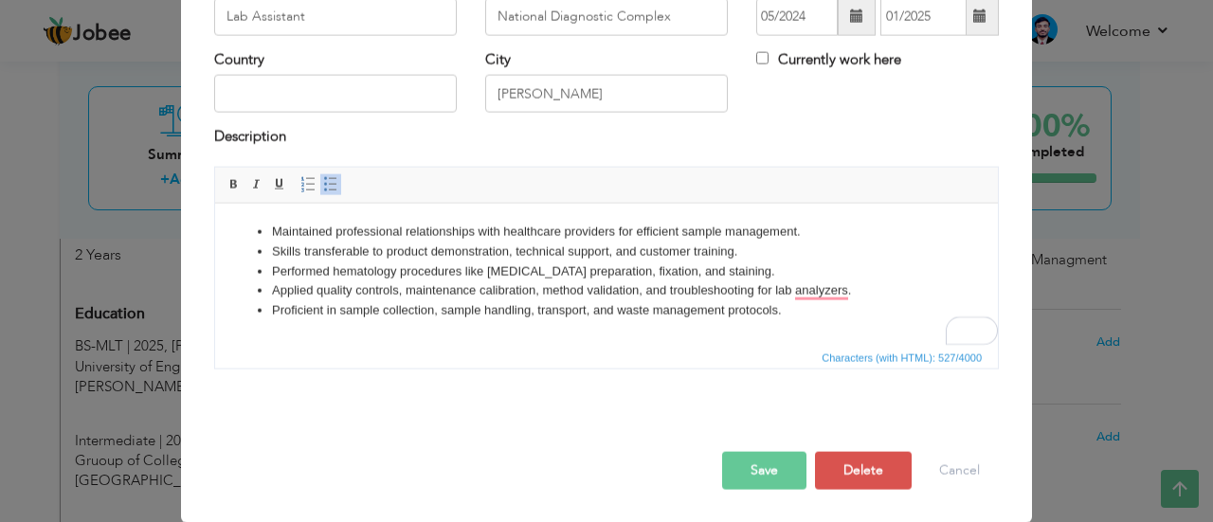
click at [777, 461] on button "Save" at bounding box center [764, 470] width 84 height 38
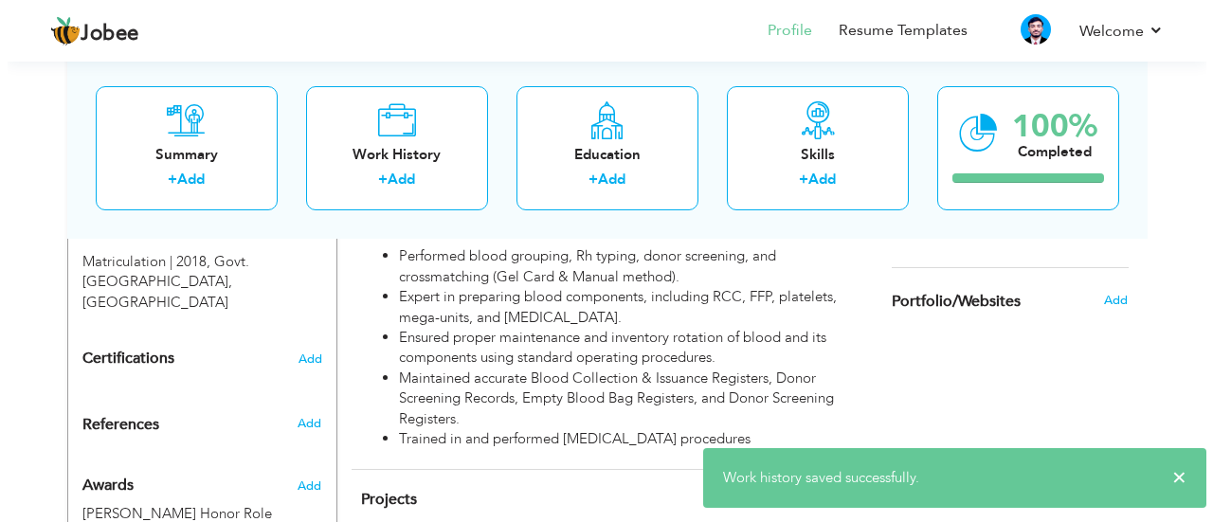
scroll to position [1019, 0]
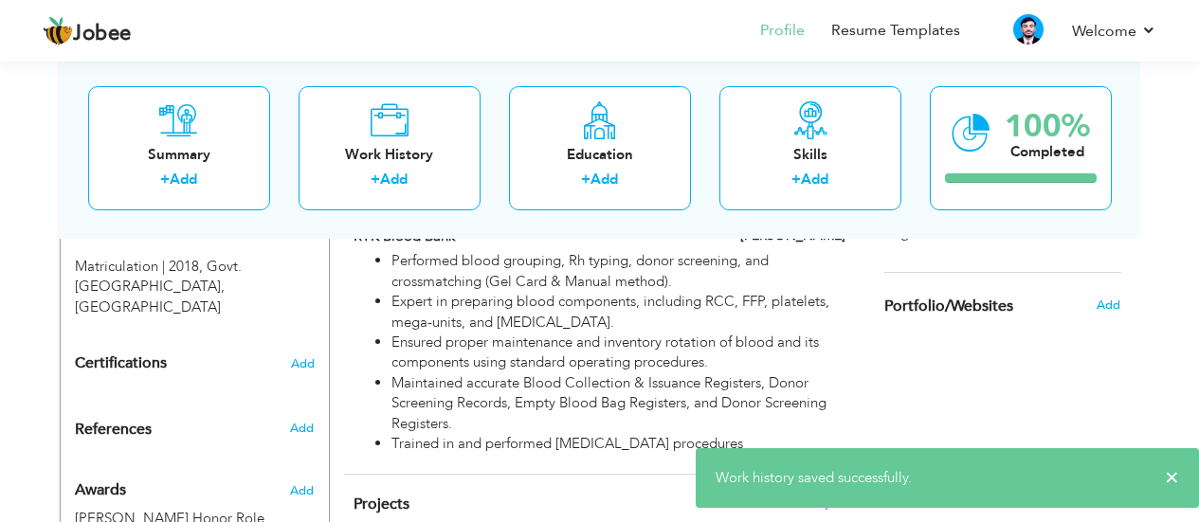
click at [584, 380] on li "Maintained accurate Blood Collection & Issuance Registers, Donor Screening Reco…" at bounding box center [617, 403] width 453 height 61
type input "Blood Bank Assistant"
type input "RYK Blood Bank"
type input "01/2024"
type input "04/2024"
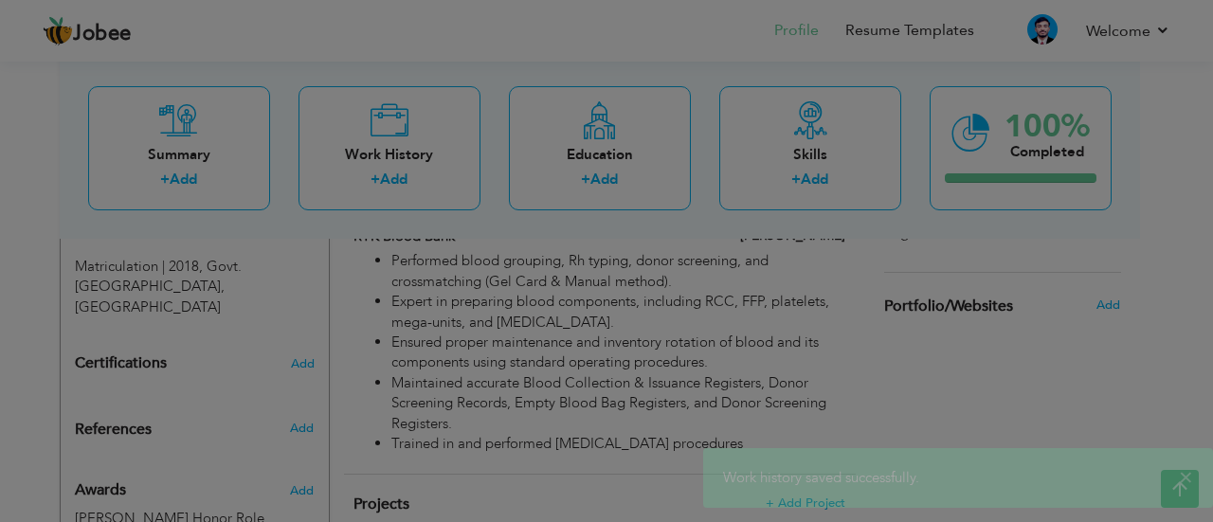
scroll to position [0, 0]
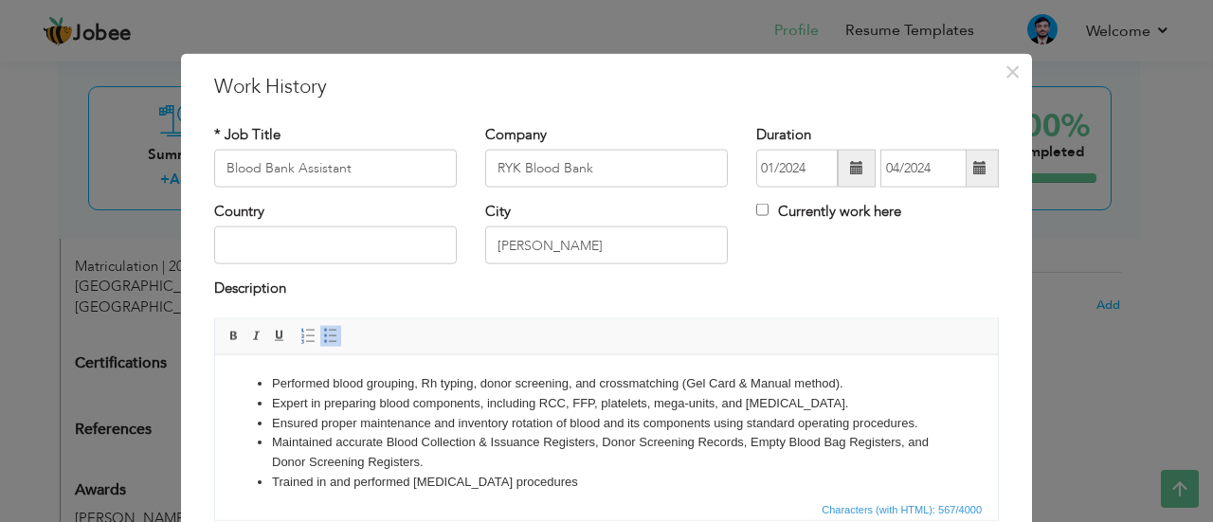
click at [540, 403] on li "Expert in preparing blood components, including RCC, FFP, platelets, mega-units…" at bounding box center [606, 403] width 669 height 20
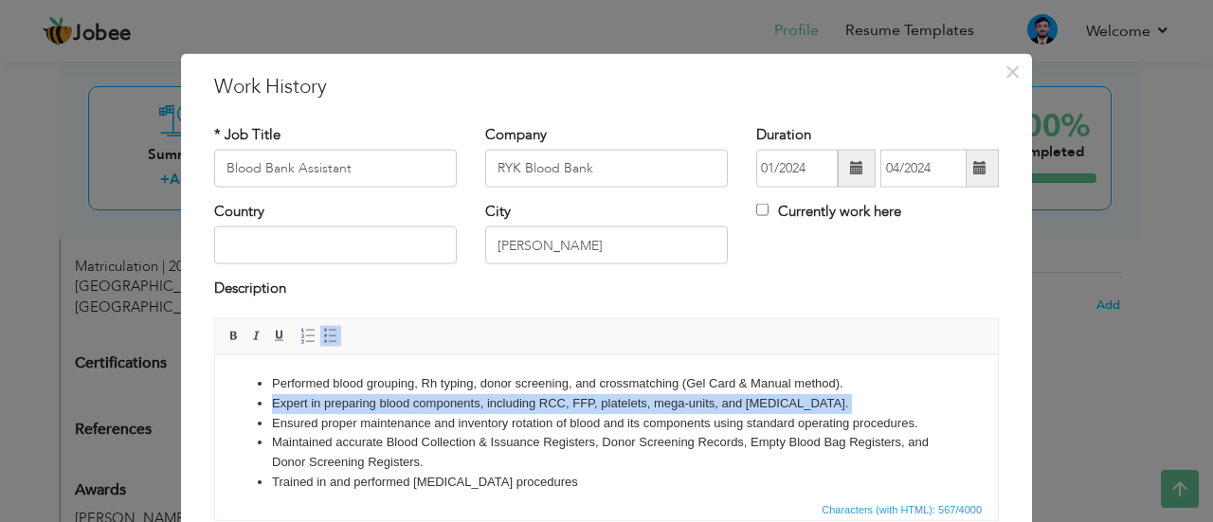
click at [540, 403] on li "Expert in preparing blood components, including RCC, FFP, platelets, mega-units…" at bounding box center [606, 403] width 669 height 20
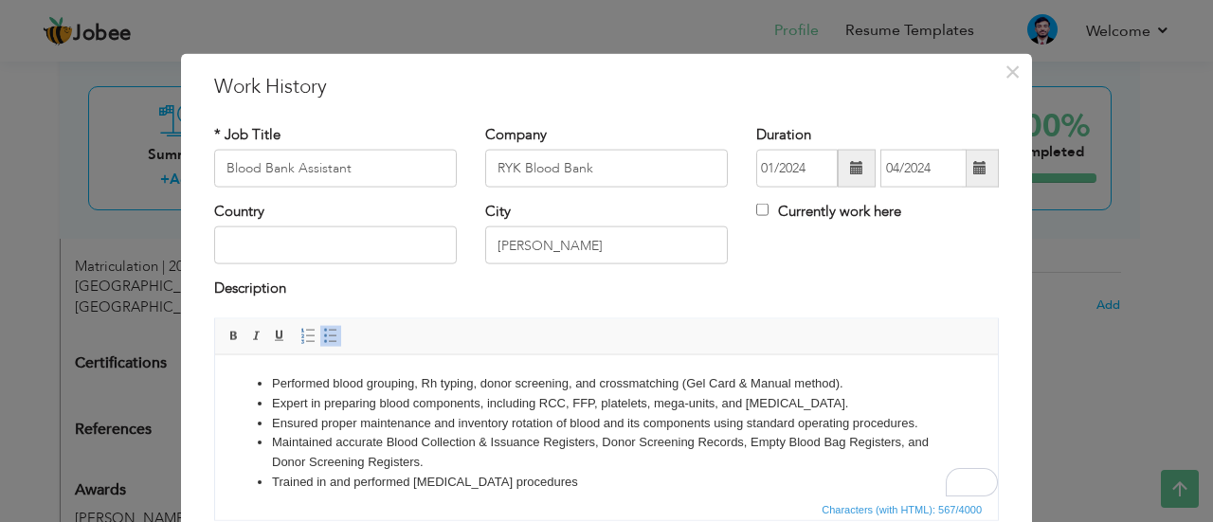
click at [493, 434] on li "Maintained accurate Blood Collection & Issuance Registers, Donor Screening Reco…" at bounding box center [606, 452] width 669 height 40
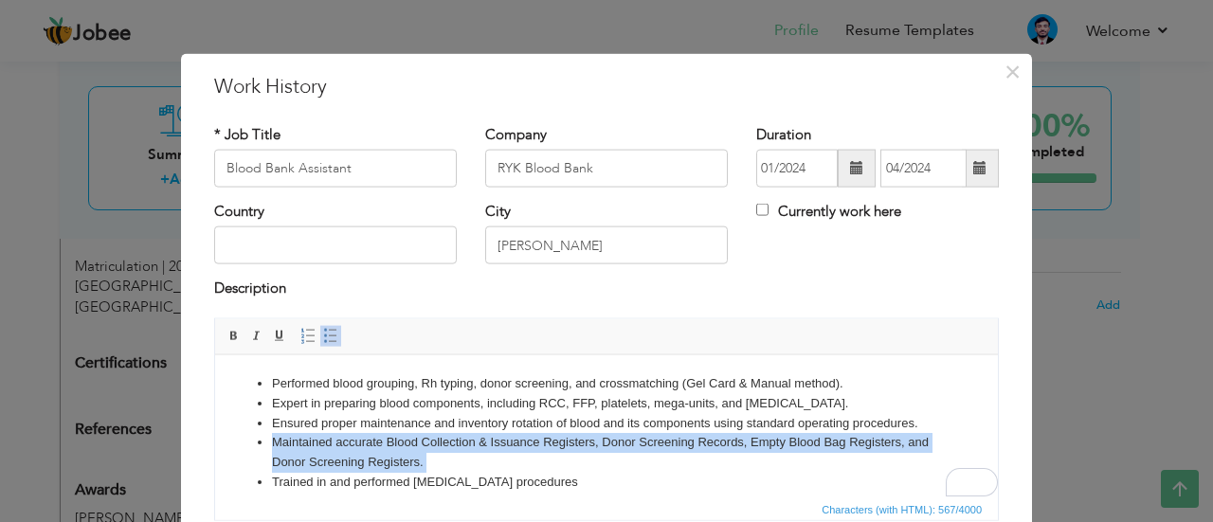
click at [493, 434] on li "Maintained accurate Blood Collection & Issuance Registers, Donor Screening Reco…" at bounding box center [606, 452] width 669 height 40
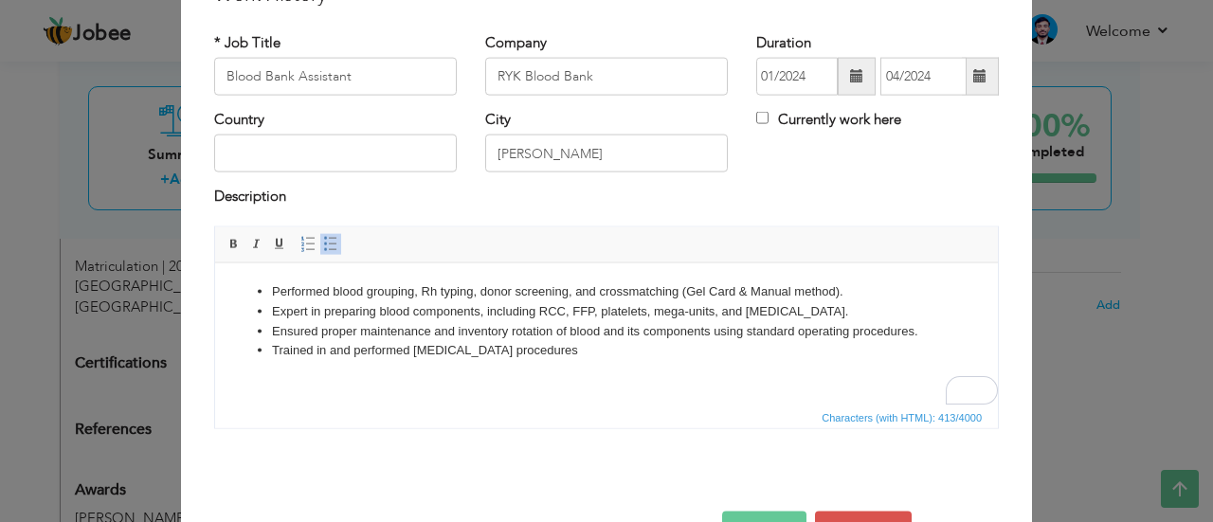
scroll to position [93, 0]
click at [552, 349] on li "Trained in and performed [MEDICAL_DATA] procedures" at bounding box center [606, 349] width 669 height 20
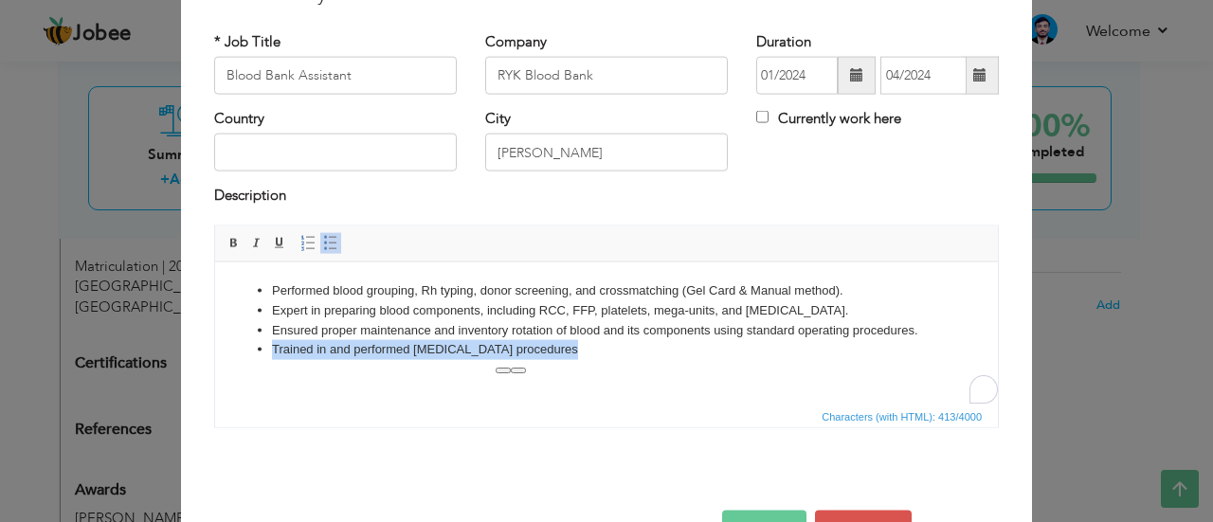
click at [552, 349] on li "Trained in and performed [MEDICAL_DATA] procedures" at bounding box center [606, 349] width 669 height 20
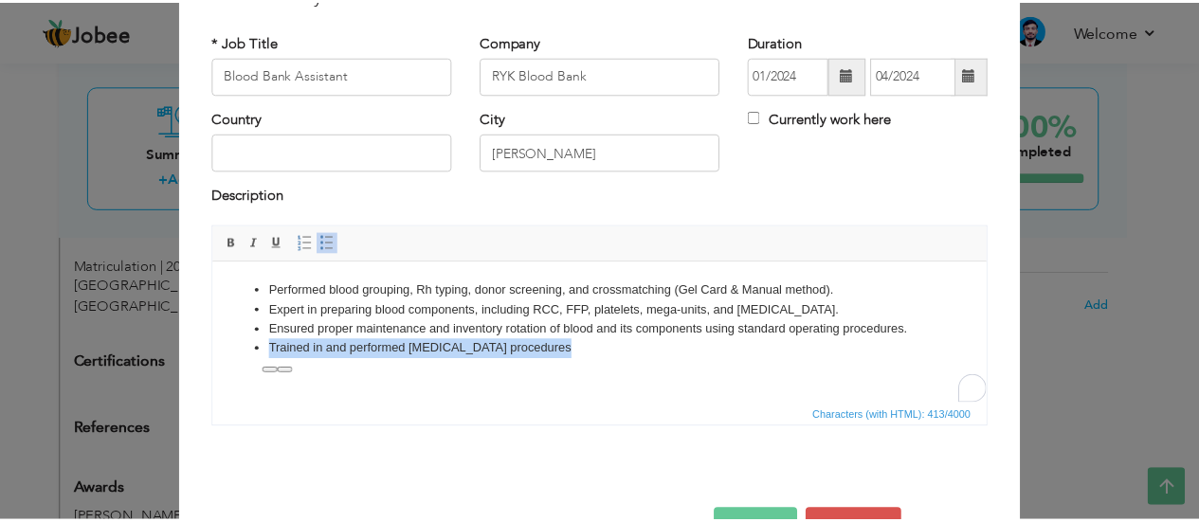
scroll to position [154, 0]
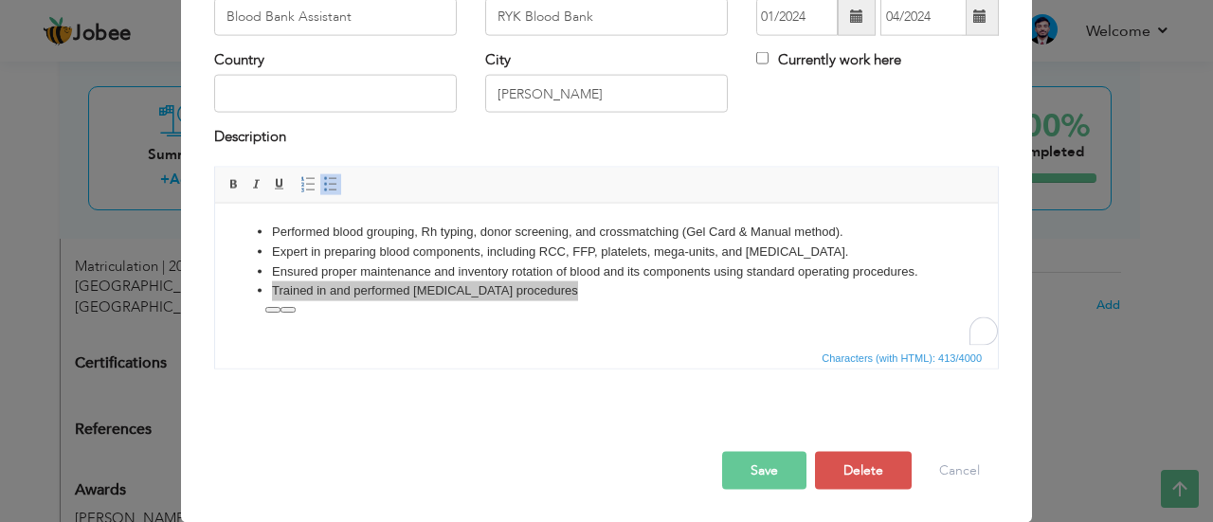
click at [748, 471] on button "Save" at bounding box center [764, 470] width 84 height 38
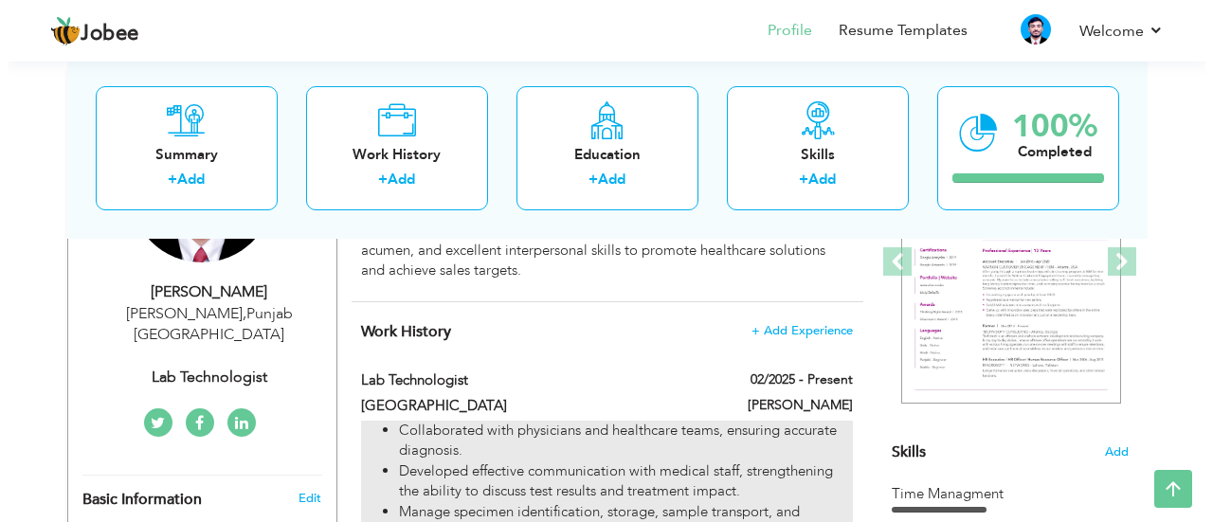
scroll to position [281, 0]
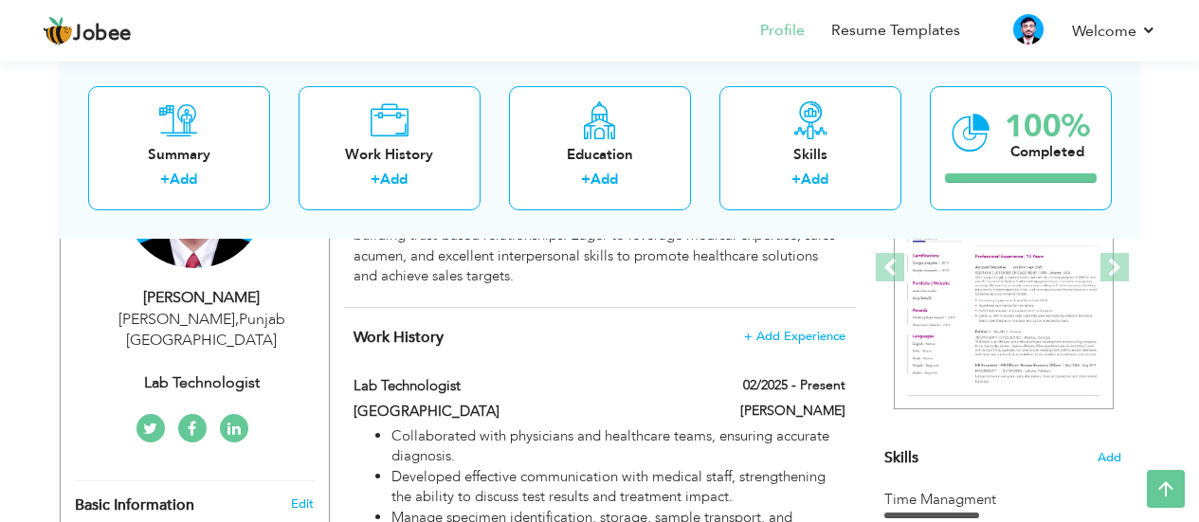
click at [887, 442] on section "‹ › Previous Next" at bounding box center [1002, 283] width 237 height 332
click at [895, 447] on section "‹ › Previous Next" at bounding box center [1002, 283] width 237 height 332
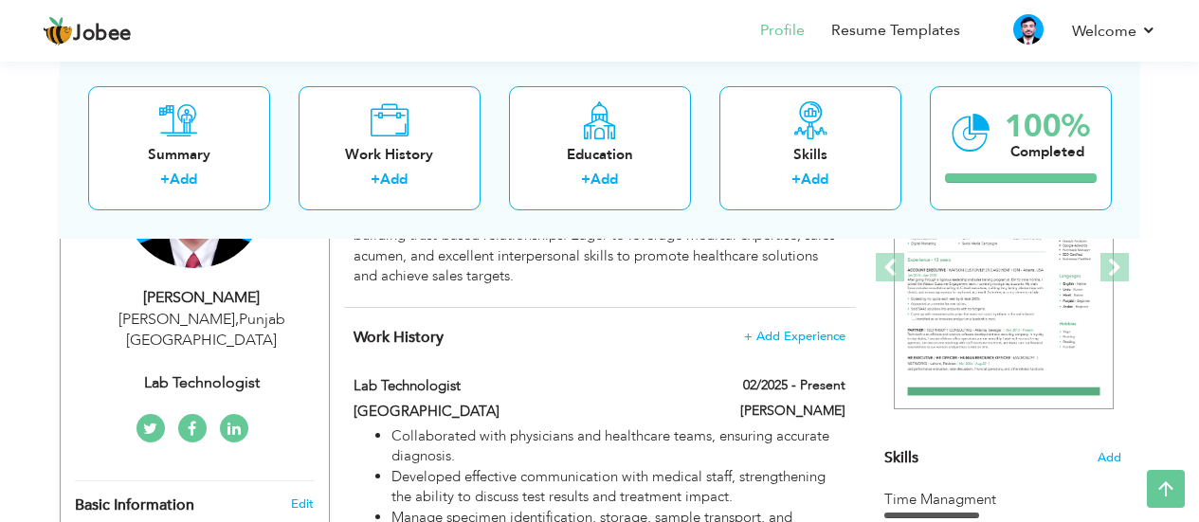
click at [902, 452] on span "Skills" at bounding box center [901, 457] width 34 height 21
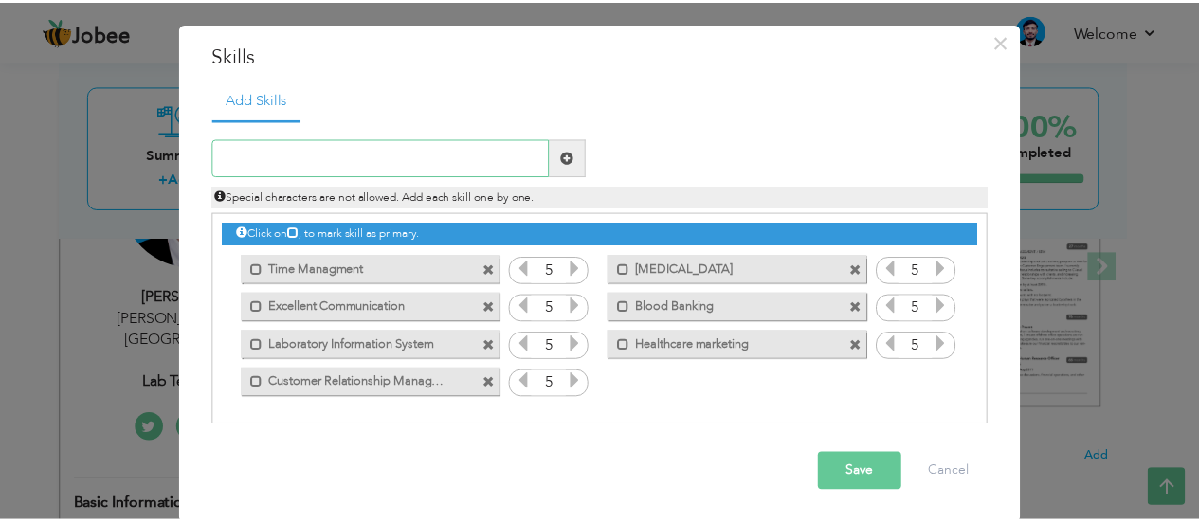
scroll to position [34, 0]
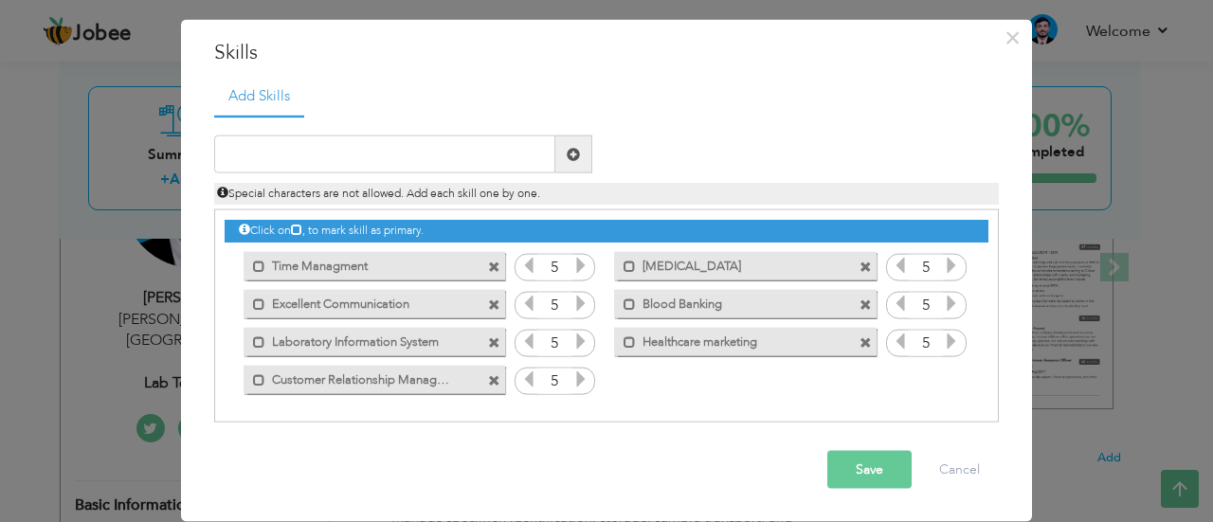
click at [856, 467] on button "Save" at bounding box center [869, 470] width 84 height 38
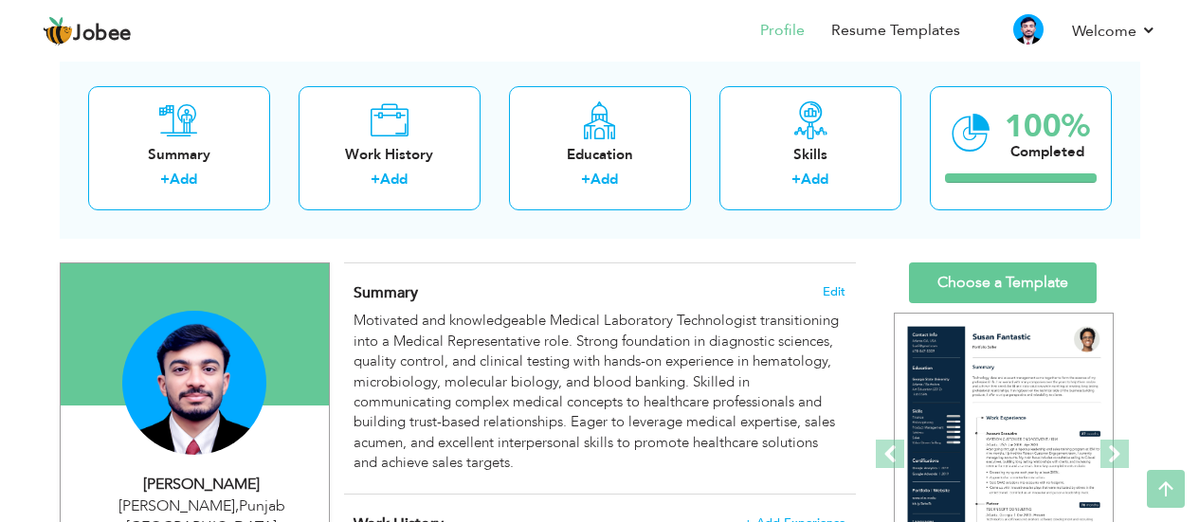
scroll to position [56, 0]
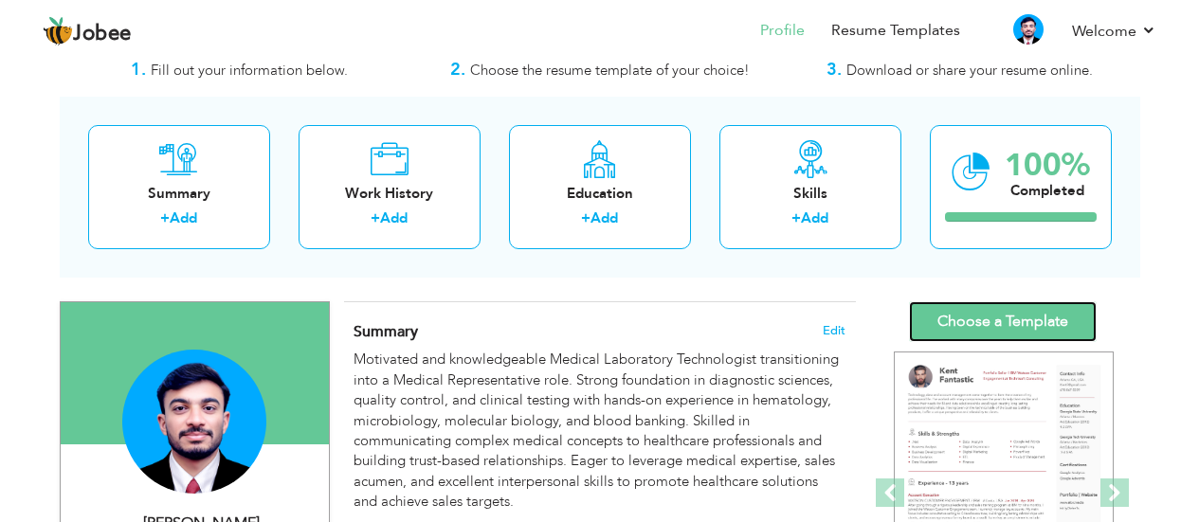
click at [990, 304] on link "Choose a Template" at bounding box center [1003, 321] width 188 height 41
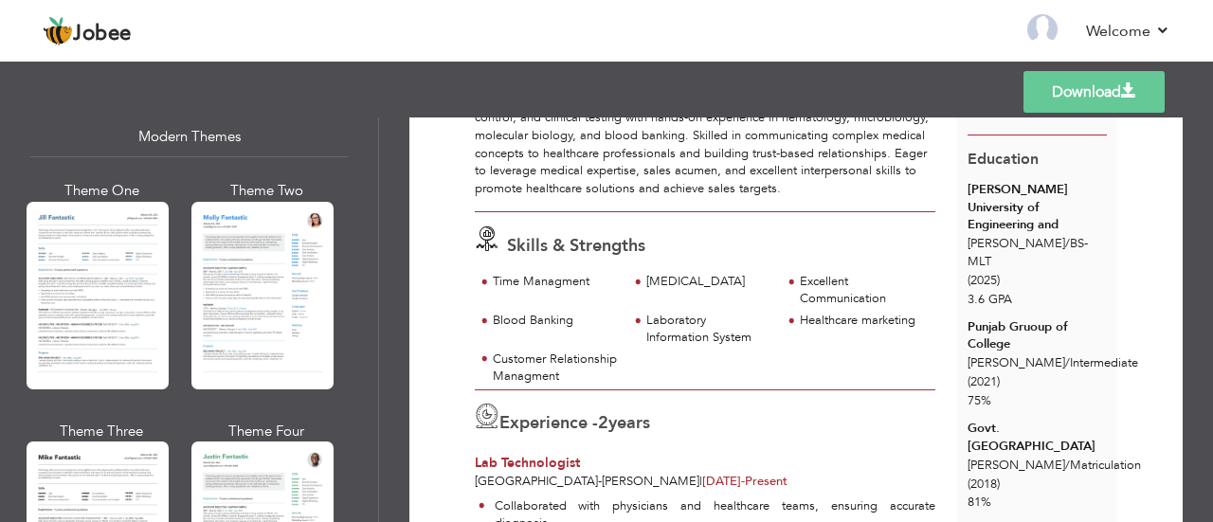
scroll to position [211, 0]
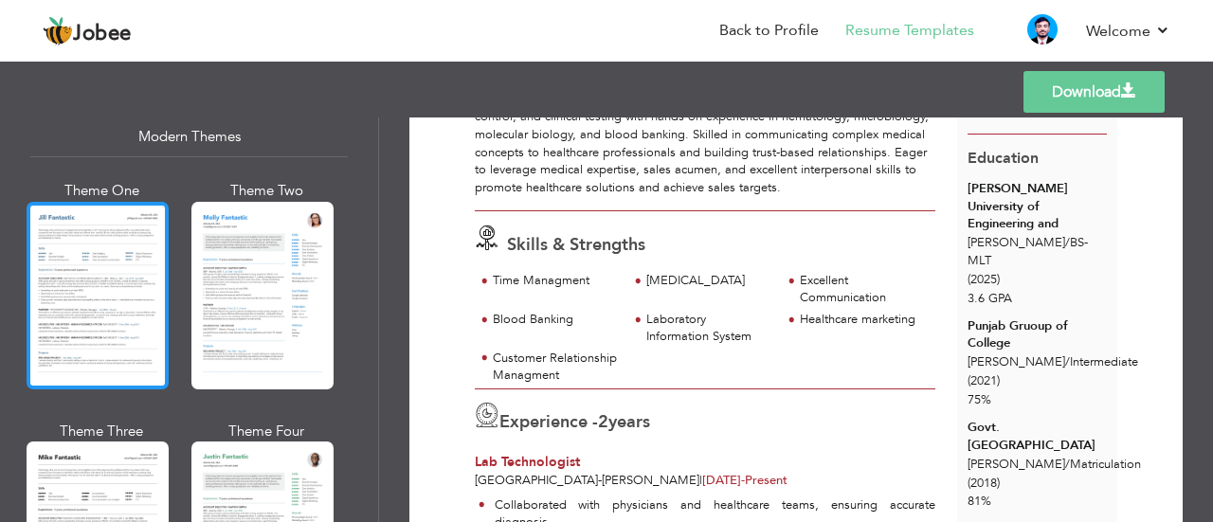
click at [100, 268] on div at bounding box center [98, 296] width 142 height 188
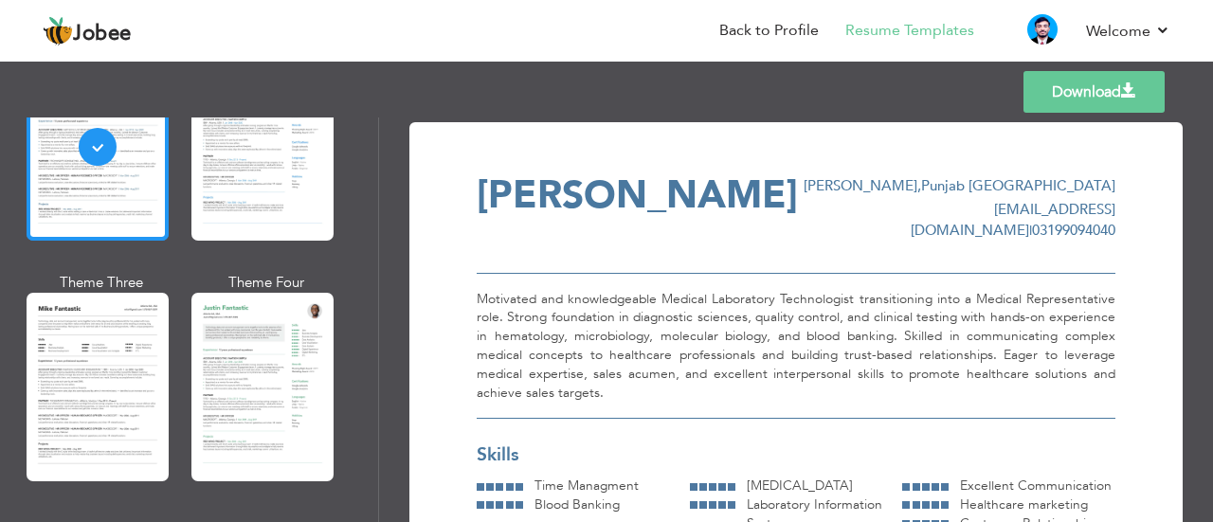
scroll to position [1027, 0]
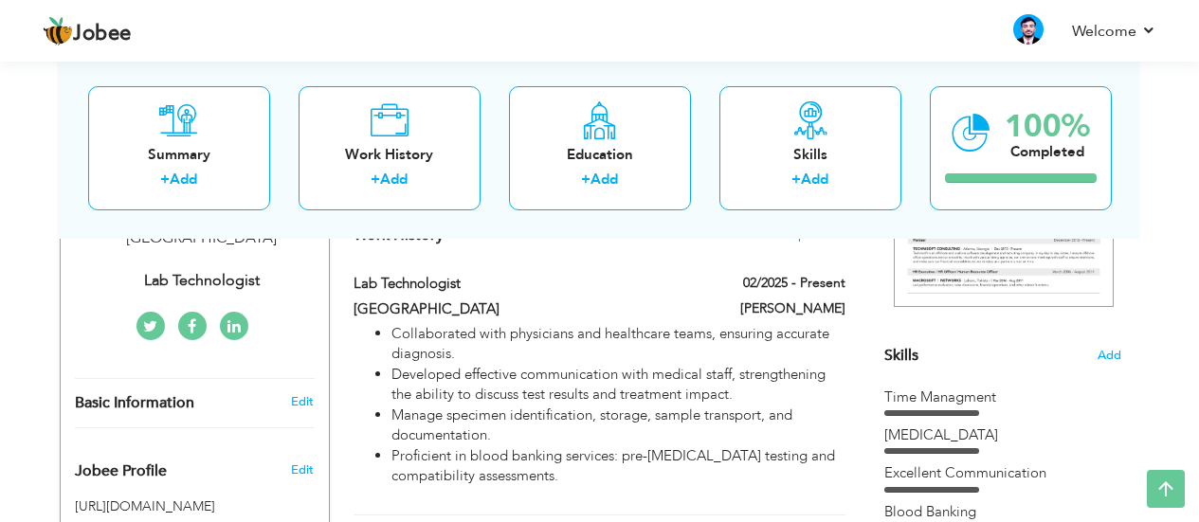
click at [898, 362] on span "Skills" at bounding box center [901, 355] width 34 height 21
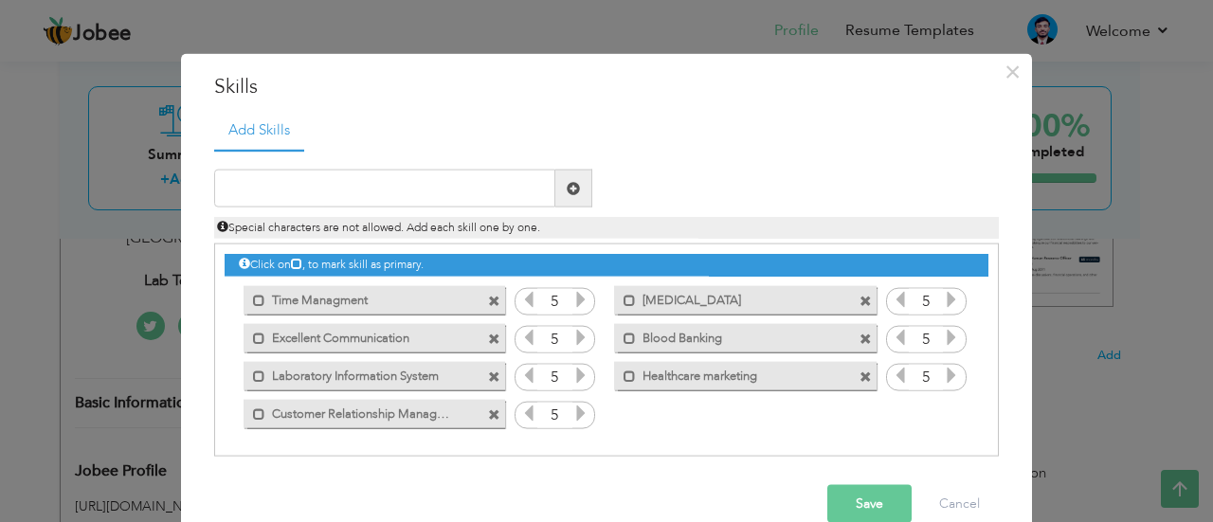
click at [397, 418] on label "Customer Relationship Managment" at bounding box center [360, 411] width 191 height 24
click at [368, 418] on label "Customer Relationship Managment" at bounding box center [363, 411] width 189 height 24
click at [397, 425] on div "Unmark as primary skill." at bounding box center [375, 413] width 262 height 28
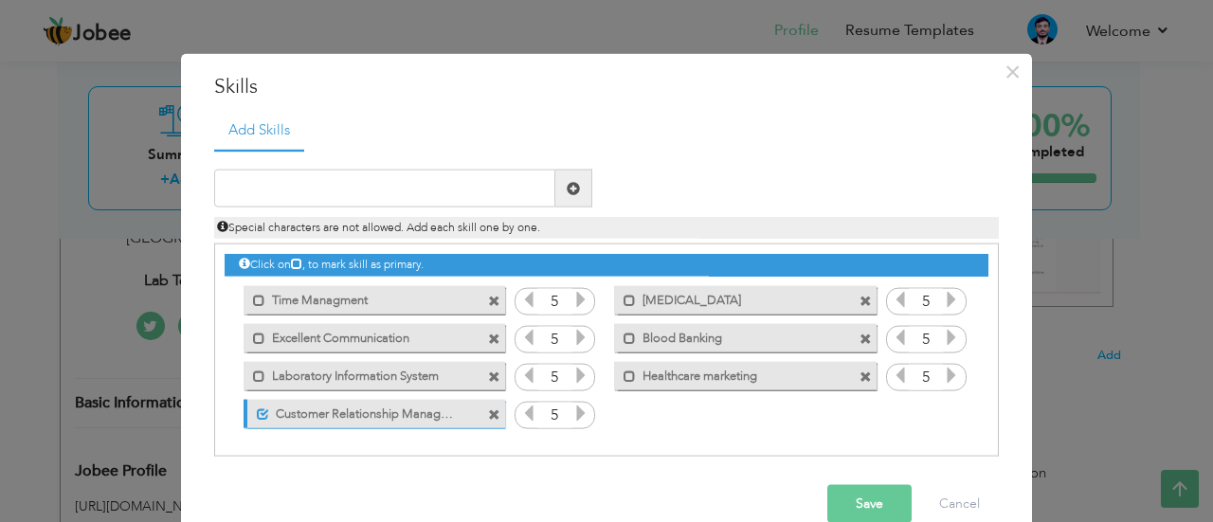
click at [412, 412] on label "Customer Relationship Managment" at bounding box center [363, 411] width 189 height 24
click at [412, 412] on label "Customer Relationship Managment" at bounding box center [360, 411] width 191 height 24
click at [412, 412] on label "Customer Relationship Managment" at bounding box center [363, 411] width 189 height 24
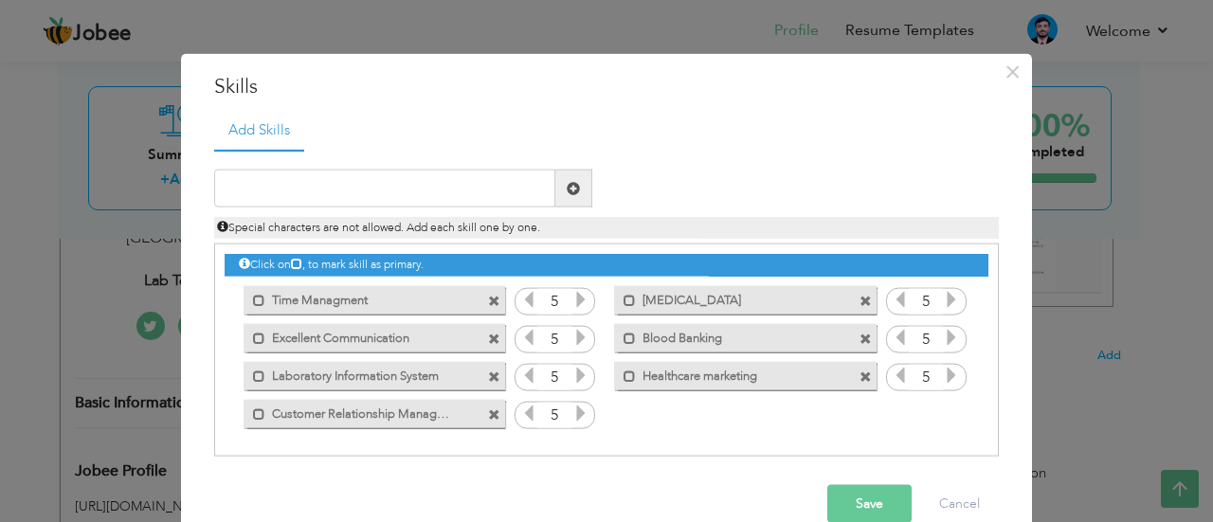
click at [412, 412] on label "Customer Relationship Managment" at bounding box center [360, 411] width 191 height 24
click at [412, 412] on label "Customer Relationship Managment" at bounding box center [363, 411] width 189 height 24
click at [491, 419] on span at bounding box center [494, 414] width 12 height 12
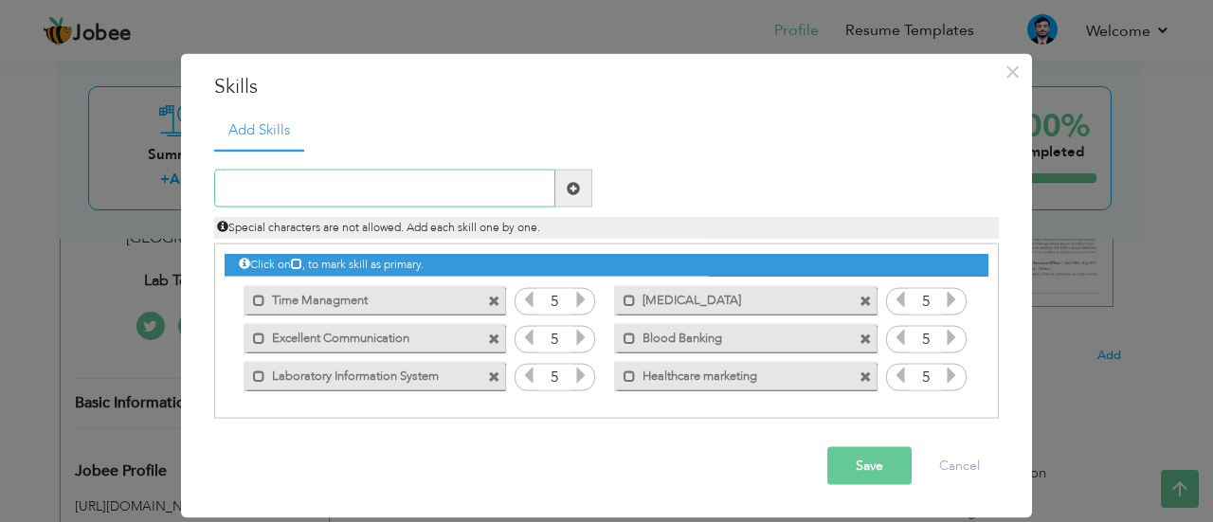
click at [373, 186] on input "text" at bounding box center [384, 189] width 341 height 38
click at [553, 183] on input "Customer Relationshiop" at bounding box center [384, 189] width 341 height 38
type input "Customer Relationship"
click at [583, 199] on span at bounding box center [573, 189] width 37 height 38
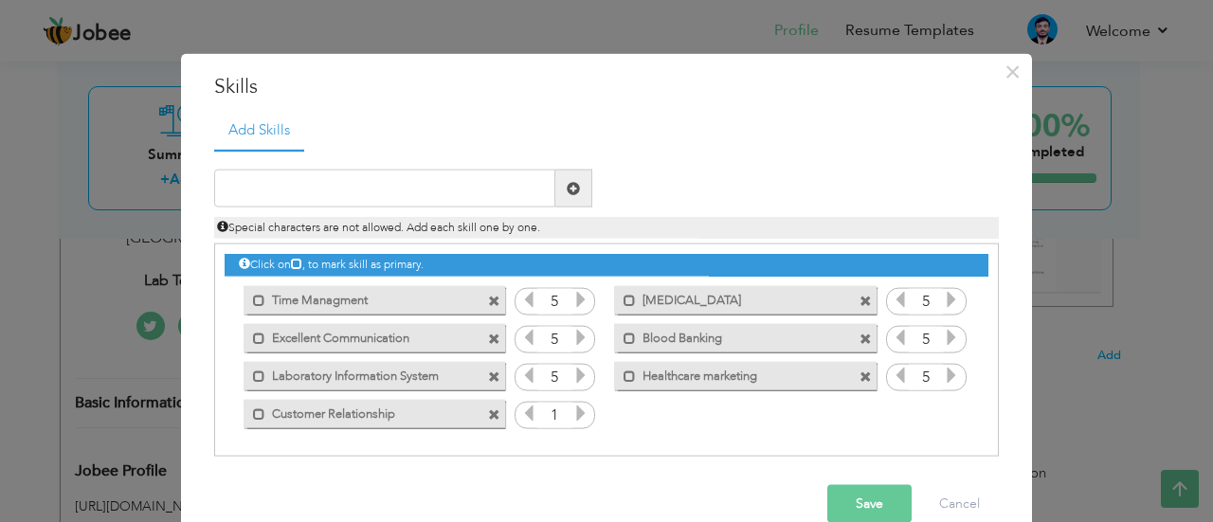
click at [572, 405] on icon at bounding box center [580, 413] width 17 height 17
click at [656, 416] on div "Click on , to mark skill as primary. Mark as primary skill. Time Managment 5 Ph…" at bounding box center [607, 338] width 764 height 188
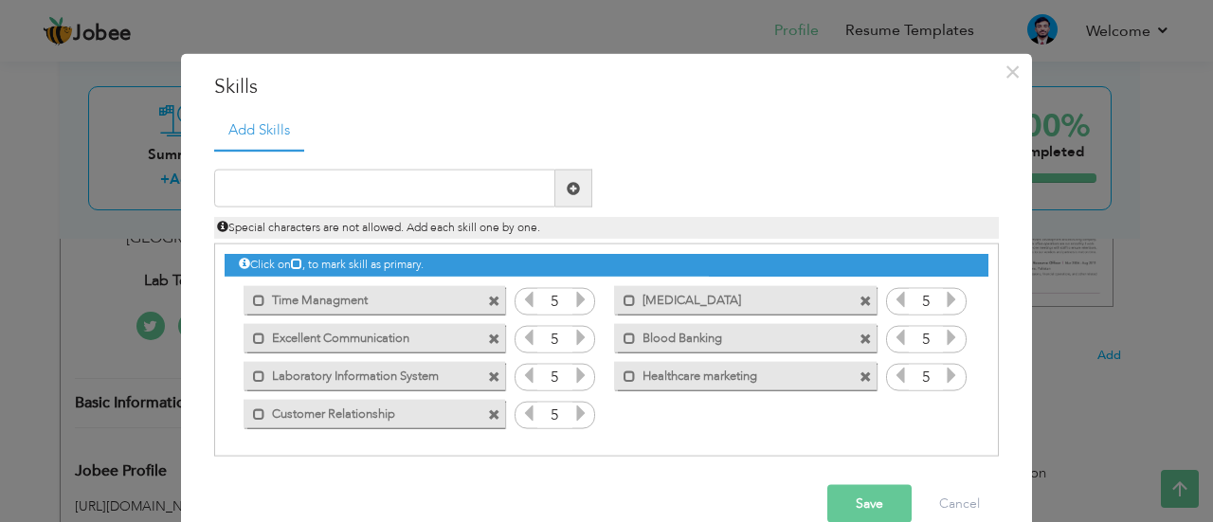
click at [491, 371] on span at bounding box center [494, 377] width 12 height 12
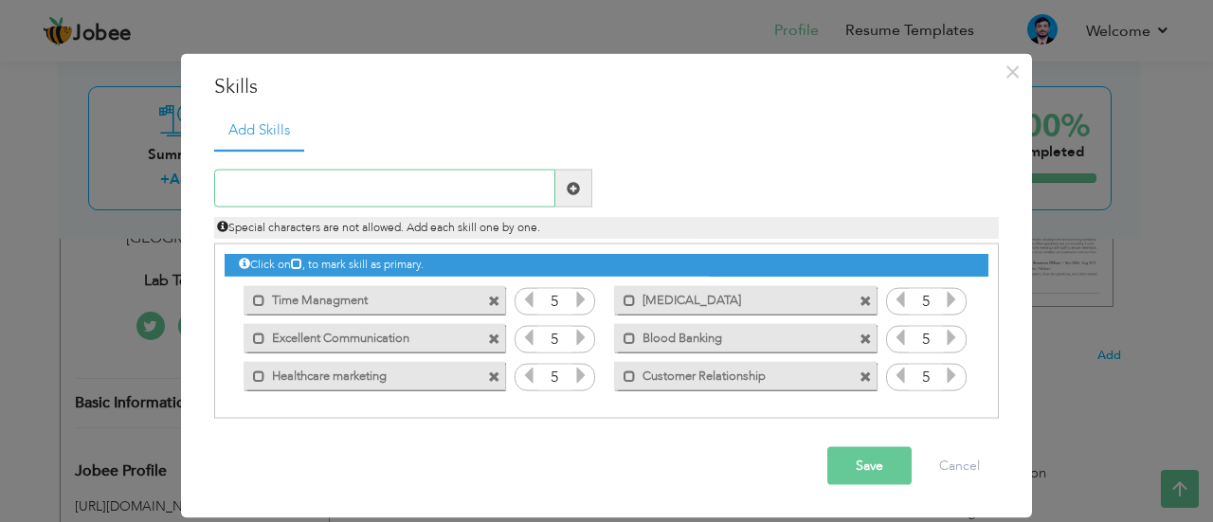
click at [312, 184] on input "text" at bounding box center [384, 189] width 341 height 38
type input "L"
click at [878, 474] on button "Save" at bounding box center [869, 466] width 84 height 38
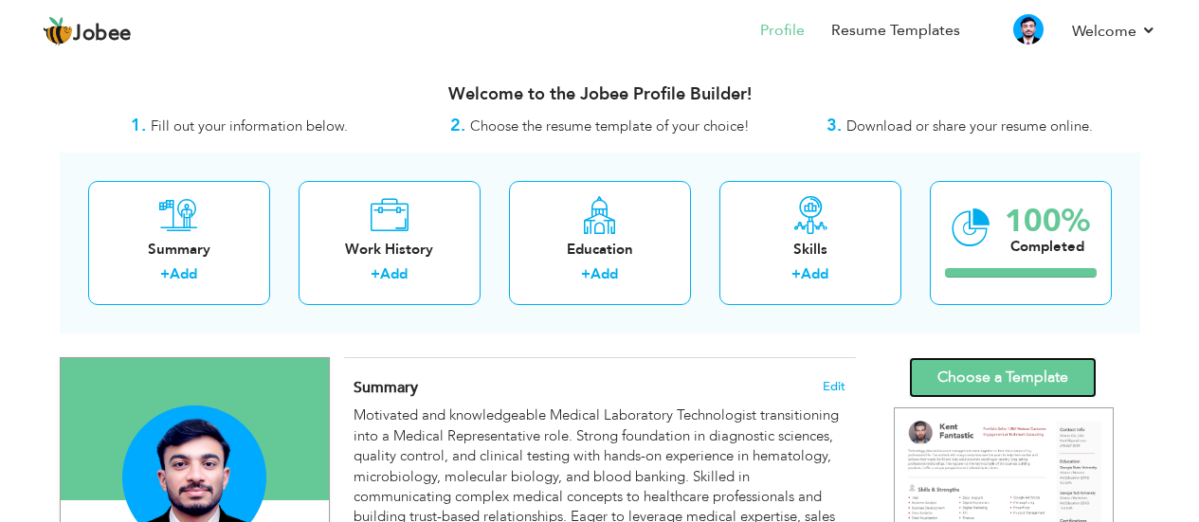
click at [1026, 387] on link "Choose a Template" at bounding box center [1003, 377] width 188 height 41
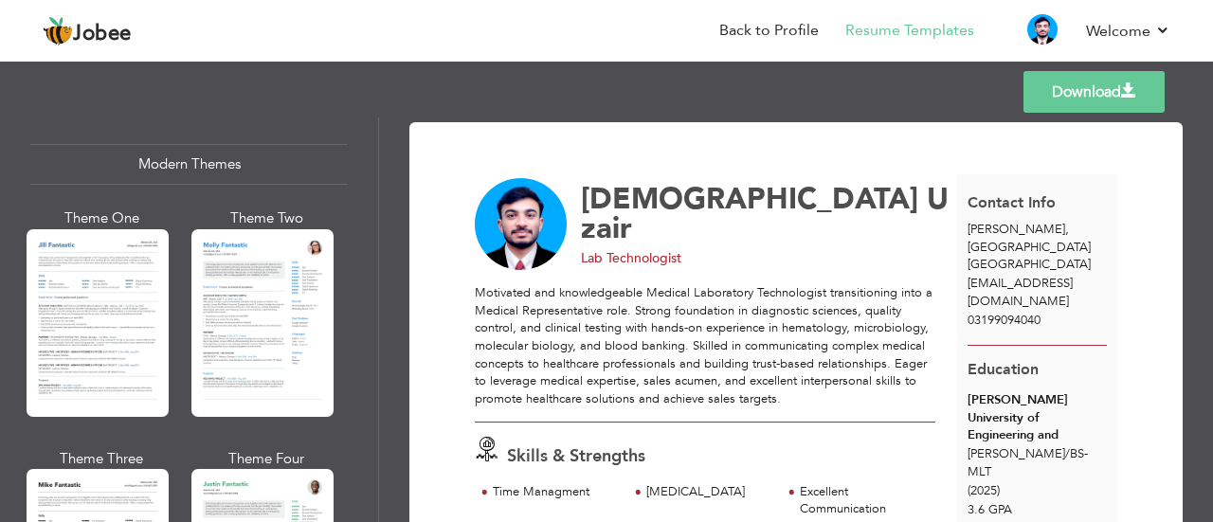
scroll to position [854, 0]
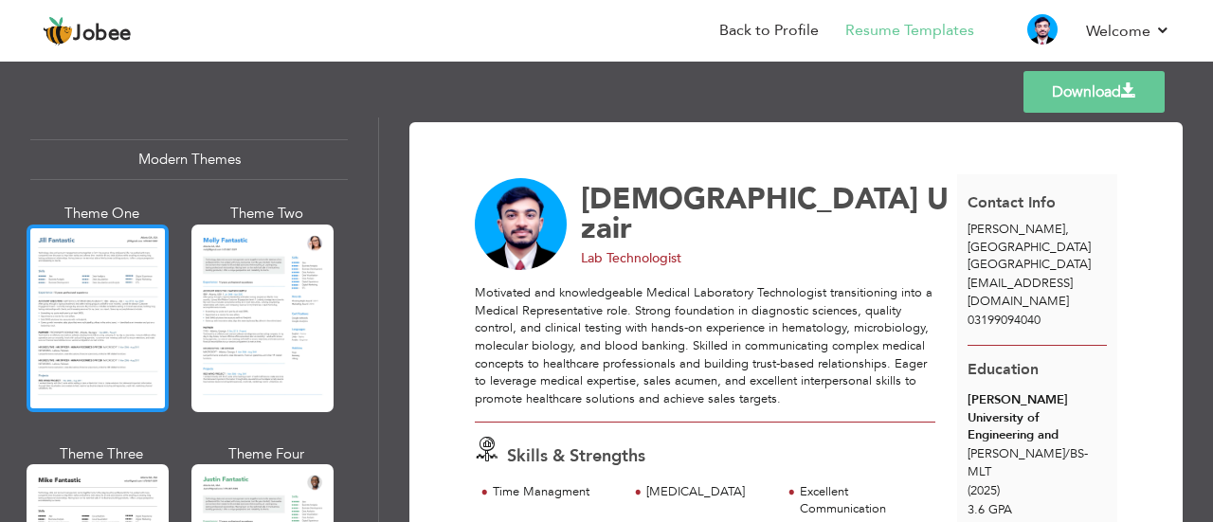
click at [75, 251] on div at bounding box center [98, 319] width 142 height 188
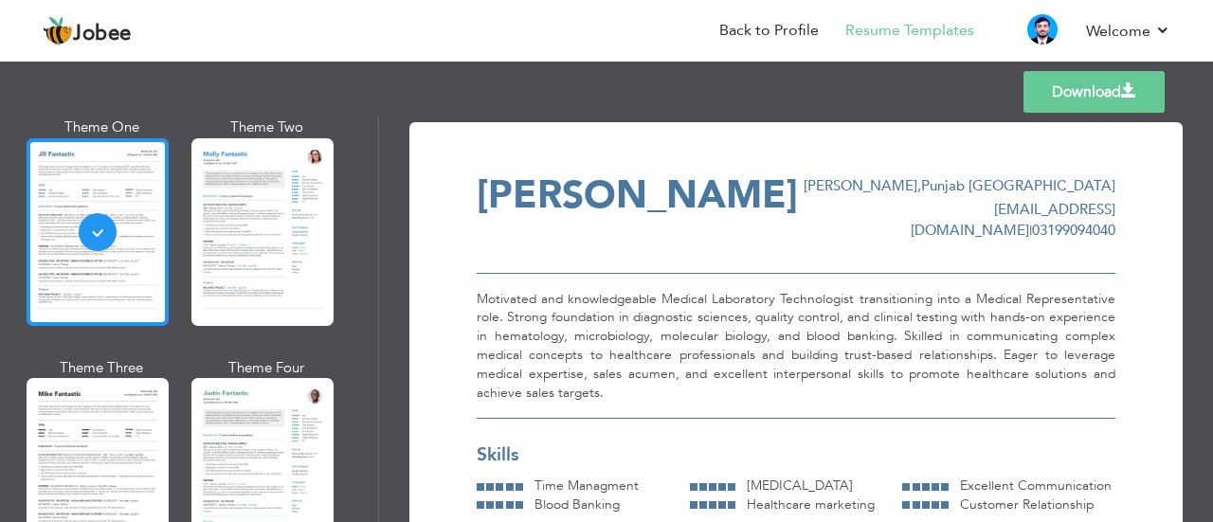
scroll to position [953, 0]
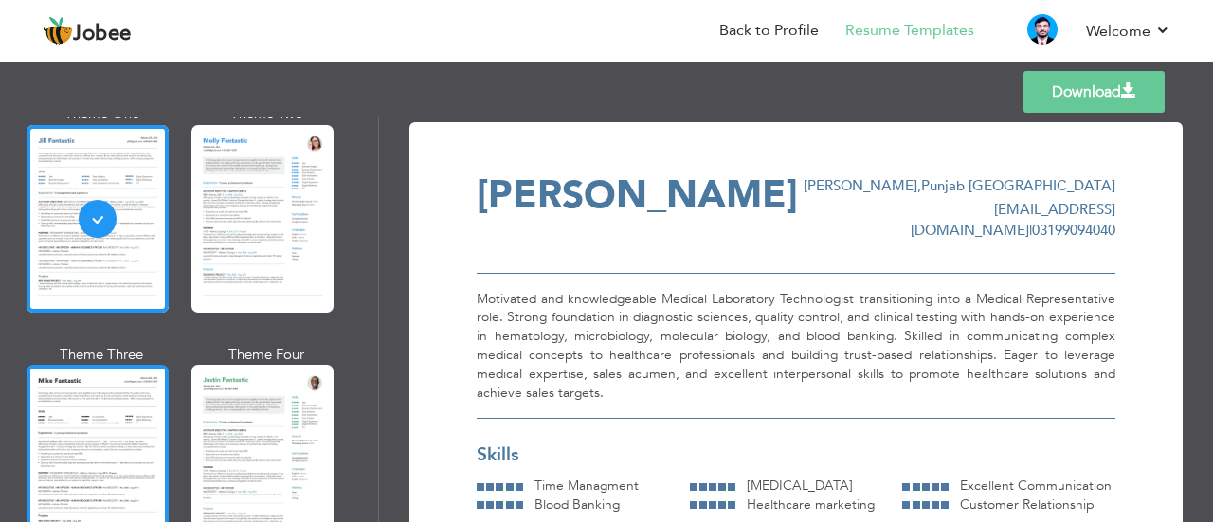
click at [132, 413] on div at bounding box center [98, 459] width 142 height 188
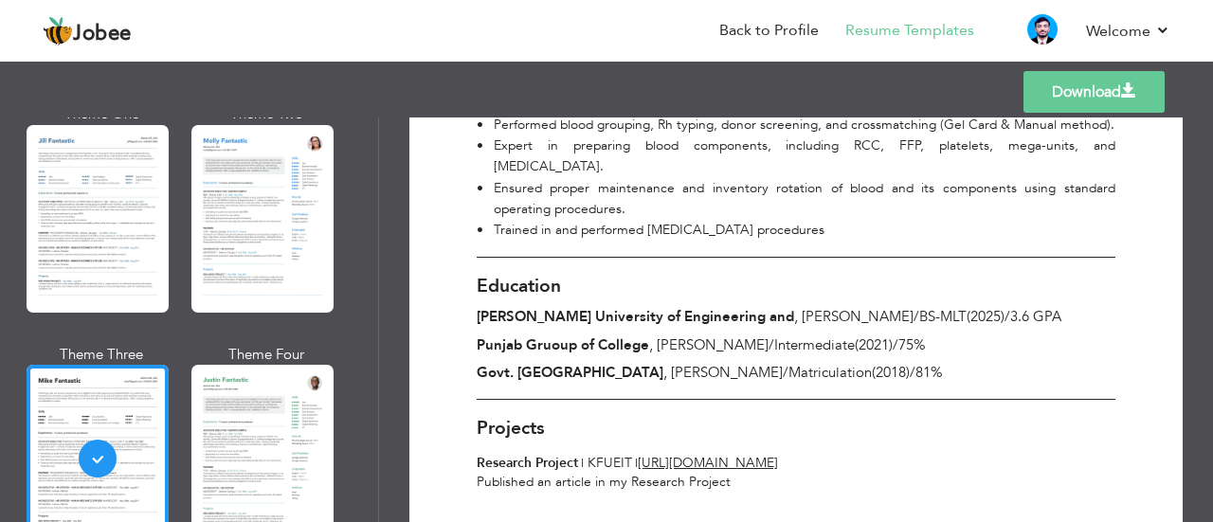
scroll to position [1148, 0]
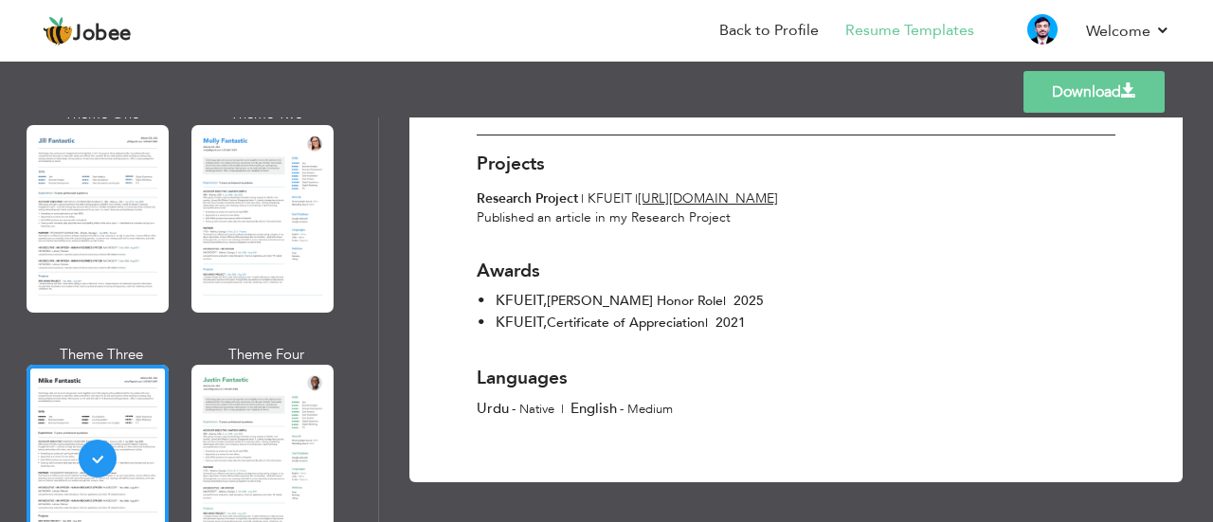
click at [1081, 105] on link "Download" at bounding box center [1093, 92] width 141 height 42
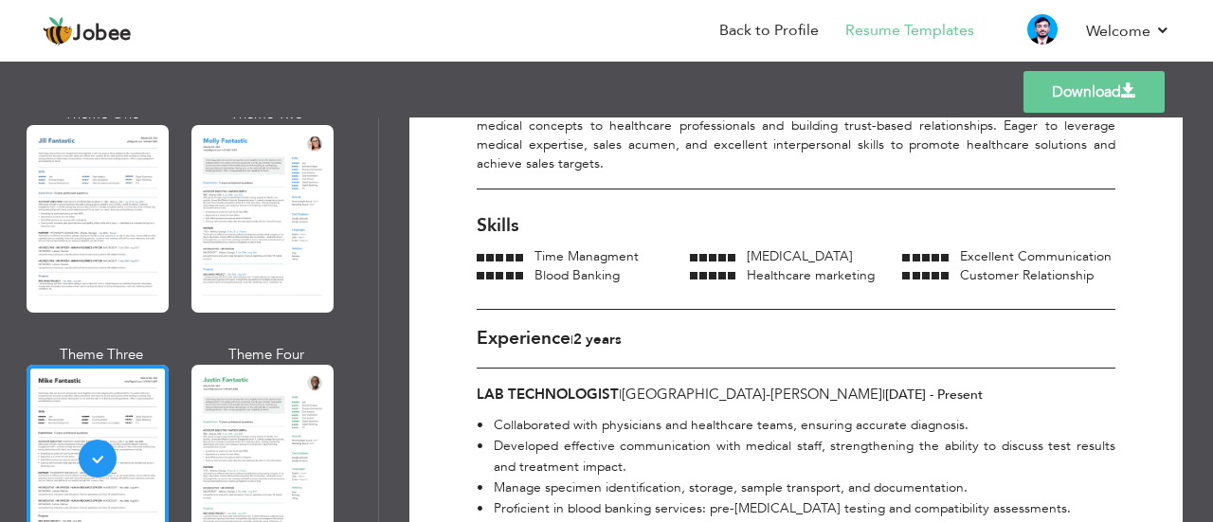
scroll to position [258, 0]
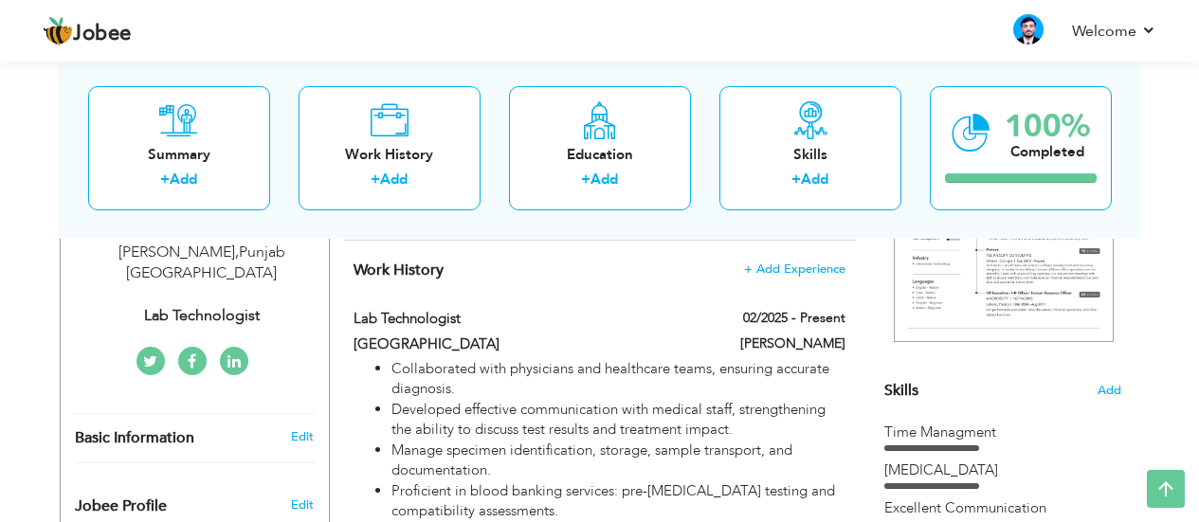
scroll to position [362, 0]
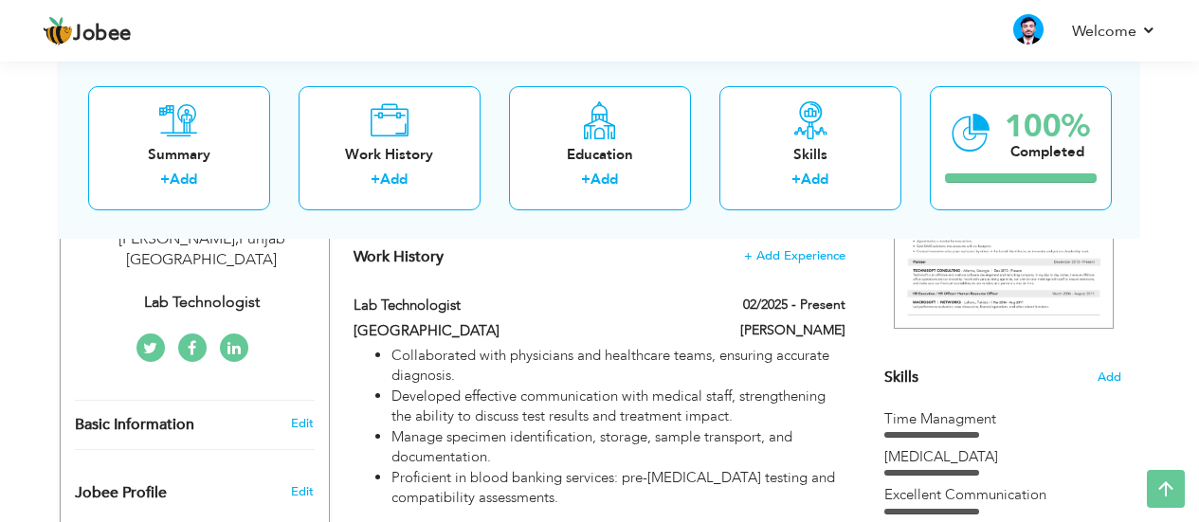
click at [898, 371] on span "Skills" at bounding box center [901, 377] width 34 height 21
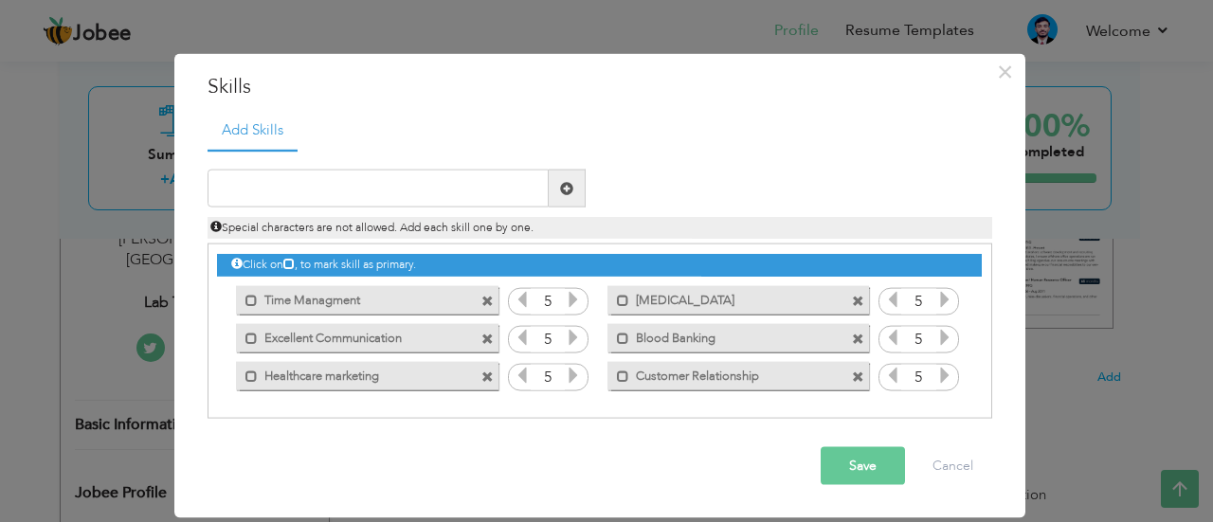
click at [346, 288] on label "Time Managment" at bounding box center [353, 297] width 191 height 24
click at [346, 288] on label "Time Managment" at bounding box center [356, 297] width 189 height 24
click at [332, 299] on label "Time Managment" at bounding box center [356, 297] width 189 height 24
click at [332, 299] on label "Time Managment" at bounding box center [353, 297] width 191 height 24
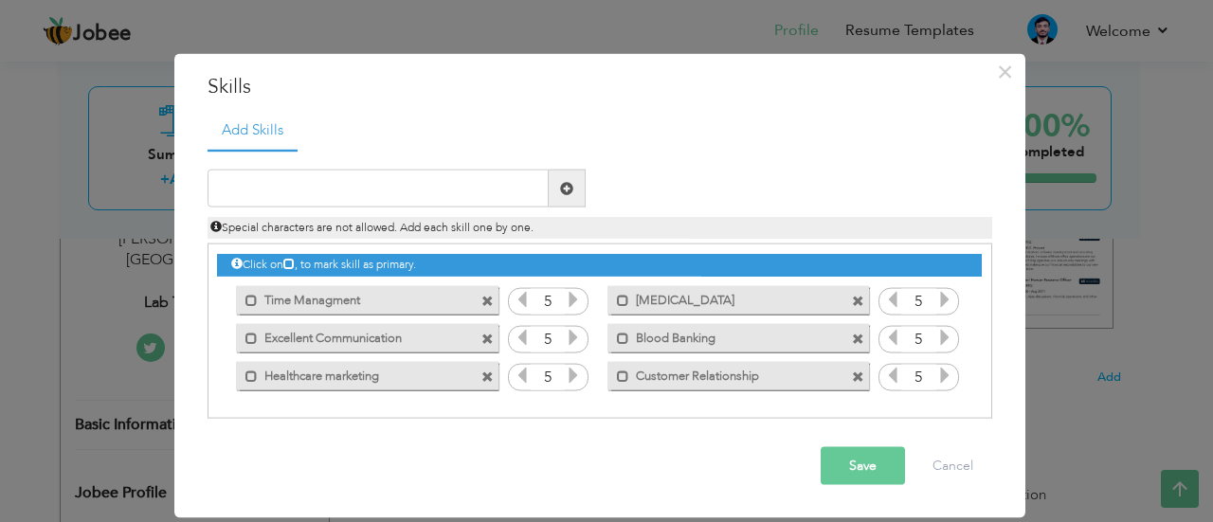
click at [332, 299] on label "Time Managment" at bounding box center [353, 297] width 191 height 24
drag, startPoint x: 487, startPoint y: 298, endPoint x: 304, endPoint y: 201, distance: 206.9
click at [304, 201] on div "Duplicate entry" at bounding box center [600, 285] width 785 height 270
click at [304, 201] on input "text" at bounding box center [378, 189] width 341 height 38
type input "Time Management"
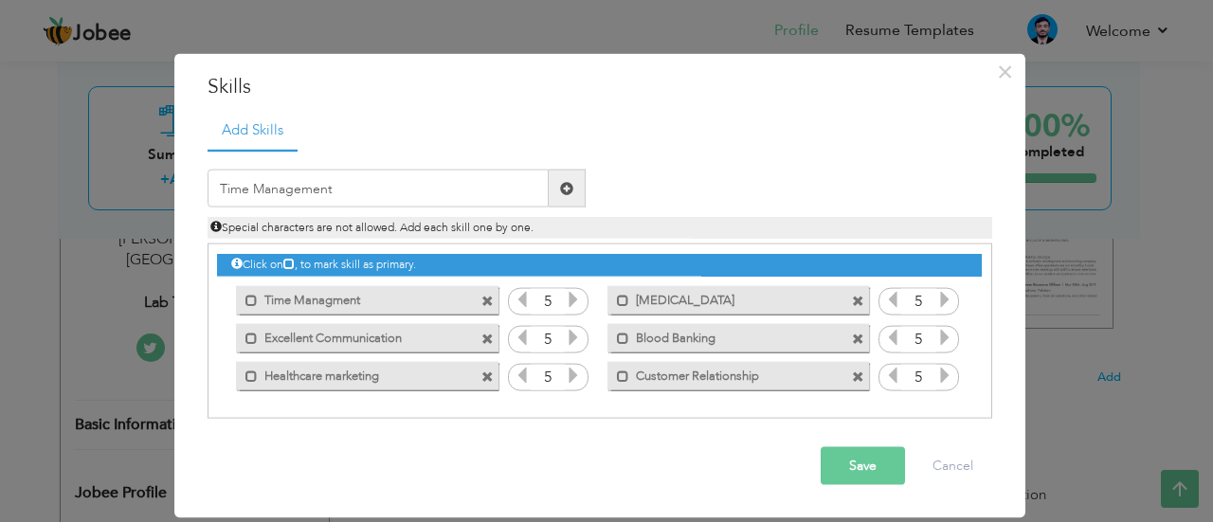
click at [561, 178] on span at bounding box center [567, 189] width 37 height 38
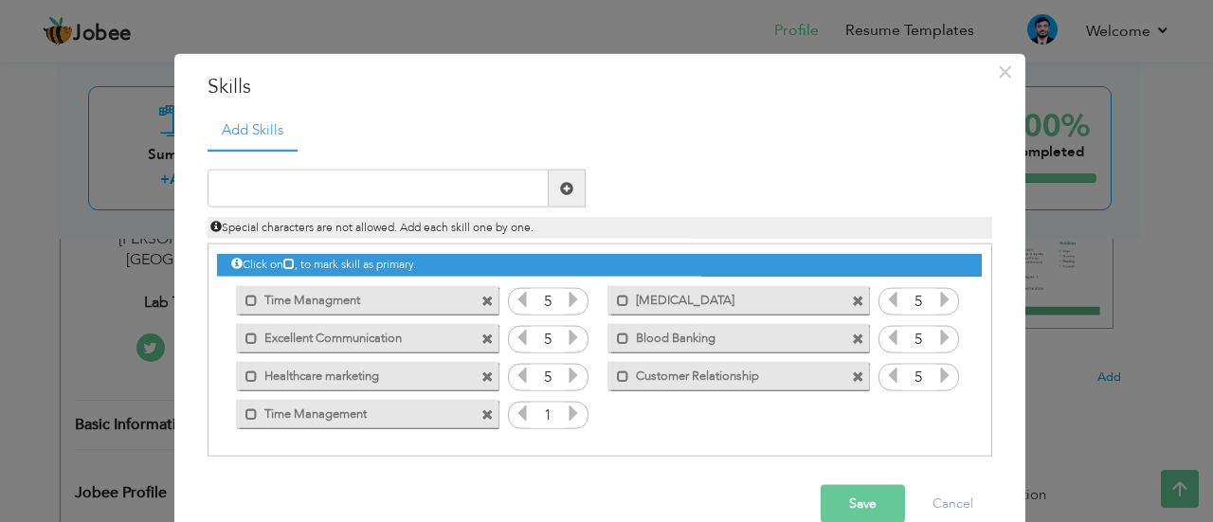
click at [482, 297] on span at bounding box center [487, 301] width 12 height 12
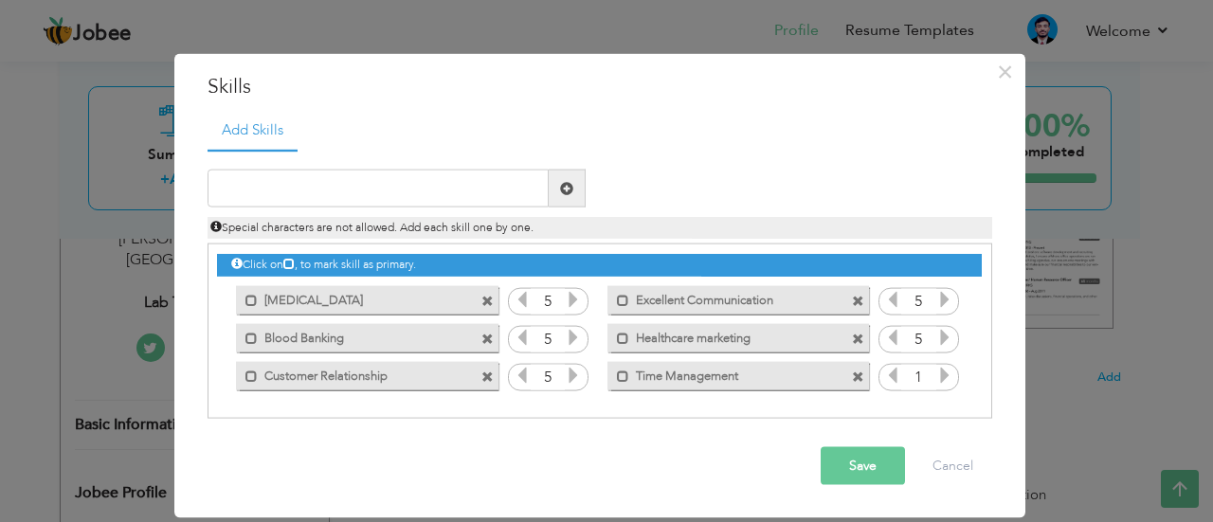
click at [863, 335] on span at bounding box center [858, 339] width 12 height 12
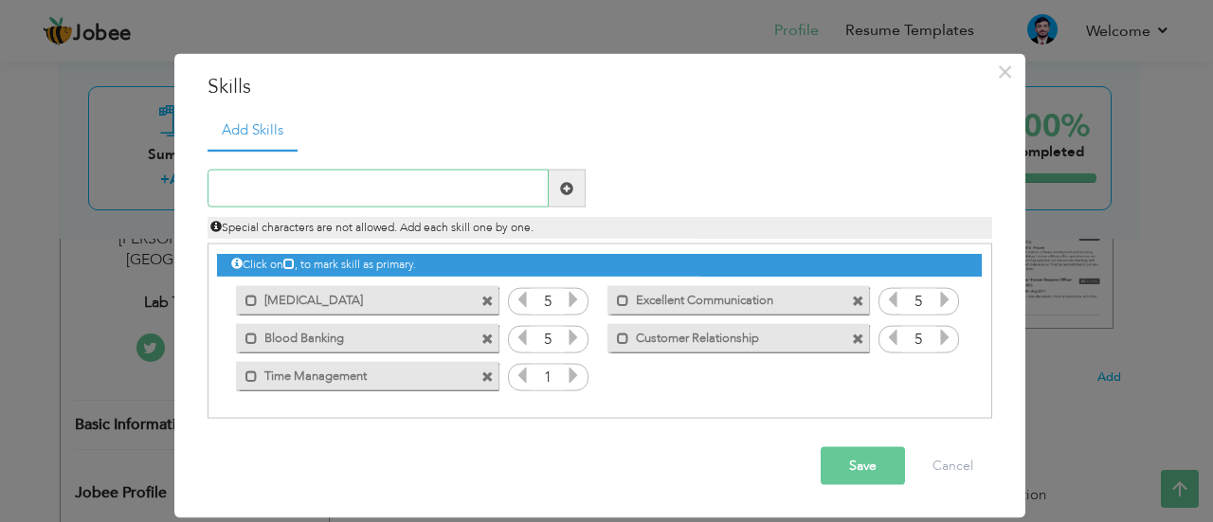
click at [453, 174] on input "text" at bounding box center [378, 189] width 341 height 38
type input "Healthcare Marketing"
click at [558, 203] on span at bounding box center [567, 189] width 37 height 38
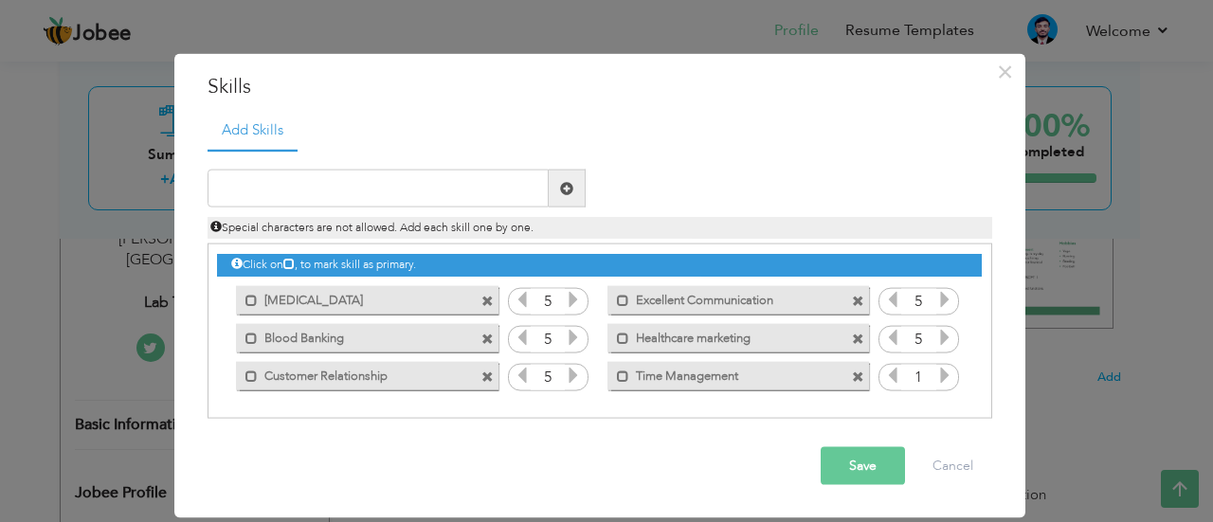
click at [861, 457] on button "Save" at bounding box center [863, 466] width 84 height 38
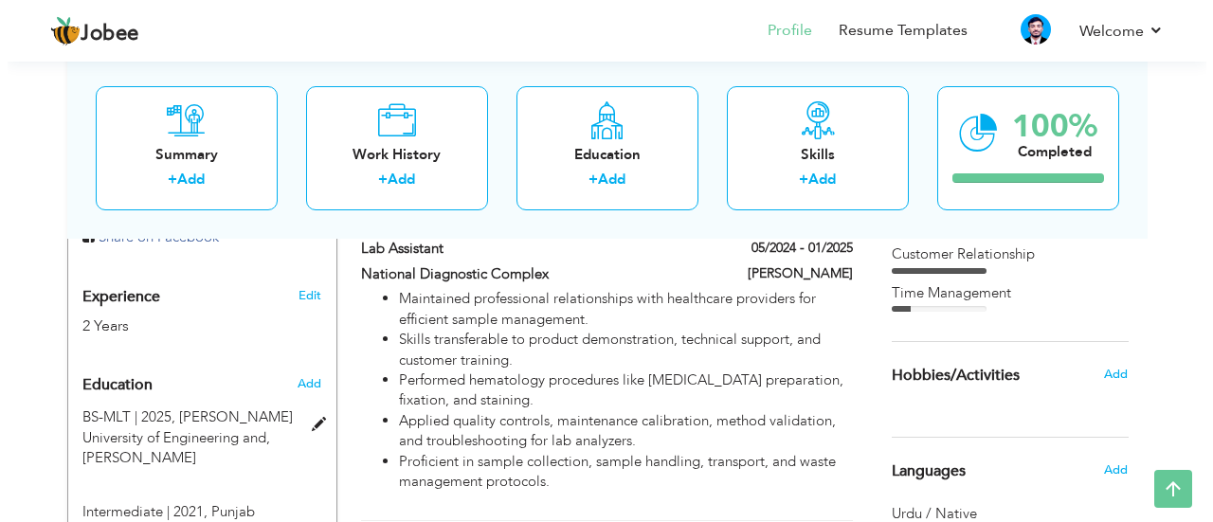
scroll to position [677, 0]
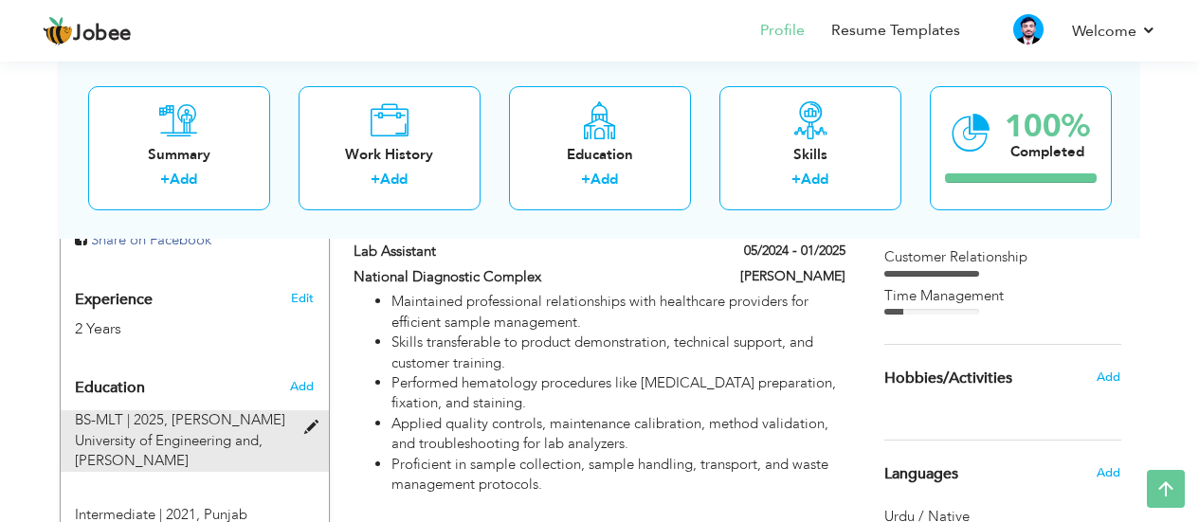
click at [132, 420] on span "Khawja Fareed University of Engineering and, Rahim Yar Khan" at bounding box center [180, 440] width 210 height 60
type input "BS-MLT"
type input "2025"
type input "Khawja Fareed University of Engineering and"
type input "3.58"
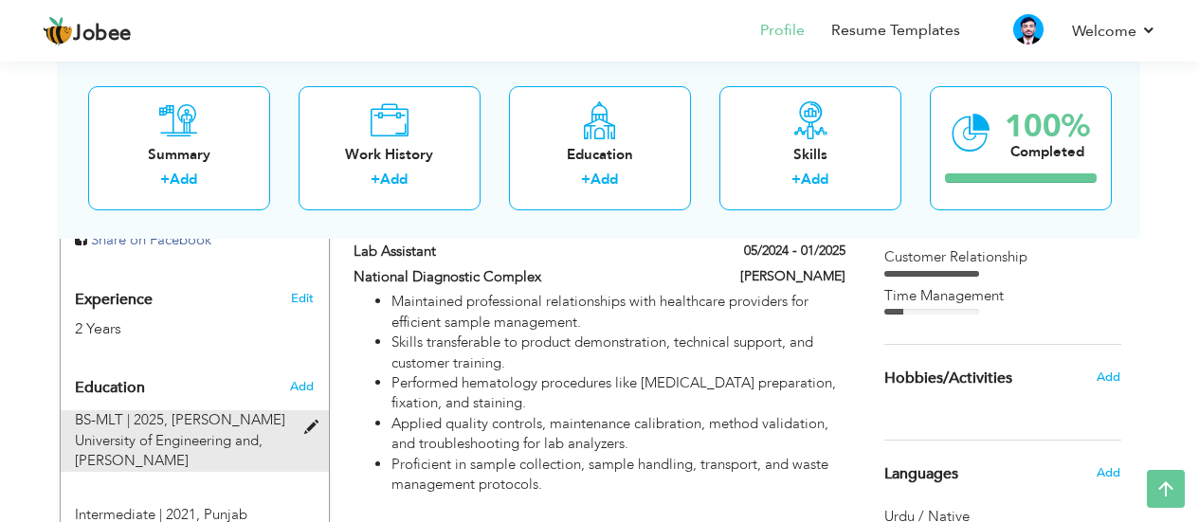
radio input "true"
type input "[PERSON_NAME]"
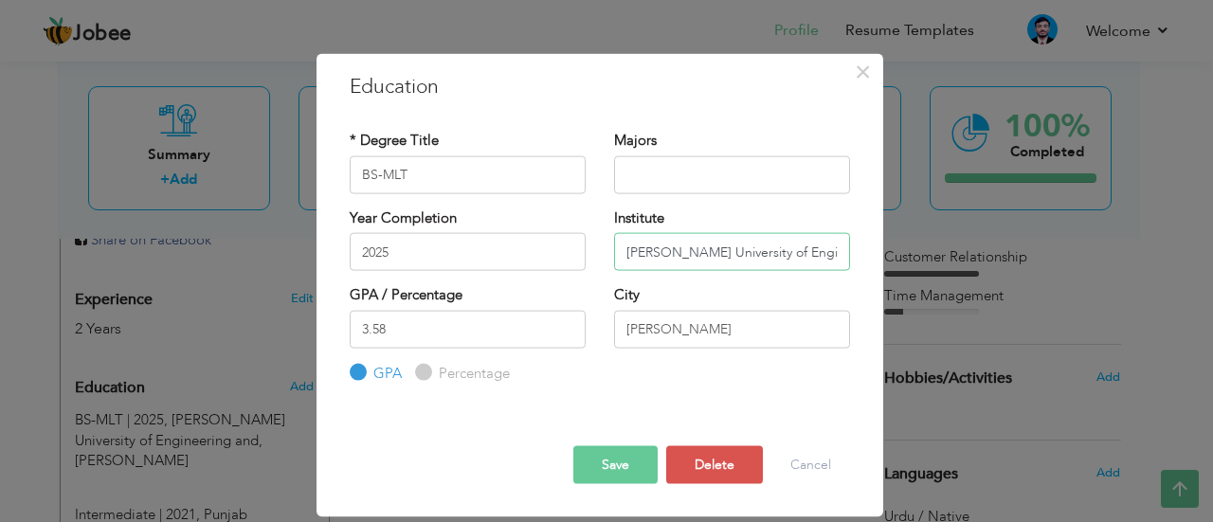
click at [780, 244] on input "Khawja Fareed University of Engineering and" at bounding box center [732, 252] width 236 height 38
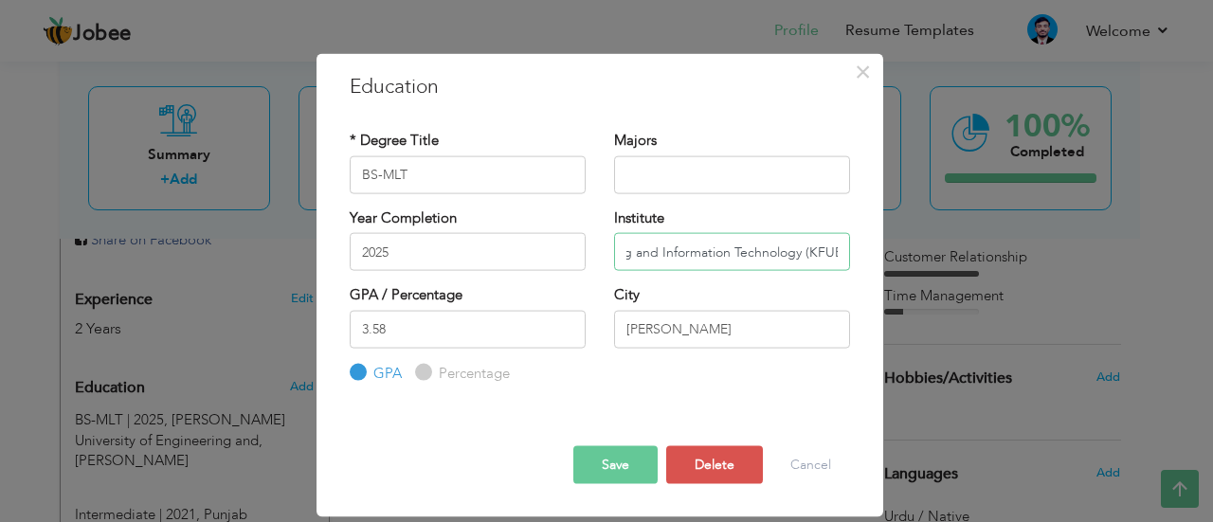
scroll to position [0, 256]
type input "[PERSON_NAME] University of Engineering and Information Technology (KFUEIT)"
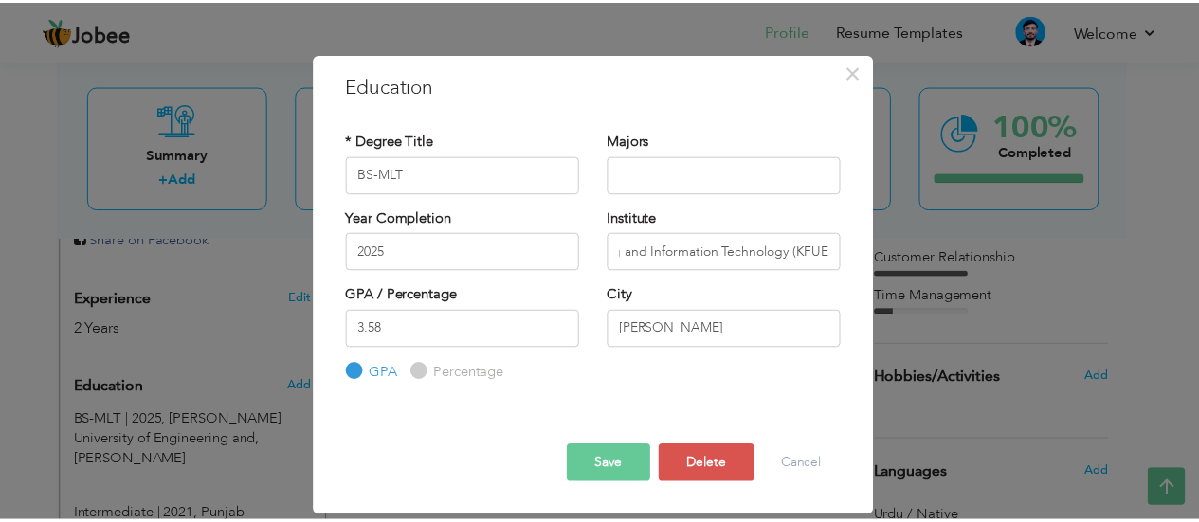
scroll to position [0, 0]
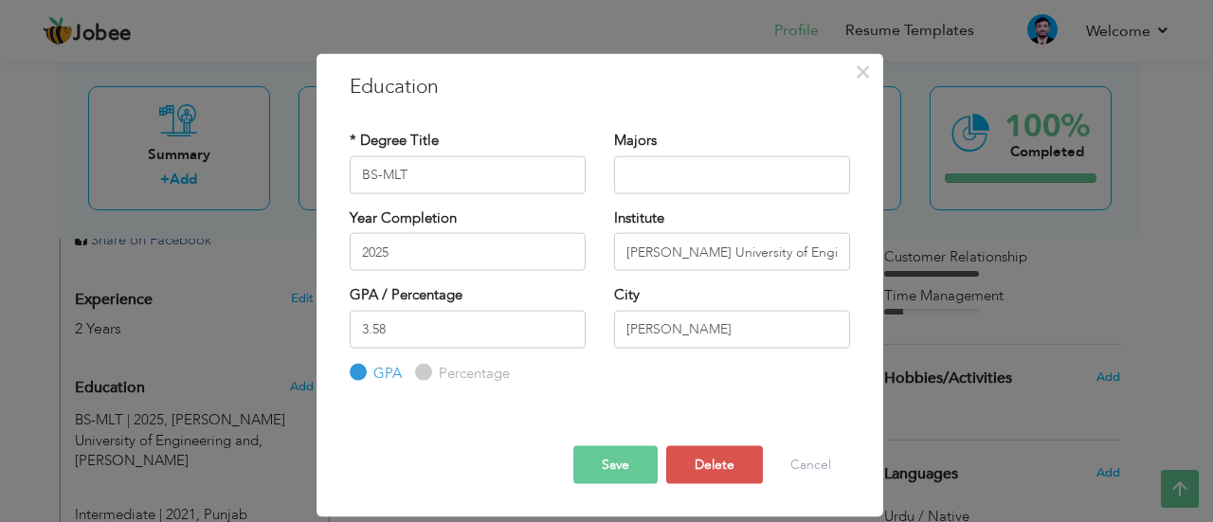
click at [608, 459] on button "Save" at bounding box center [615, 465] width 84 height 38
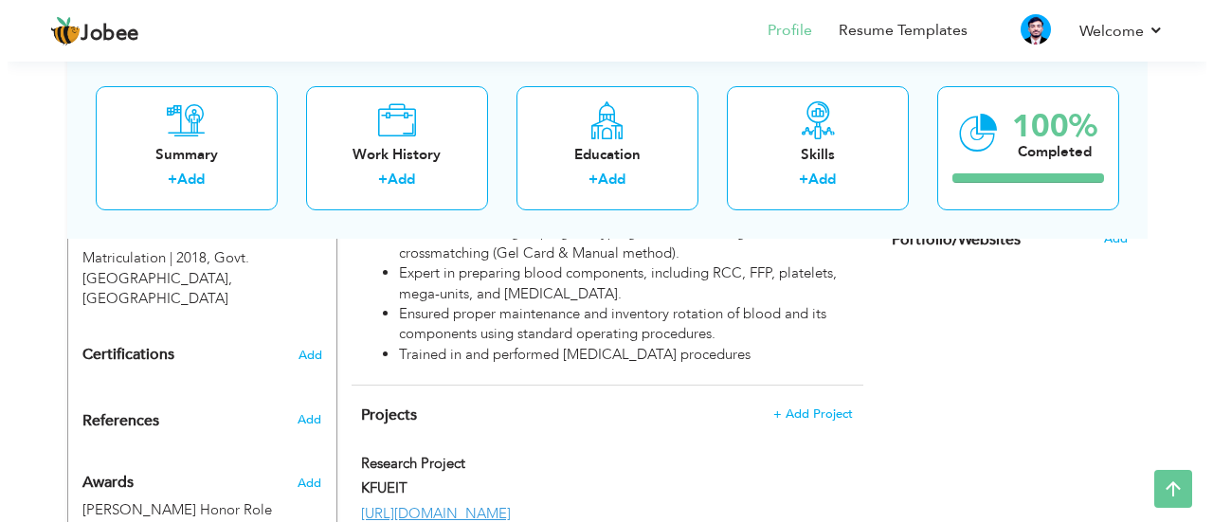
scroll to position [1157, 0]
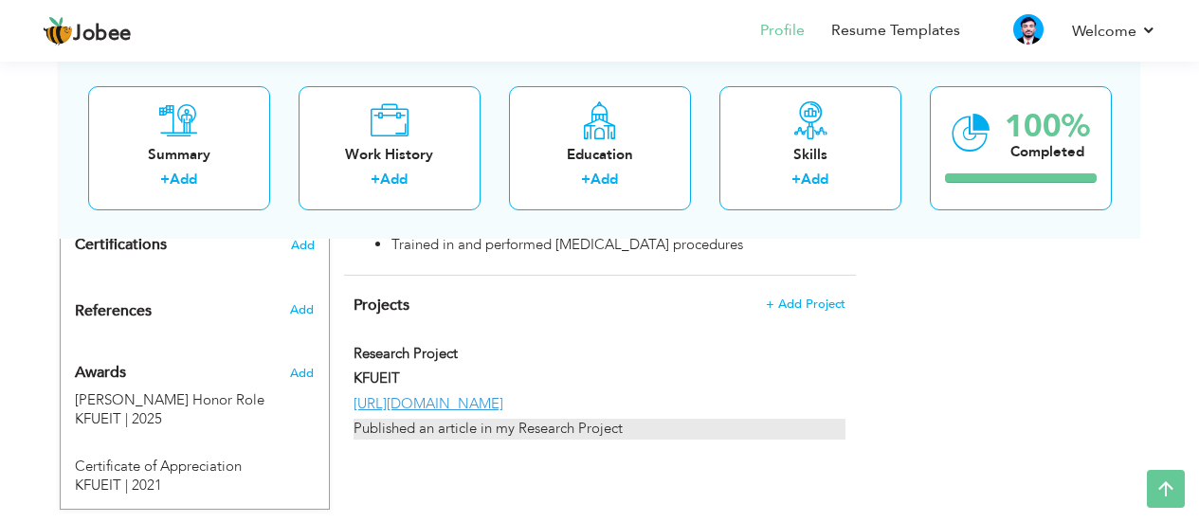
click at [480, 429] on div "Published an article in my Research Project" at bounding box center [598, 429] width 491 height 20
type input "Research Project"
type input "KFUEIT"
type input "[URL][DOMAIN_NAME]"
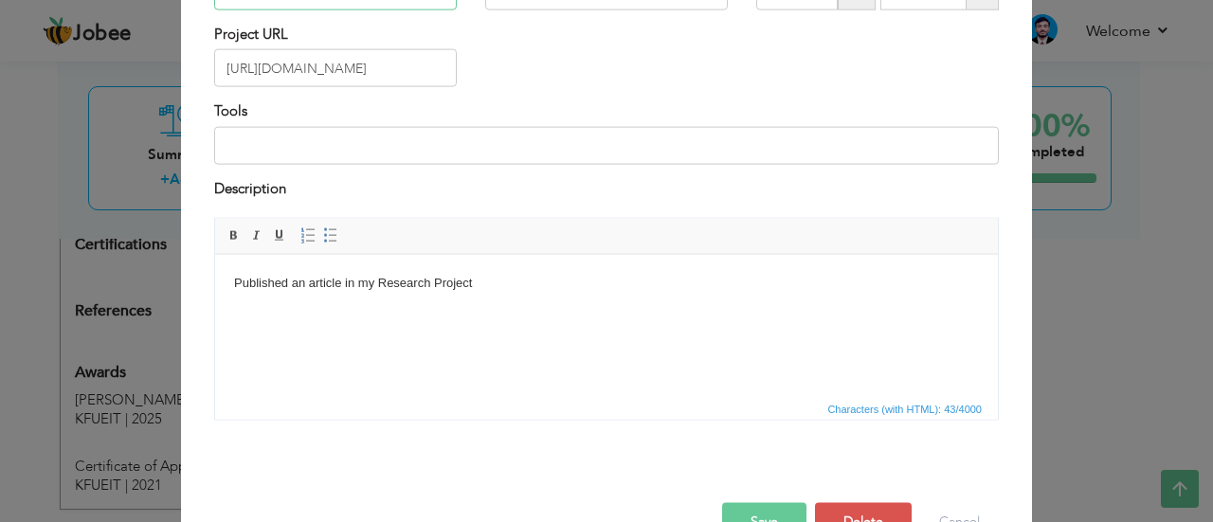
scroll to position [178, 0]
click at [465, 275] on body "Published an article in my Research Project" at bounding box center [606, 282] width 745 height 20
paste body "To enrich screen reader interactions, please activate Accessibility in Grammarl…"
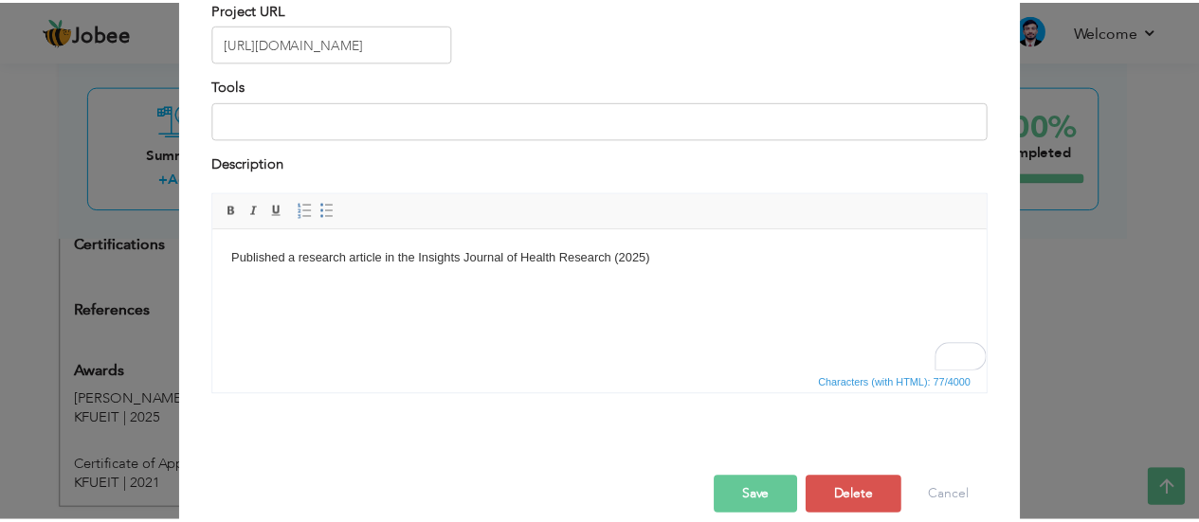
scroll to position [231, 0]
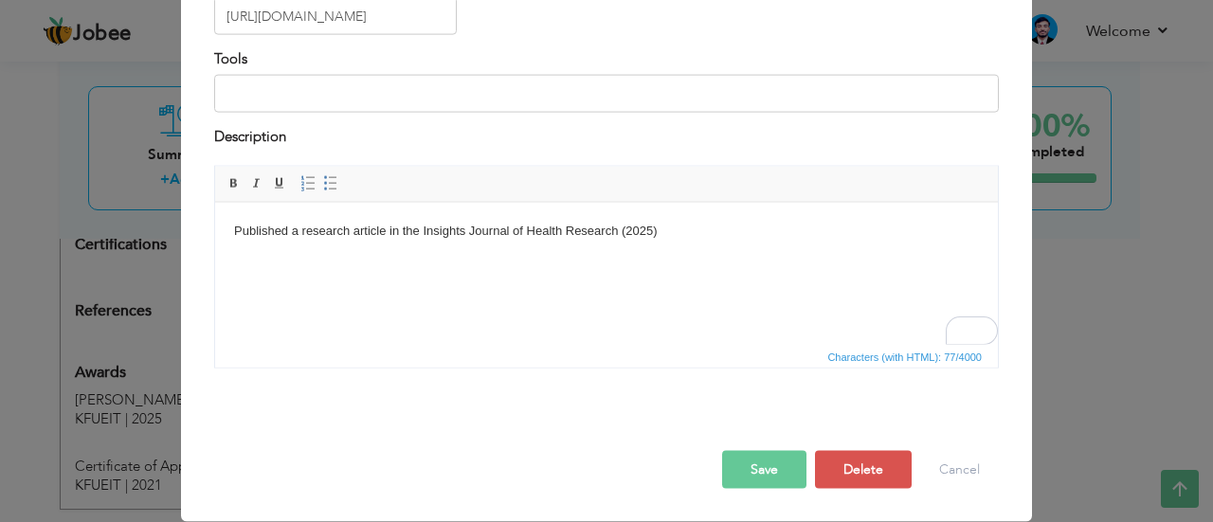
click at [751, 462] on button "Save" at bounding box center [764, 470] width 84 height 38
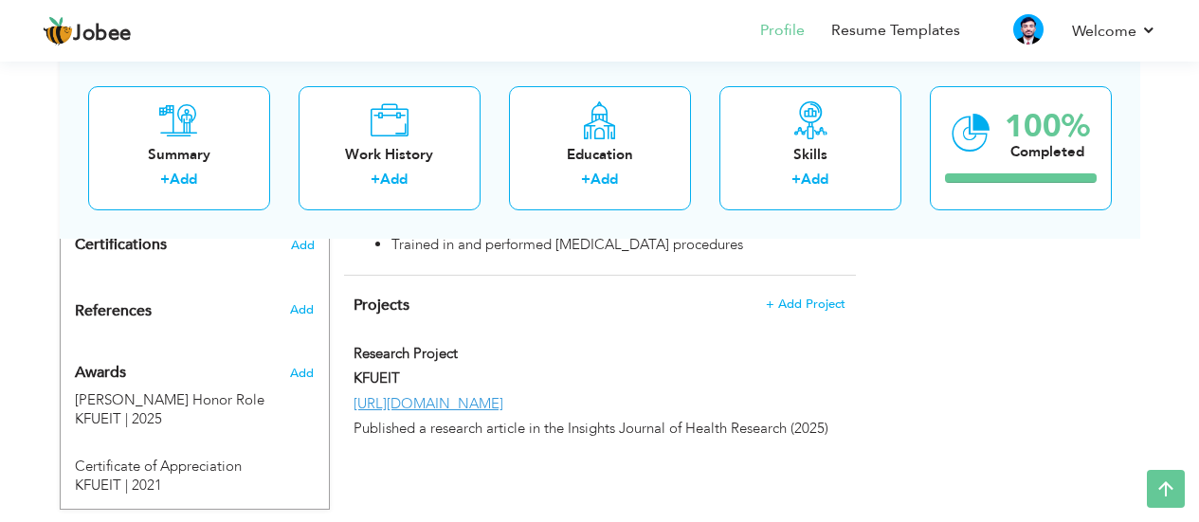
click at [147, 346] on div "Awards" at bounding box center [173, 368] width 224 height 45
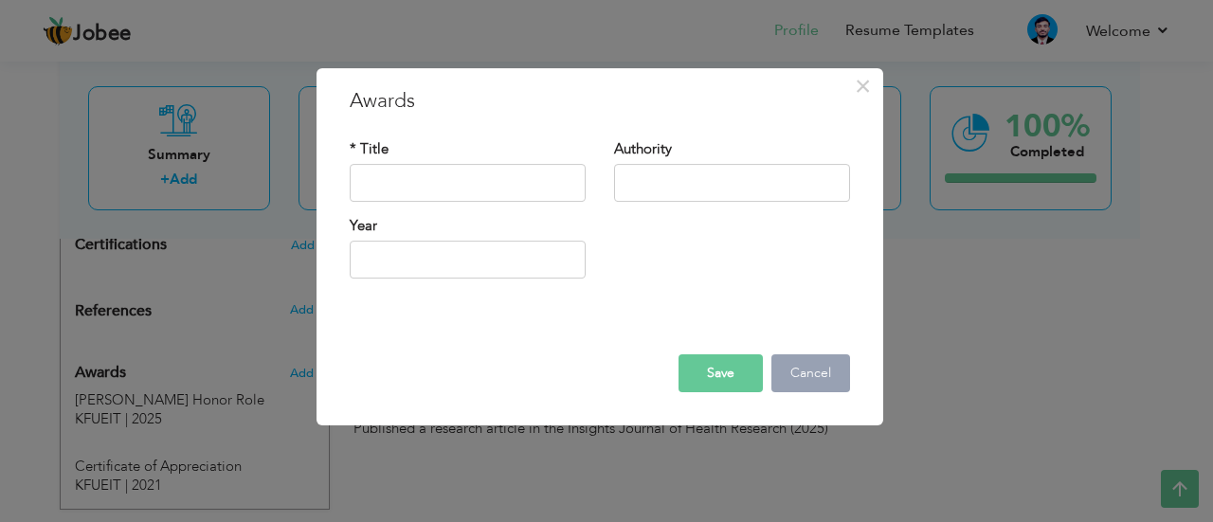
click at [816, 385] on button "Cancel" at bounding box center [810, 373] width 79 height 38
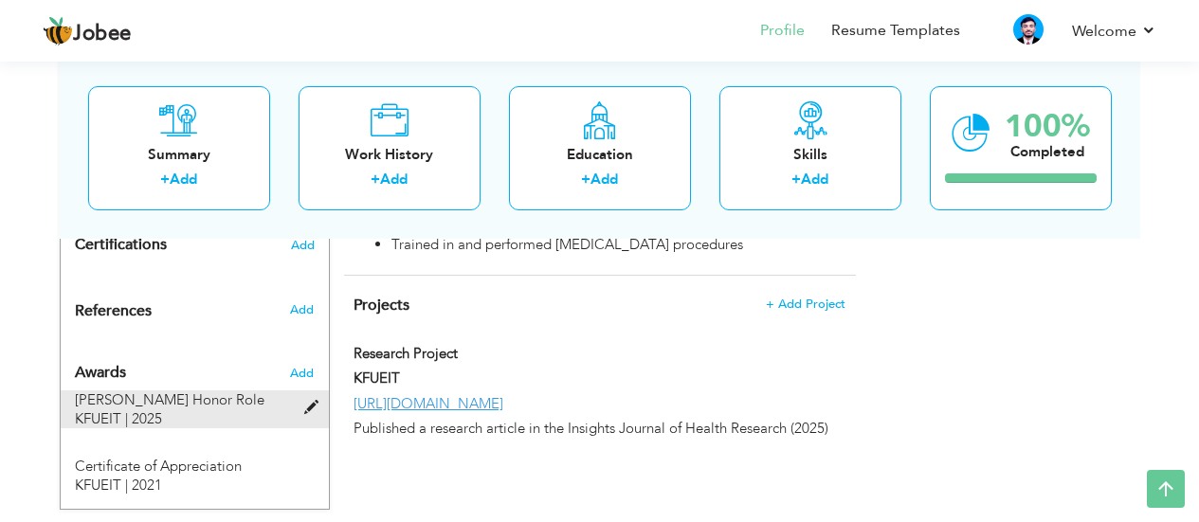
click at [311, 401] on span at bounding box center [316, 408] width 24 height 14
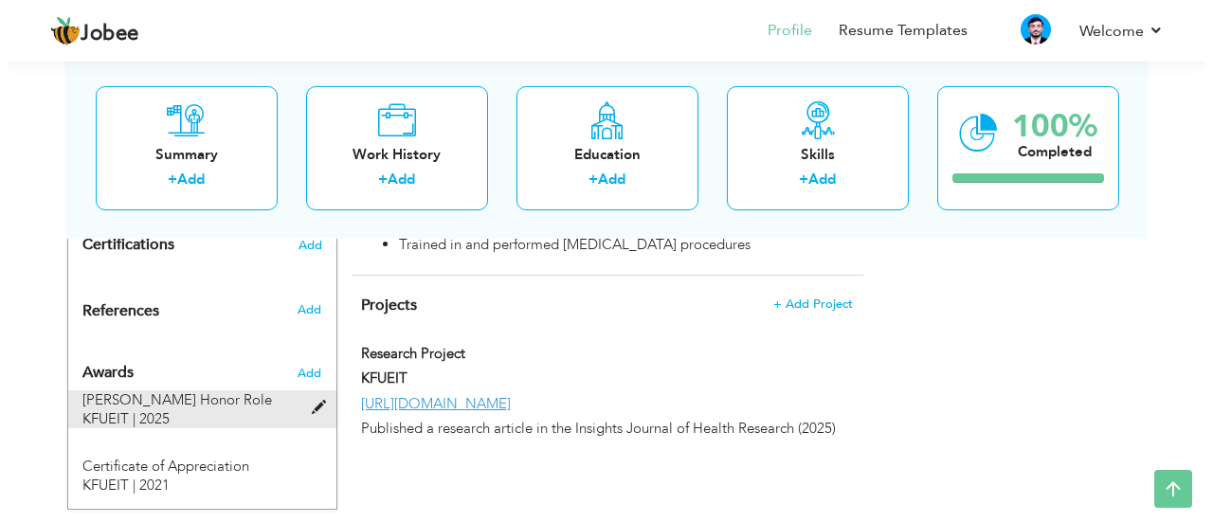
type input "Dean's Honor Role"
type input "KFUEIT"
type input "2025"
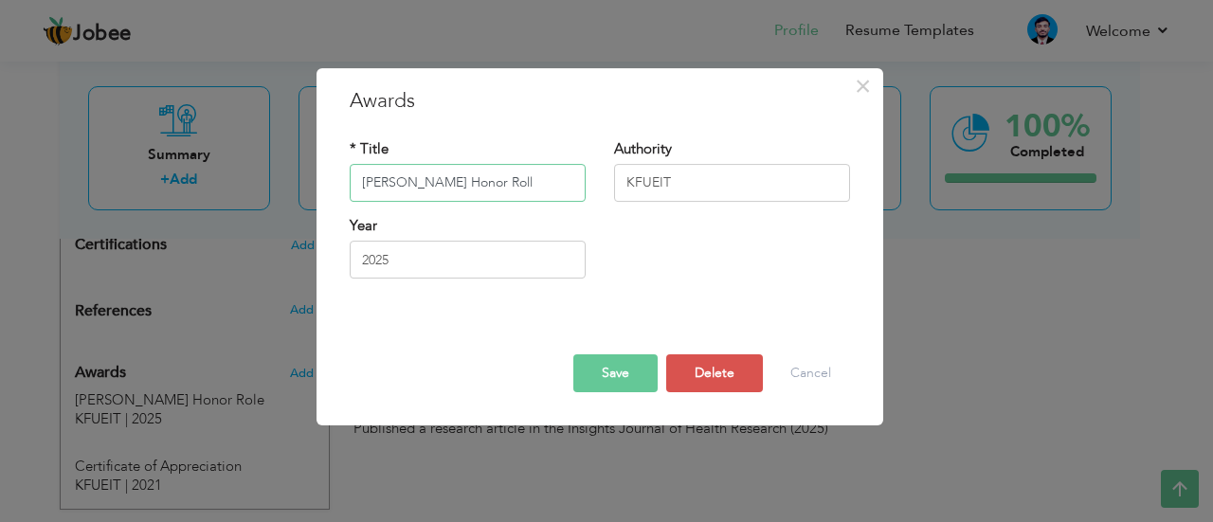
type input "[PERSON_NAME] Honor Roll"
click at [609, 365] on button "Save" at bounding box center [615, 373] width 84 height 38
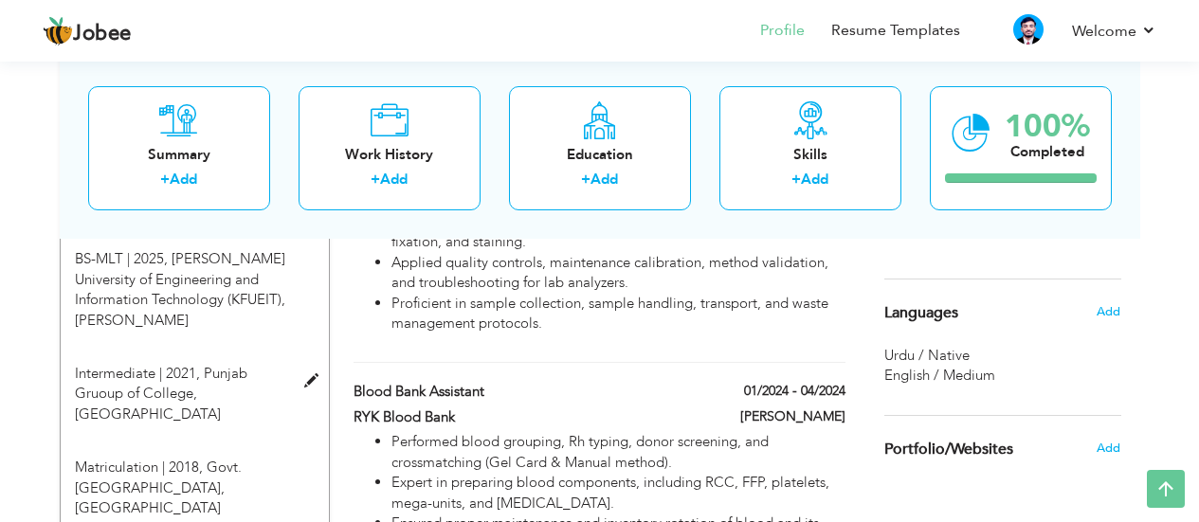
scroll to position [840, 0]
click at [951, 374] on span "English / Medium" at bounding box center [939, 373] width 111 height 19
drag, startPoint x: 996, startPoint y: 371, endPoint x: 907, endPoint y: 347, distance: 92.2
click at [907, 347] on div "Urdu / Native English / Medium" at bounding box center [1002, 364] width 237 height 41
click at [907, 347] on span "Urdu / Native" at bounding box center [926, 353] width 85 height 19
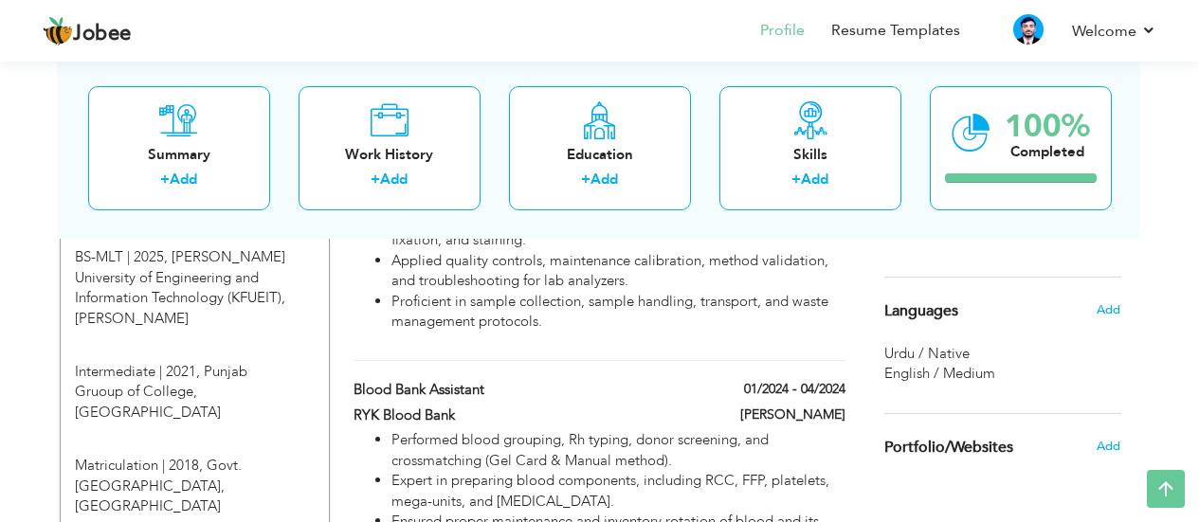
click at [920, 318] on span "Languages" at bounding box center [921, 311] width 74 height 17
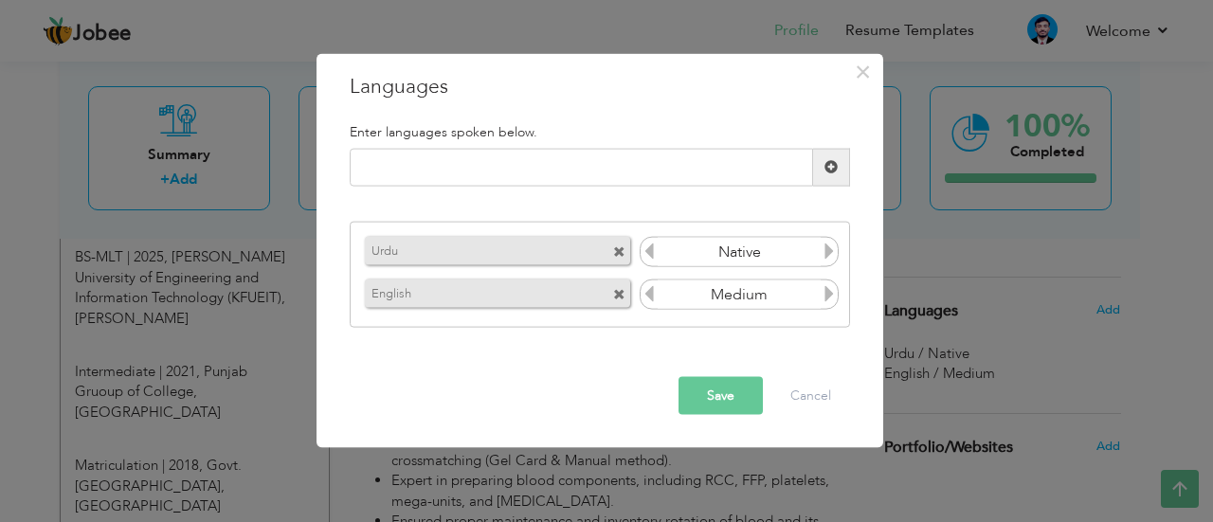
click at [826, 298] on icon at bounding box center [829, 293] width 17 height 17
click at [641, 294] on icon at bounding box center [649, 293] width 17 height 17
click at [723, 395] on button "Save" at bounding box center [721, 395] width 84 height 38
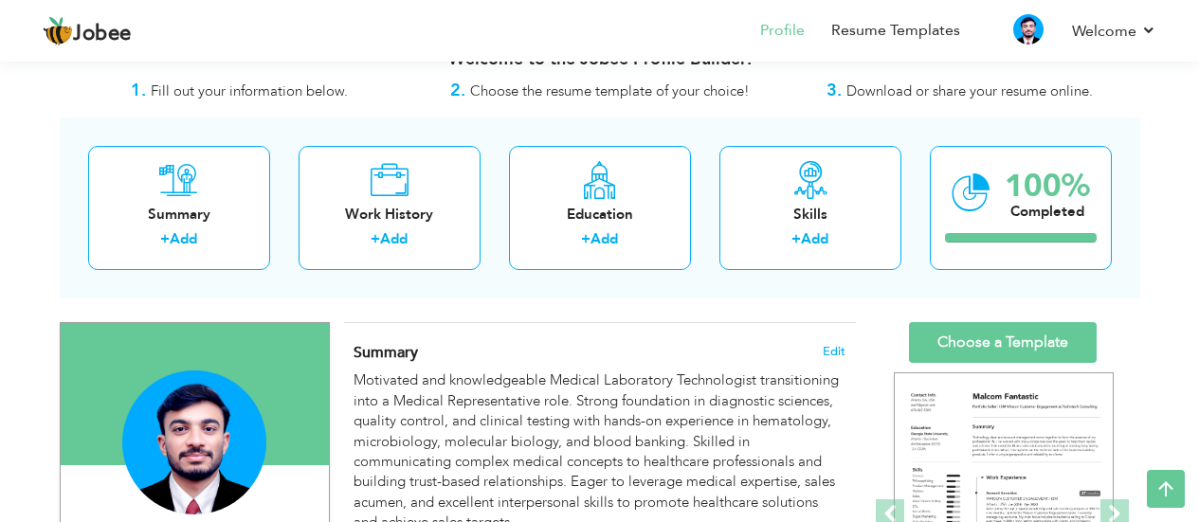
scroll to position [0, 0]
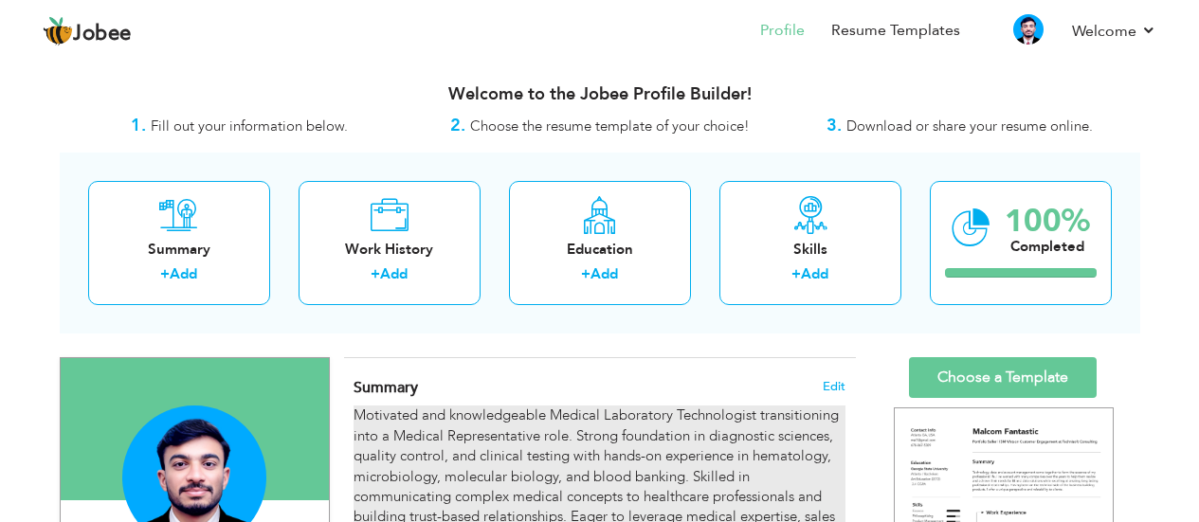
click at [487, 428] on div "Motivated and knowledgeable Medical Laboratory Technologist transitioning into …" at bounding box center [598, 487] width 491 height 162
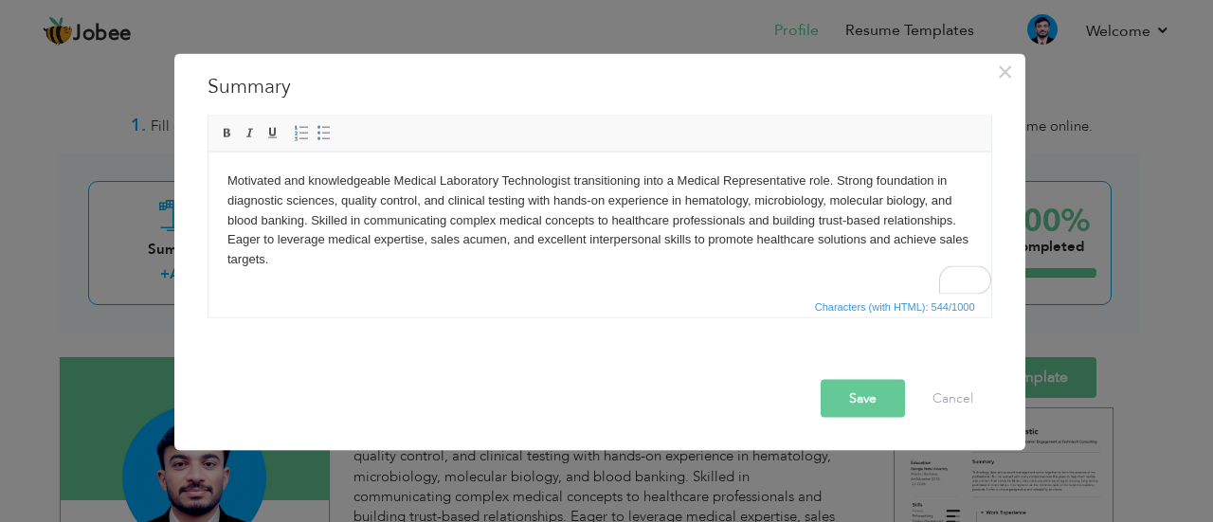
click at [389, 199] on body "Motivated and knowledgeable Medical Laboratory Technologist transitioning into …" at bounding box center [598, 220] width 745 height 99
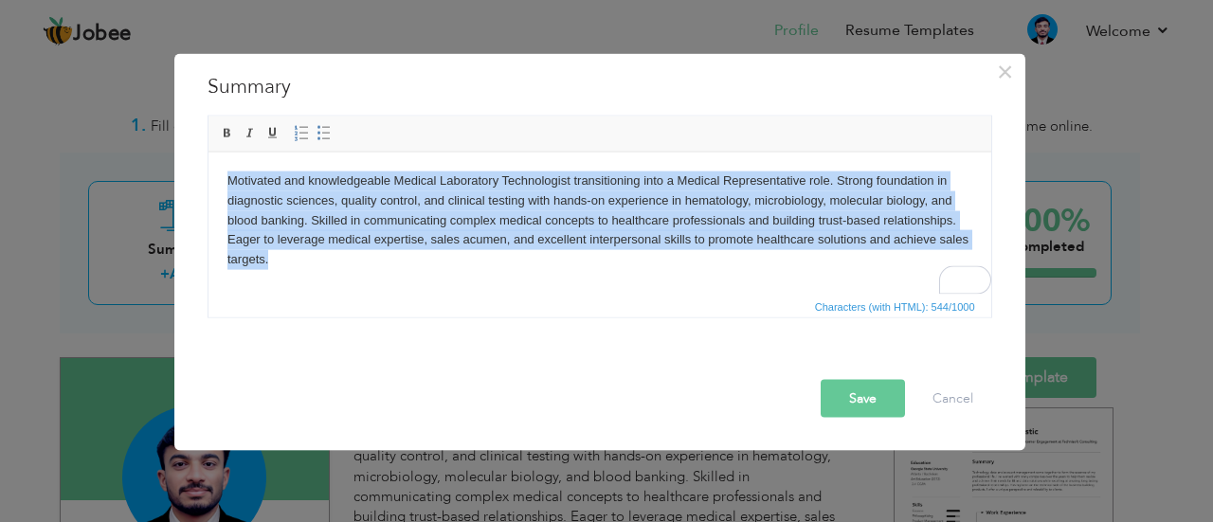
click at [389, 199] on body "Motivated and knowledgeable Medical Laboratory Technologist transitioning into …" at bounding box center [598, 220] width 745 height 99
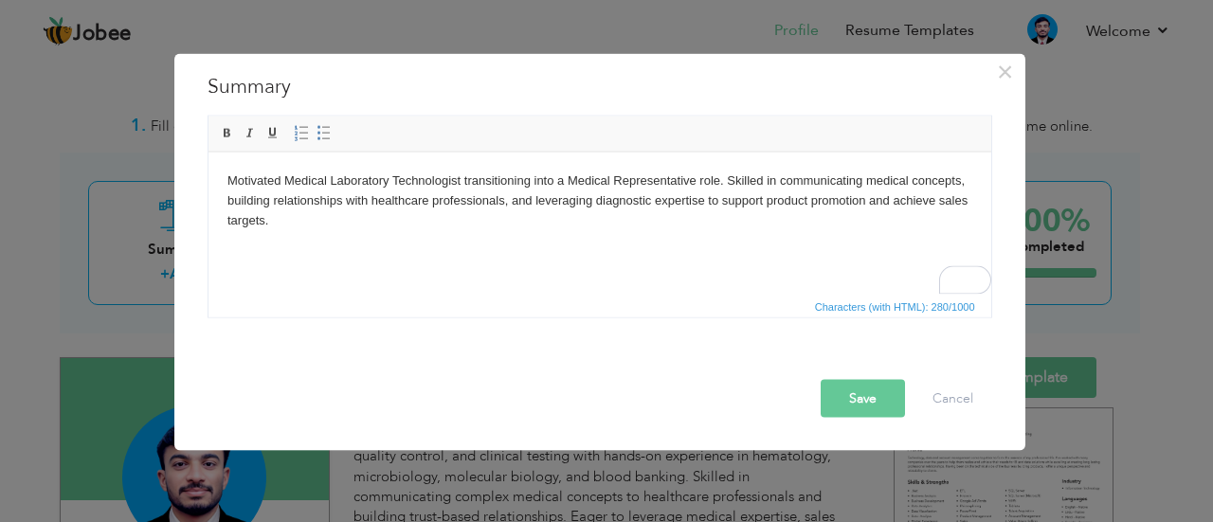
click at [864, 413] on button "Save" at bounding box center [863, 398] width 84 height 38
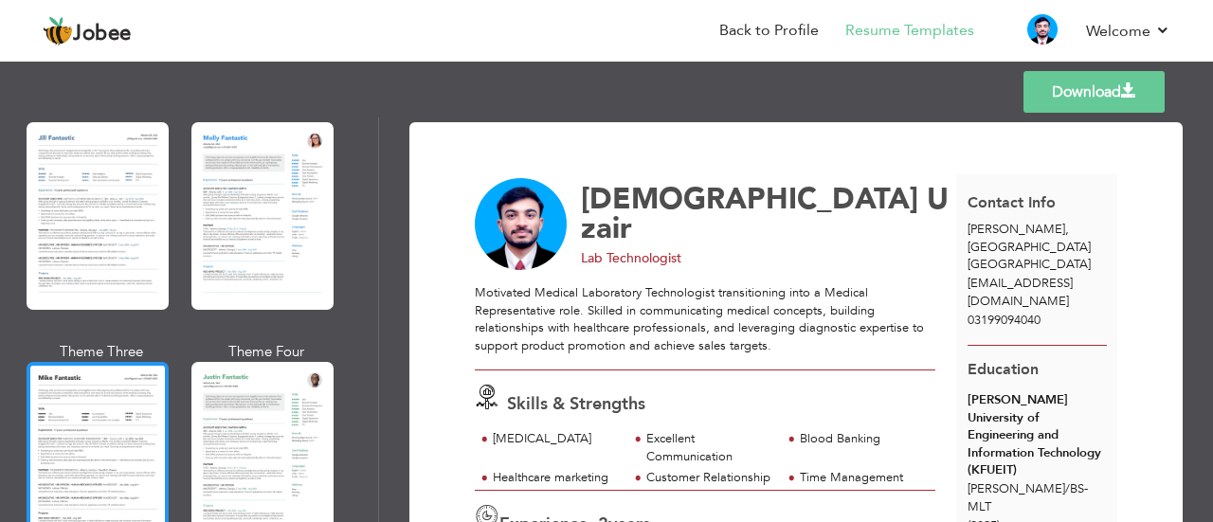
scroll to position [957, 0]
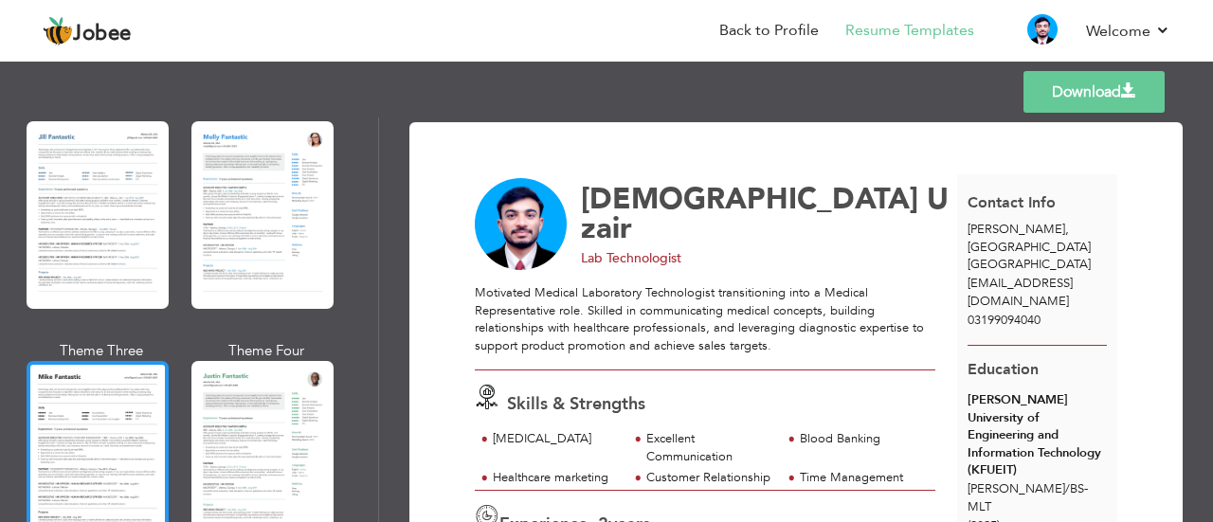
click at [112, 368] on div at bounding box center [98, 455] width 142 height 188
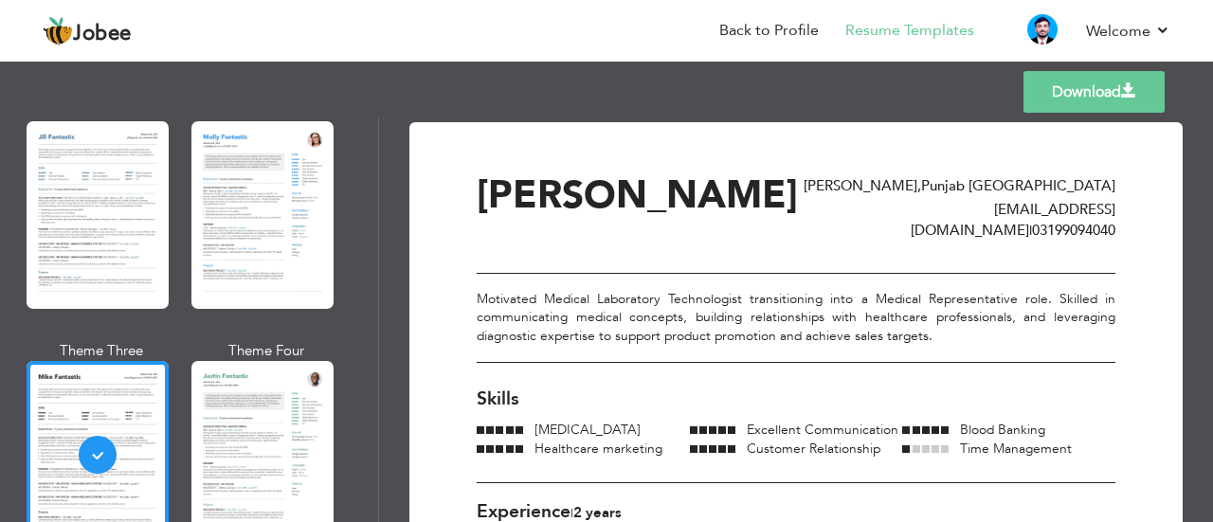
click at [1066, 84] on link "Download" at bounding box center [1093, 92] width 141 height 42
